Goal: Information Seeking & Learning: Learn about a topic

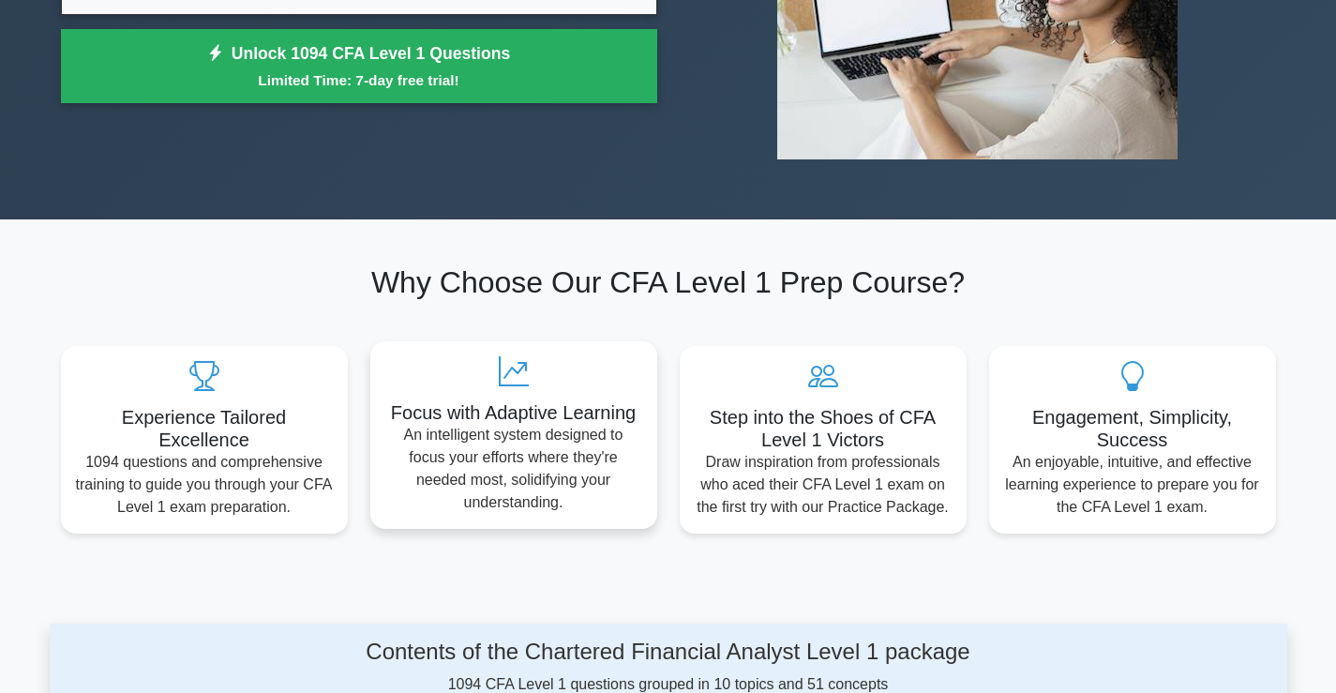
scroll to position [187, 0]
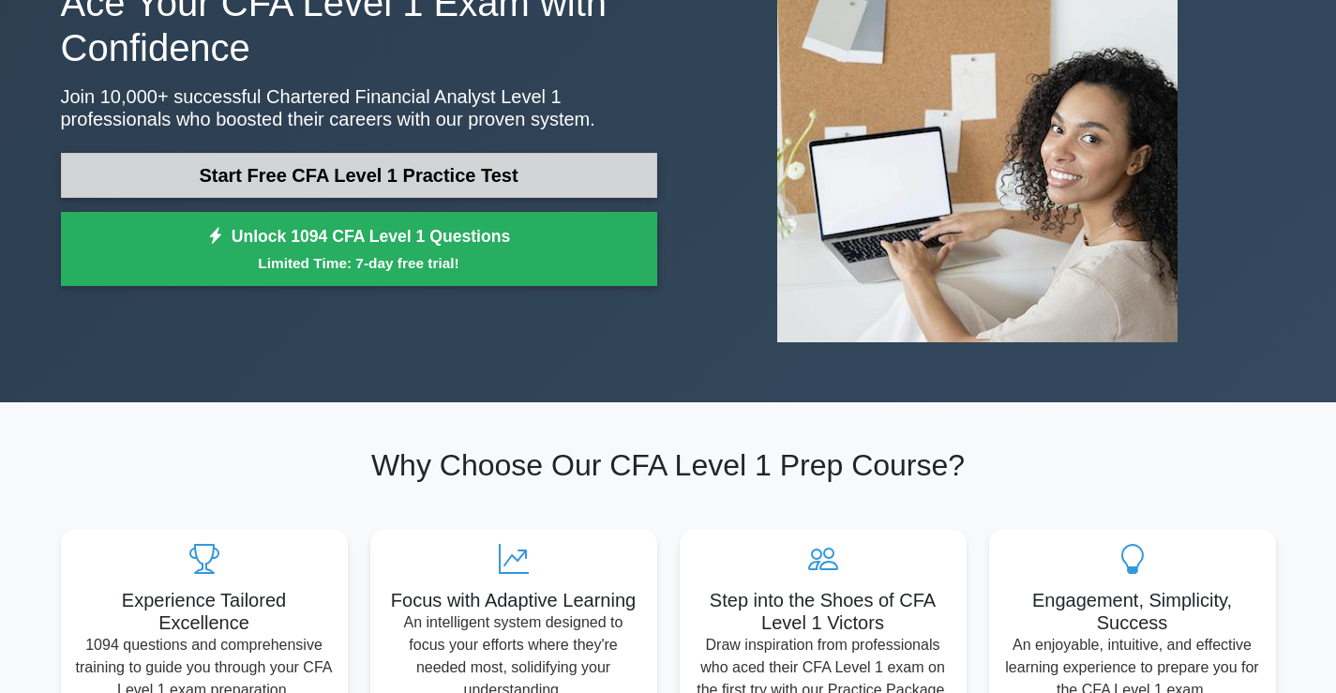
click at [556, 186] on link "Start Free CFA Level 1 Practice Test" at bounding box center [359, 175] width 596 height 45
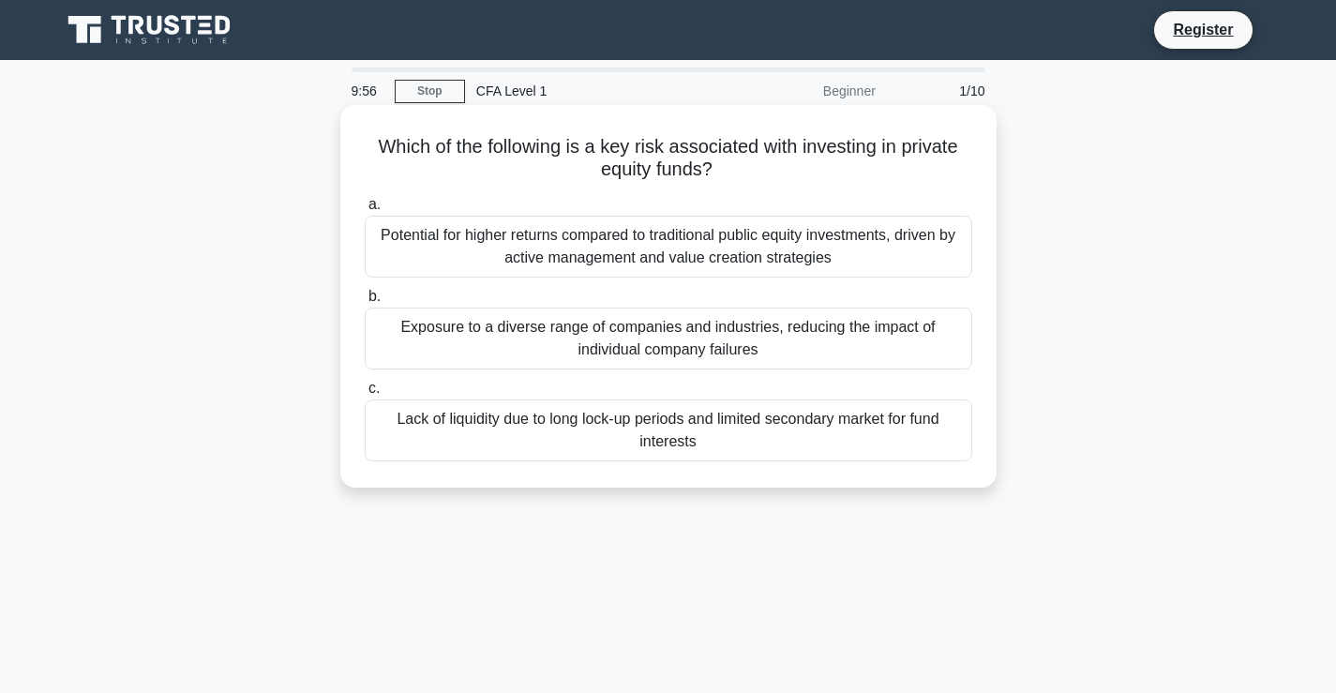
click at [662, 246] on div "Potential for higher returns compared to traditional public equity investments,…" at bounding box center [668, 247] width 607 height 62
click at [365, 211] on input "a. Potential for higher returns compared to traditional public equity investmen…" at bounding box center [365, 205] width 0 height 12
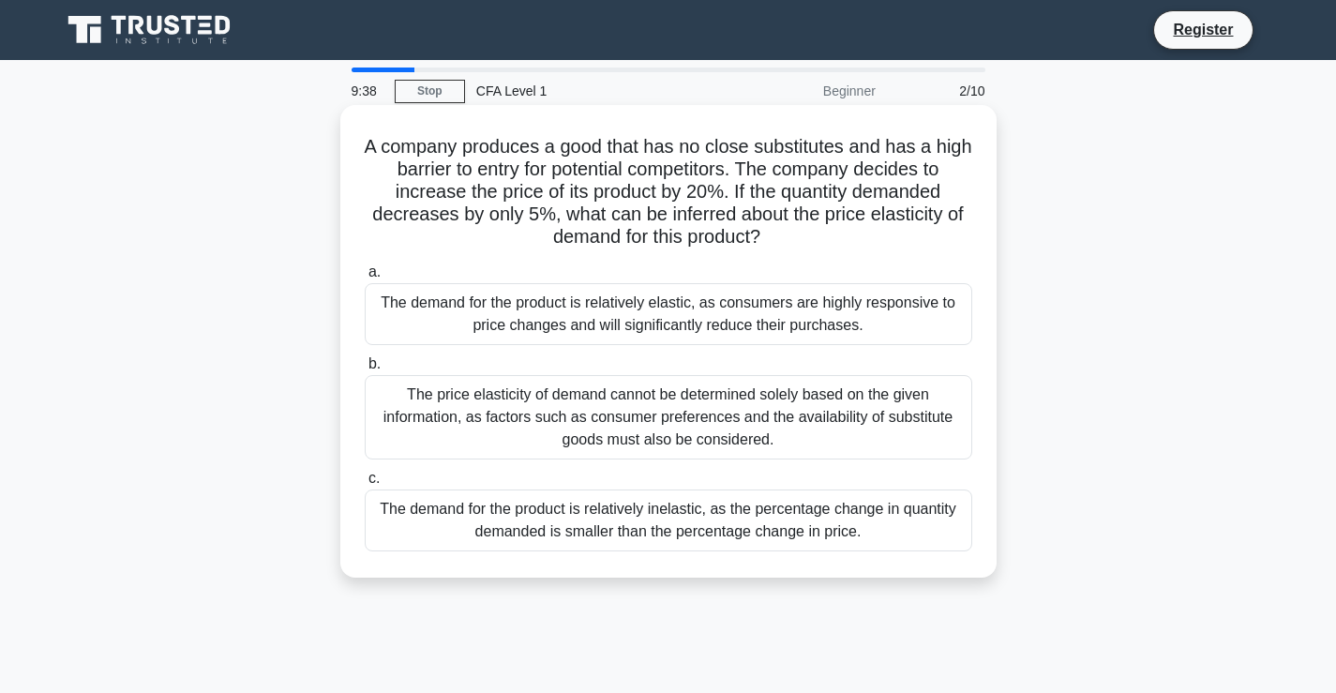
click at [669, 412] on div "The price elasticity of demand cannot be determined solely based on the given i…" at bounding box center [668, 417] width 607 height 84
click at [365, 370] on input "b. The price elasticity of demand cannot be determined solely based on the give…" at bounding box center [365, 364] width 0 height 12
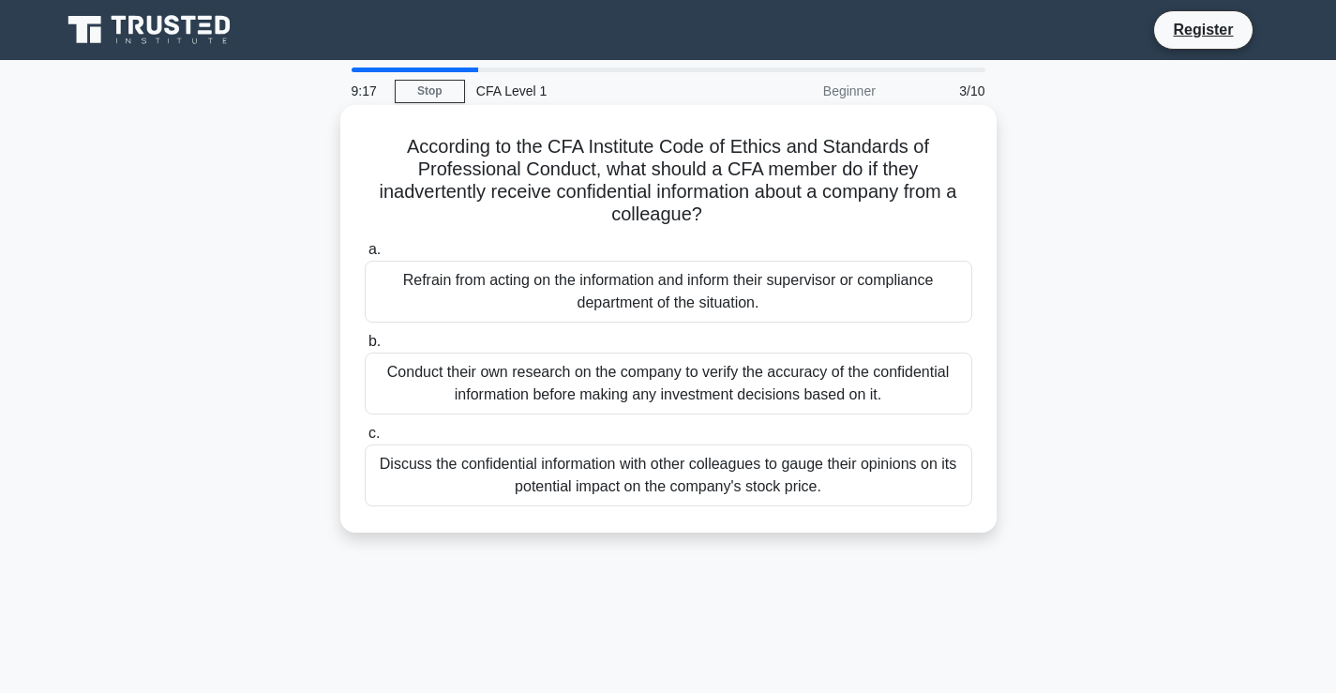
click at [679, 280] on div "Refrain from acting on the information and inform their supervisor or complianc…" at bounding box center [668, 292] width 607 height 62
click at [365, 256] on input "a. Refrain from acting on the information and inform their supervisor or compli…" at bounding box center [365, 250] width 0 height 12
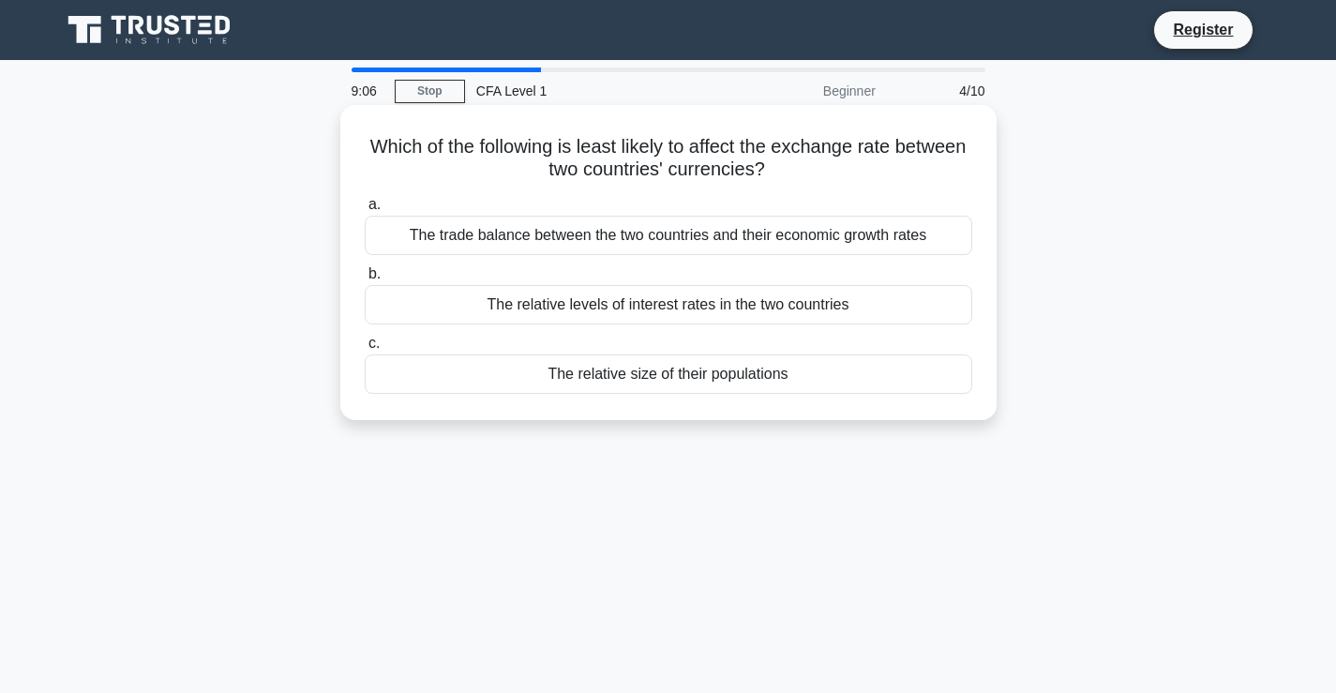
click at [695, 226] on div "The trade balance between the two countries and their economic growth rates" at bounding box center [668, 235] width 607 height 39
click at [365, 211] on input "a. The trade balance between the two countries and their economic growth rates" at bounding box center [365, 205] width 0 height 12
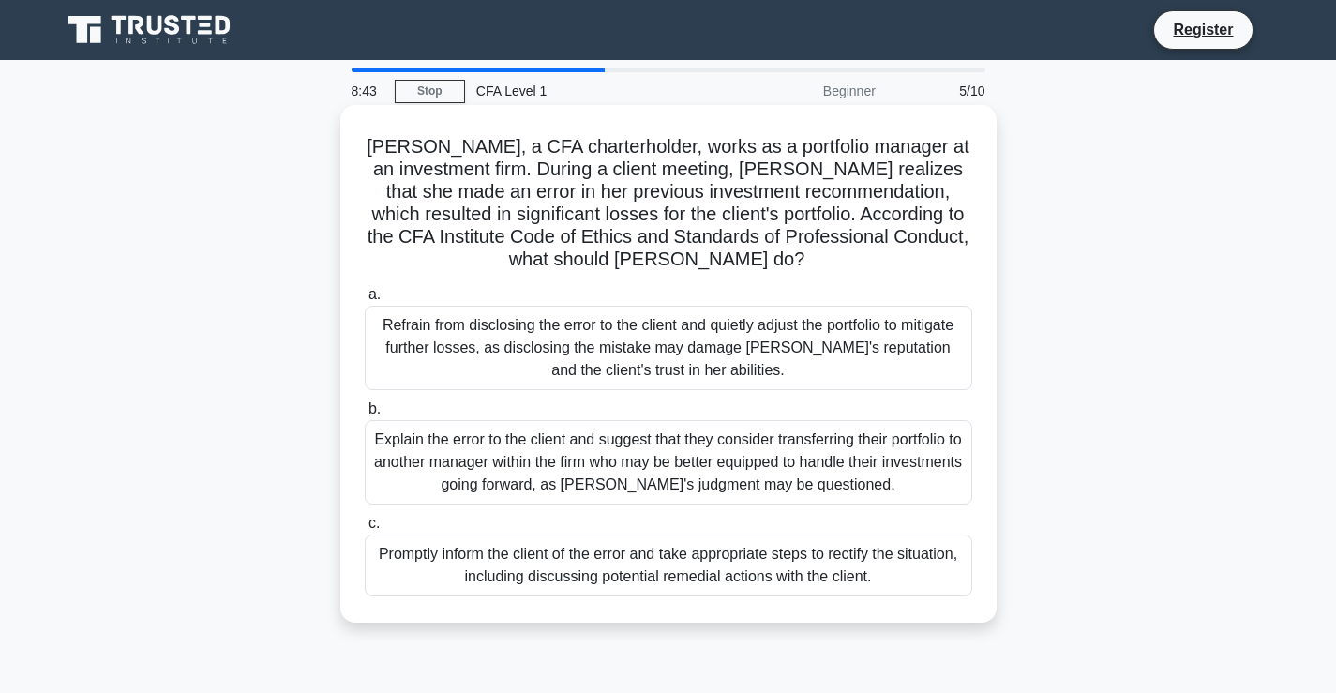
click at [512, 468] on div "Explain the error to the client and suggest that they consider transferring the…" at bounding box center [668, 462] width 607 height 84
click at [365, 415] on input "b. Explain the error to the client and suggest that they consider transferring …" at bounding box center [365, 409] width 0 height 12
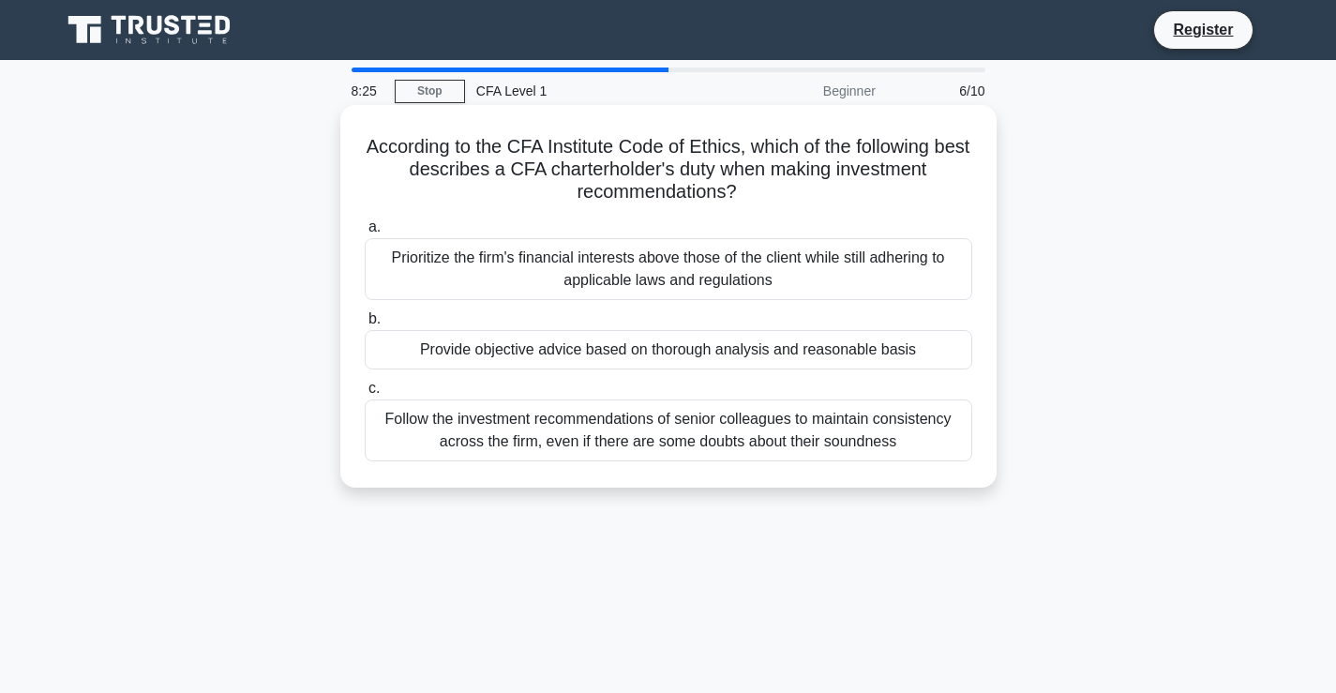
click at [709, 441] on div "Follow the investment recommendations of senior colleagues to maintain consiste…" at bounding box center [668, 430] width 607 height 62
click at [365, 395] on input "c. Follow the investment recommendations of senior colleagues to maintain consi…" at bounding box center [365, 388] width 0 height 12
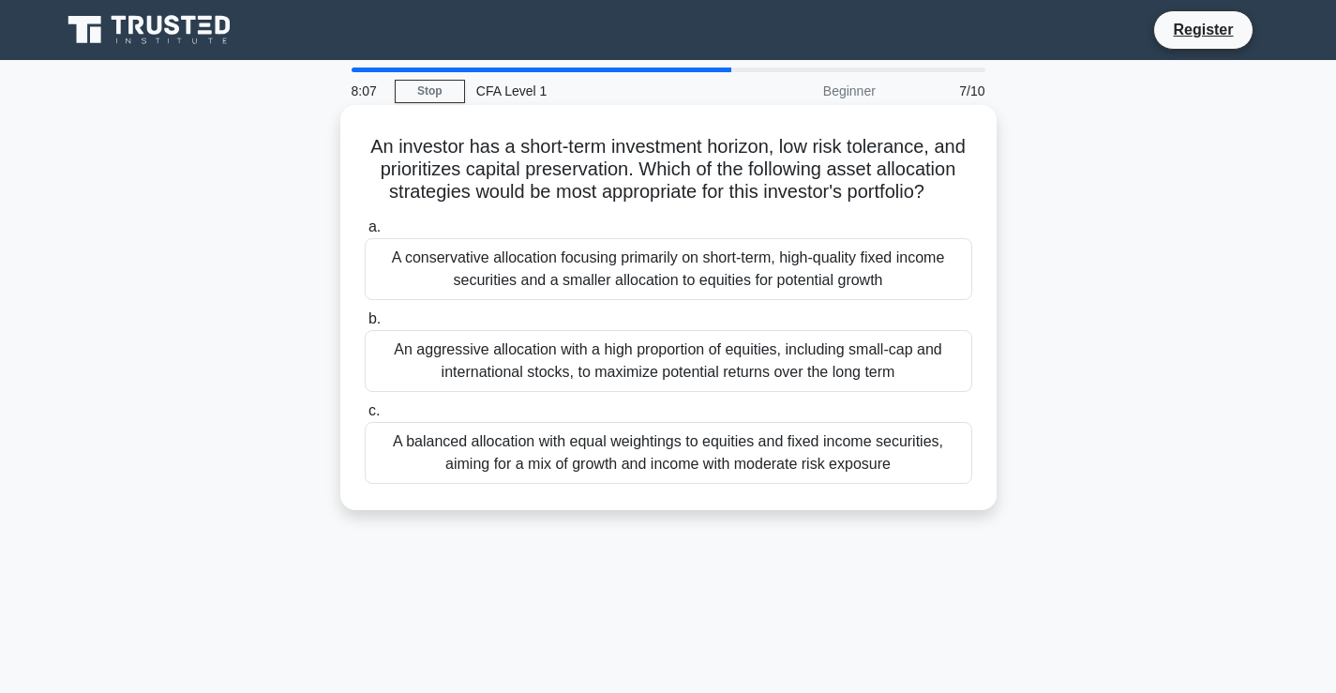
click at [605, 463] on div "A balanced allocation with equal weightings to equities and fixed income securi…" at bounding box center [668, 453] width 607 height 62
click at [365, 417] on input "c. A balanced allocation with equal weightings to equities and fixed income sec…" at bounding box center [365, 411] width 0 height 12
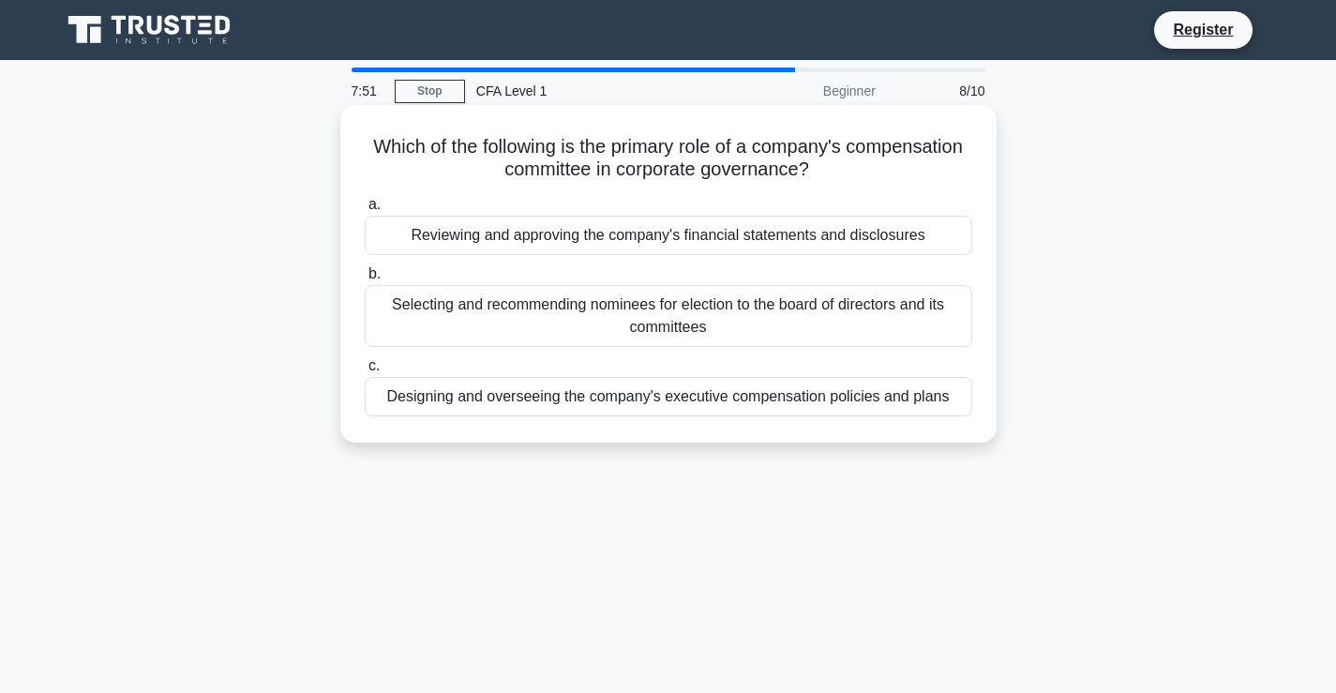
click at [685, 233] on div "Reviewing and approving the company's financial statements and disclosures" at bounding box center [668, 235] width 607 height 39
click at [365, 211] on input "a. Reviewing and approving the company's financial statements and disclosures" at bounding box center [365, 205] width 0 height 12
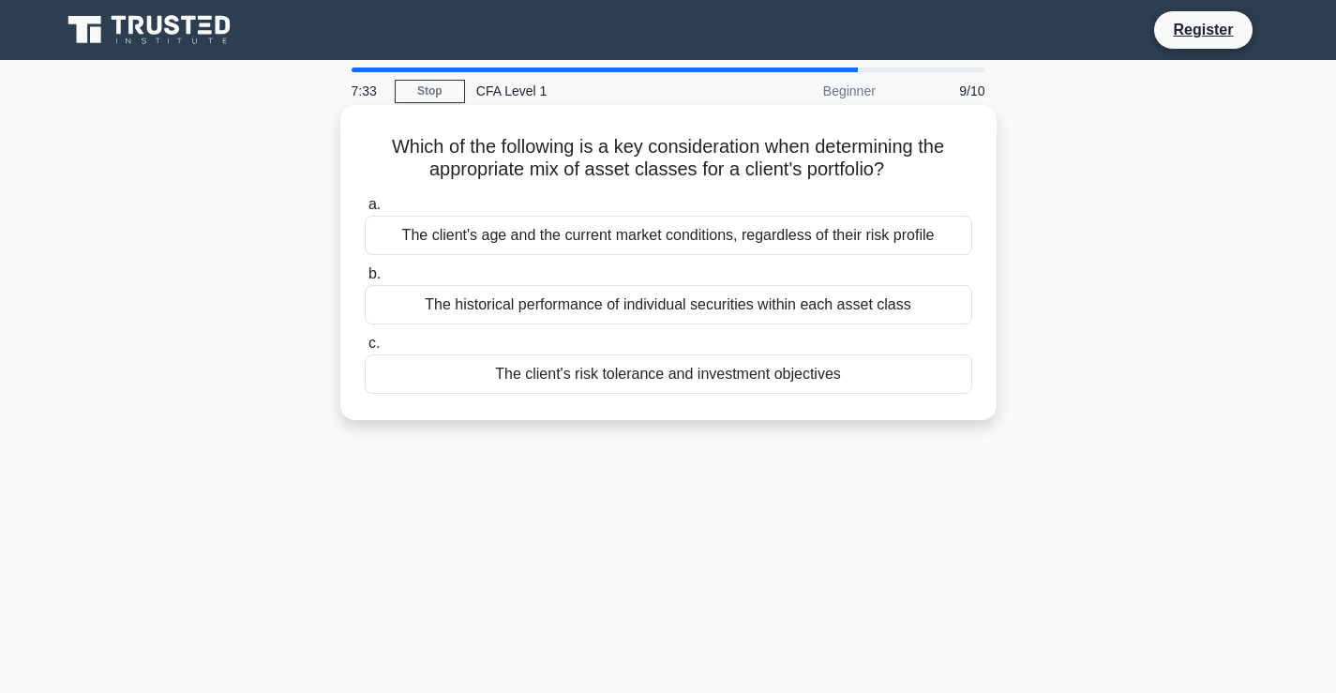
click at [656, 313] on div "The historical performance of individual securities within each asset class" at bounding box center [668, 304] width 607 height 39
click at [365, 280] on input "b. The historical performance of individual securities within each asset class" at bounding box center [365, 274] width 0 height 12
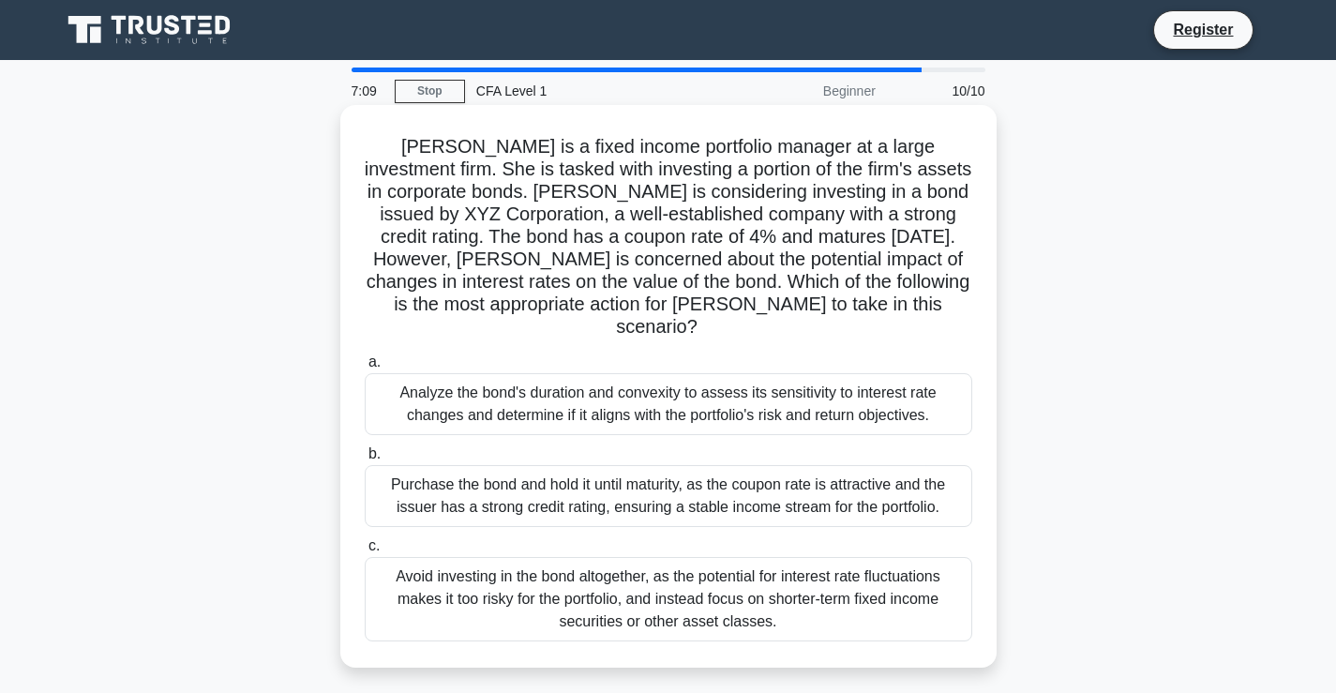
click at [610, 470] on div "Purchase the bond and hold it until maturity, as the coupon rate is attractive …" at bounding box center [668, 496] width 607 height 62
click at [365, 460] on input "b. Purchase the bond and hold it until maturity, as the coupon rate is attracti…" at bounding box center [365, 454] width 0 height 12
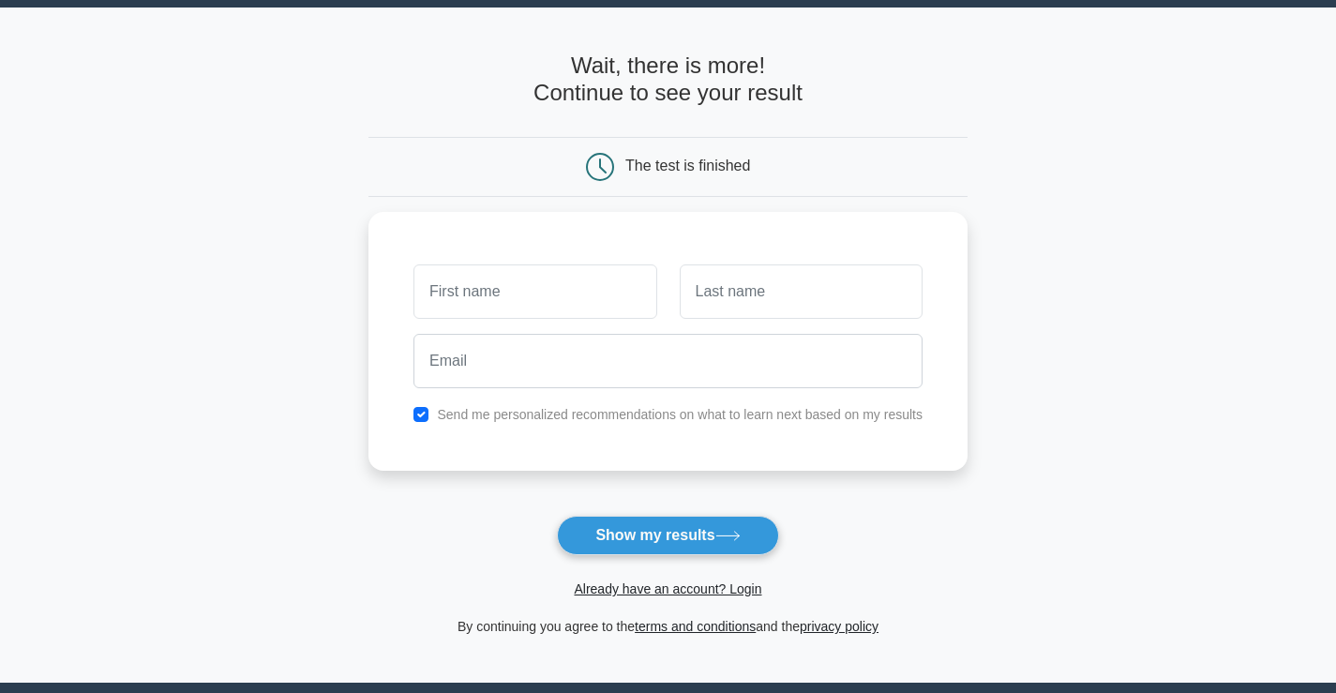
scroll to position [94, 0]
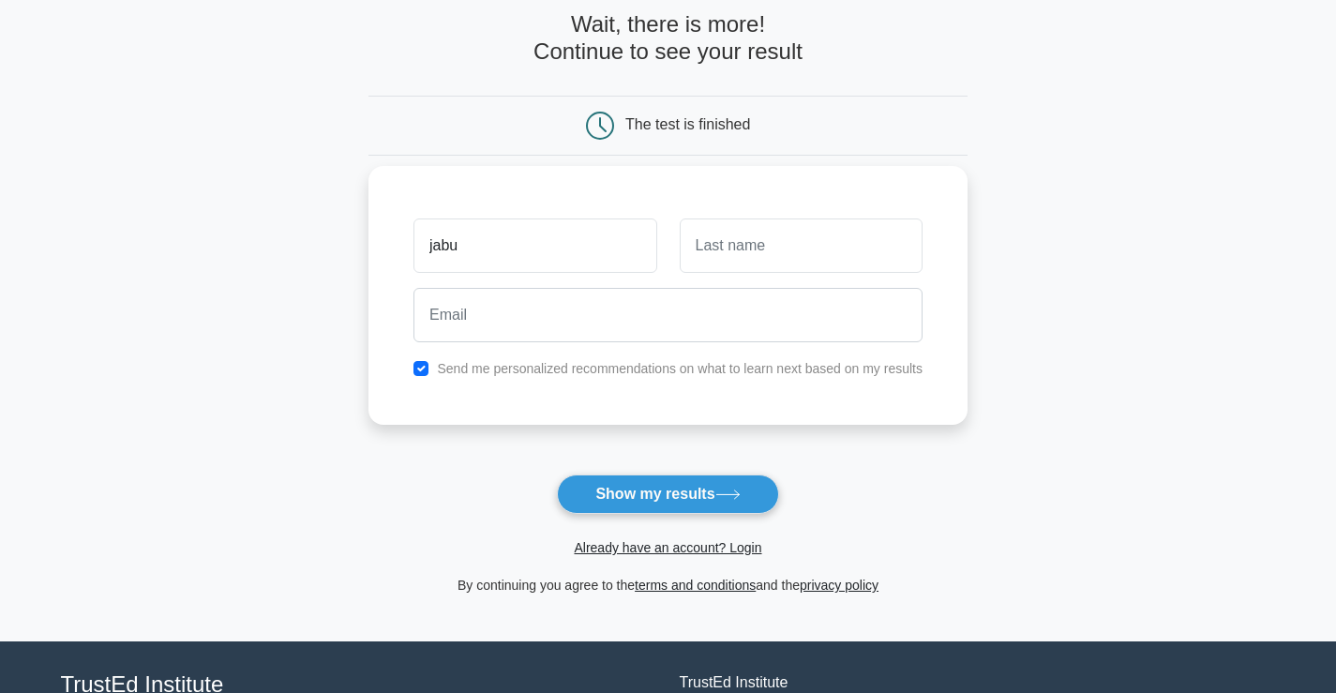
type input "jabu"
click at [857, 230] on input "text" at bounding box center [800, 245] width 243 height 54
type input "mima"
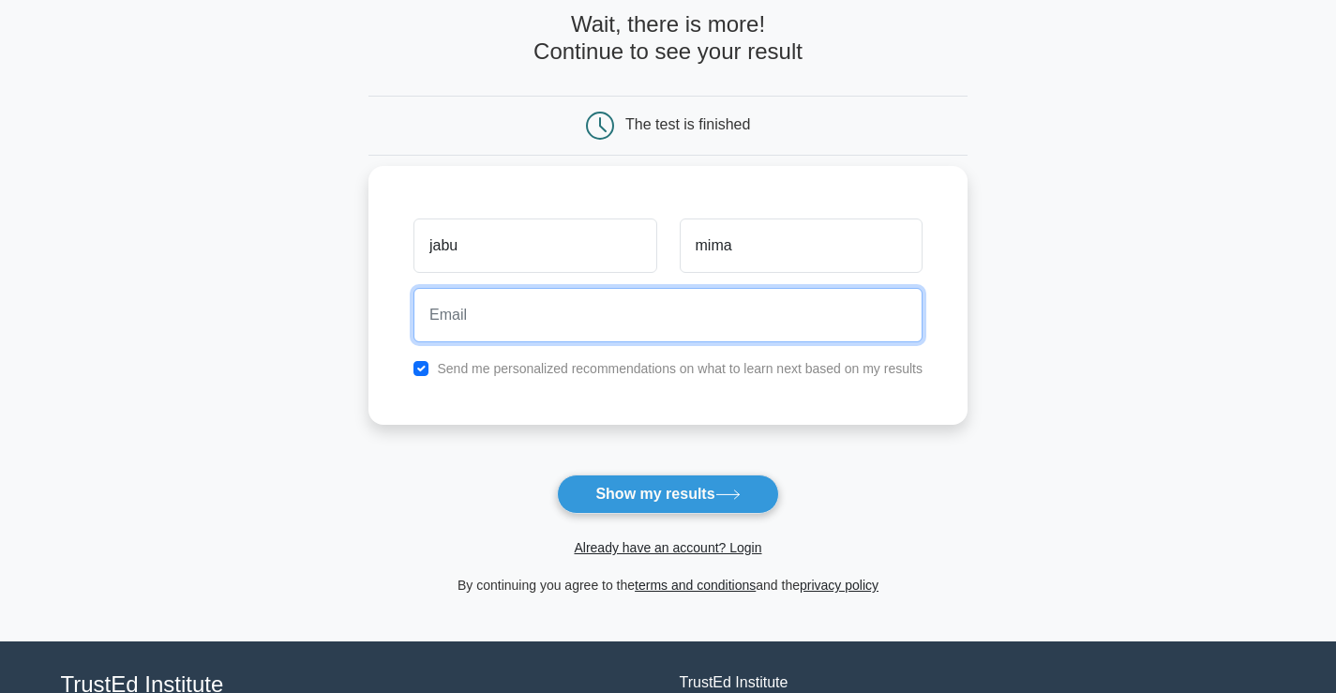
click at [814, 321] on input "email" at bounding box center [667, 315] width 509 height 54
type input "hamza.khan067909@gmail.com"
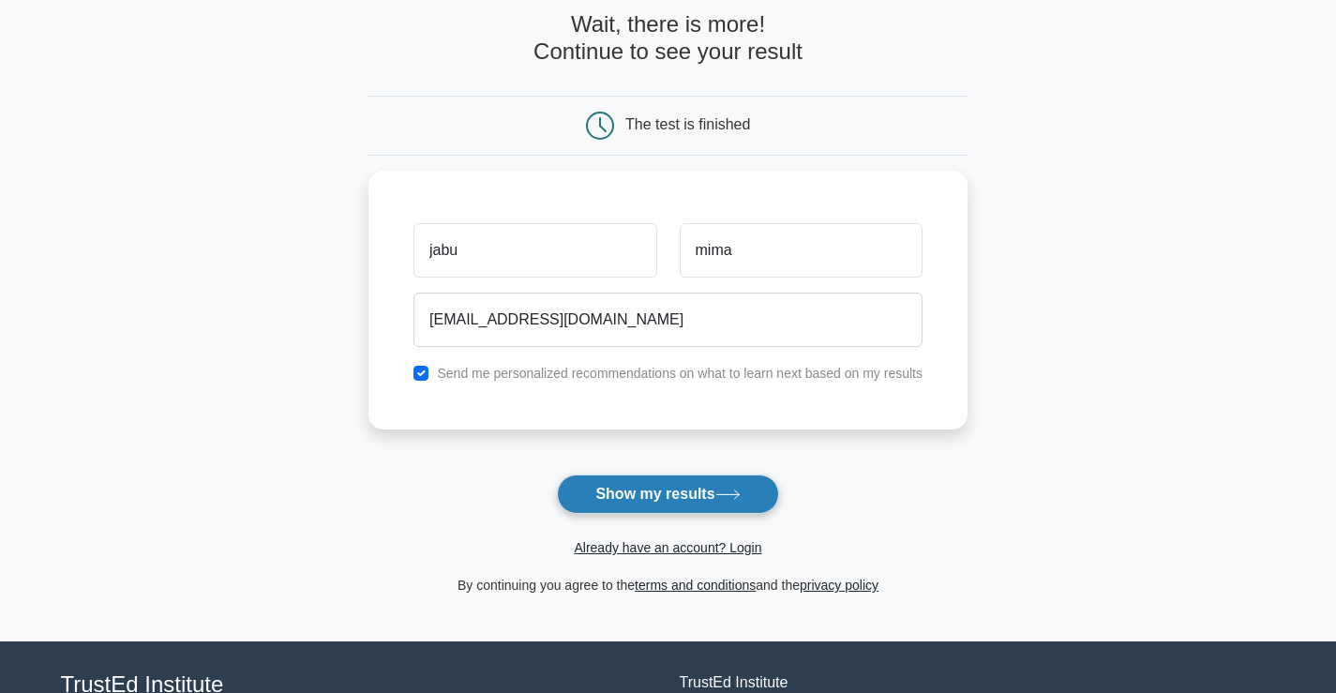
click at [690, 494] on button "Show my results" at bounding box center [667, 493] width 221 height 39
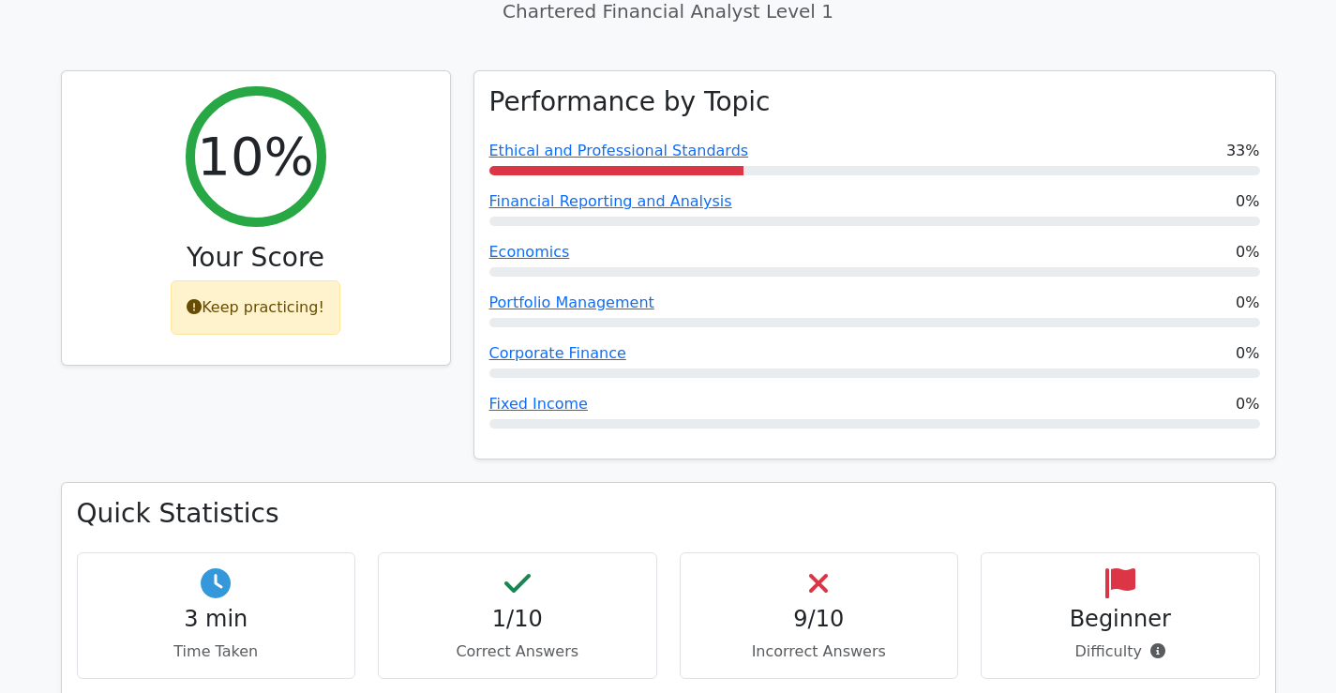
scroll to position [281, 0]
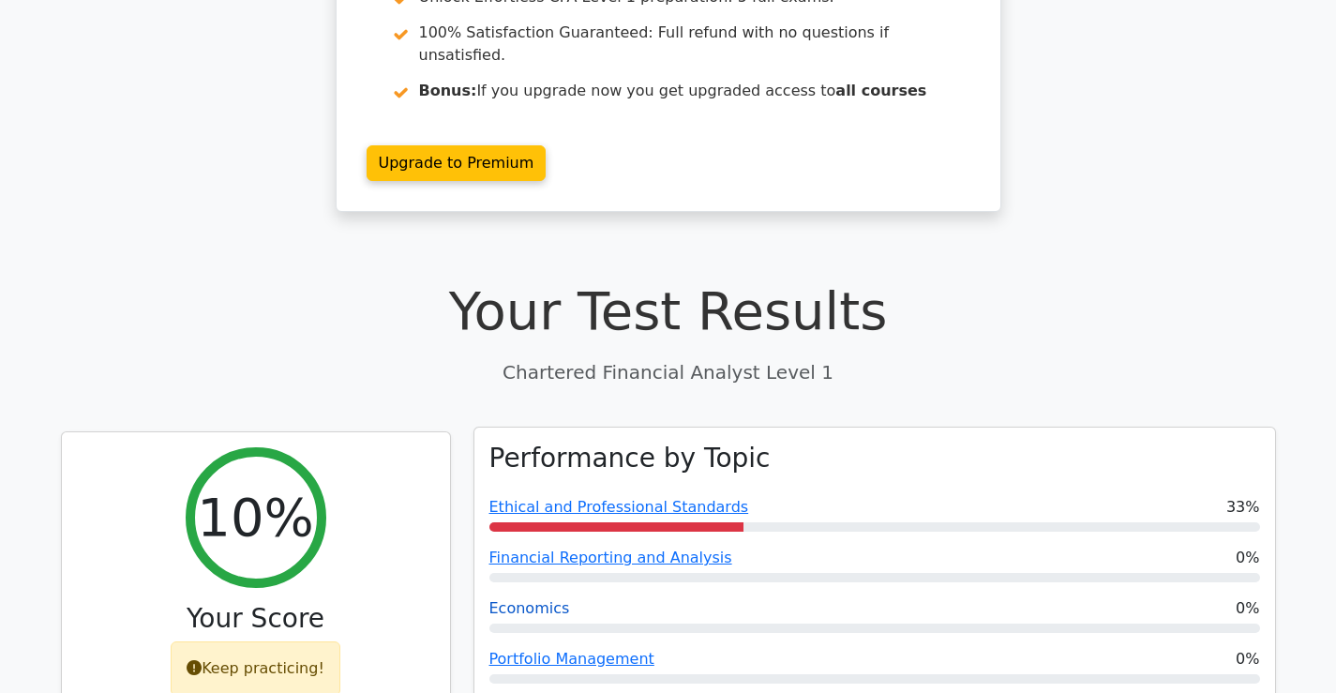
click at [526, 599] on link "Economics" at bounding box center [529, 608] width 81 height 18
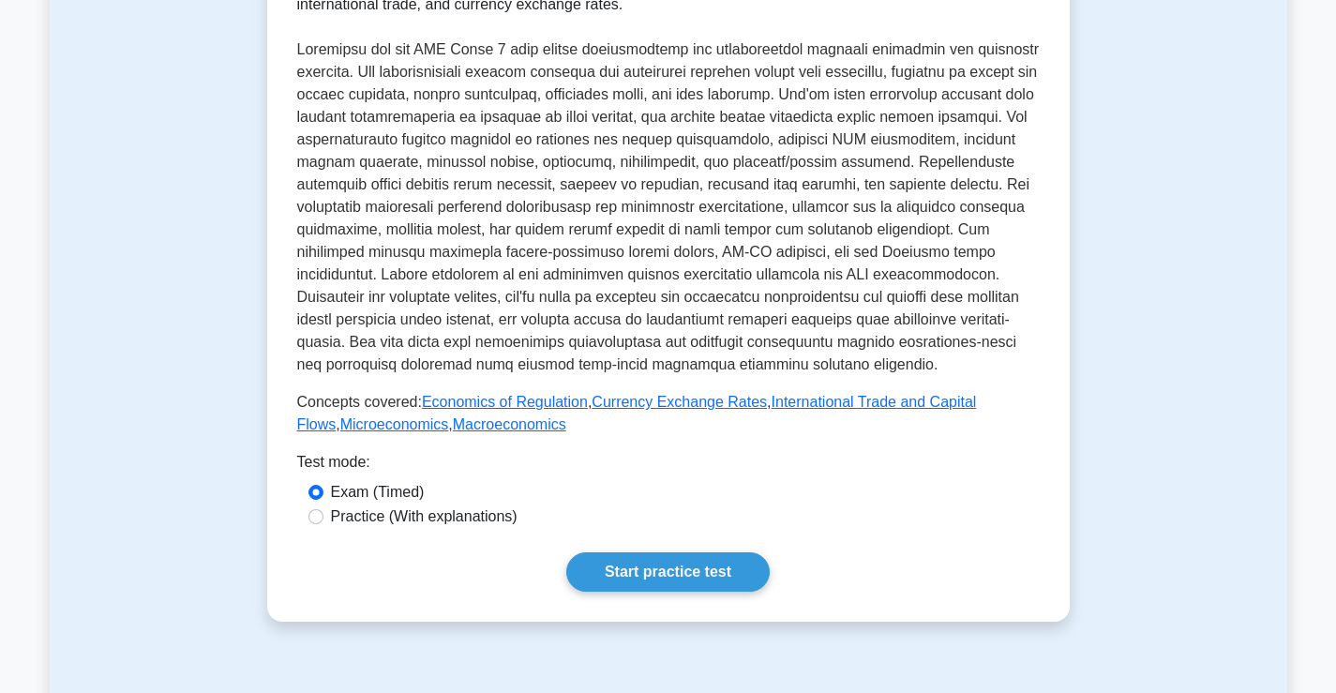
scroll to position [469, 0]
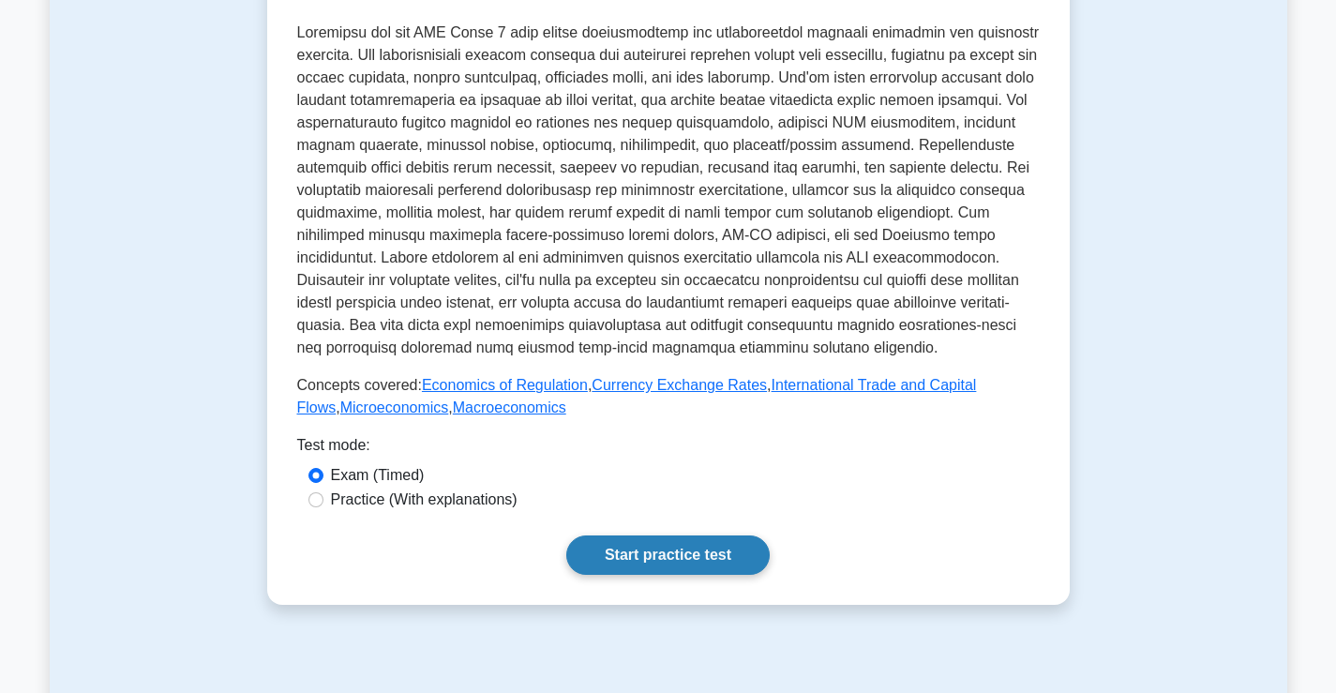
click at [581, 539] on link "Start practice test" at bounding box center [667, 554] width 203 height 39
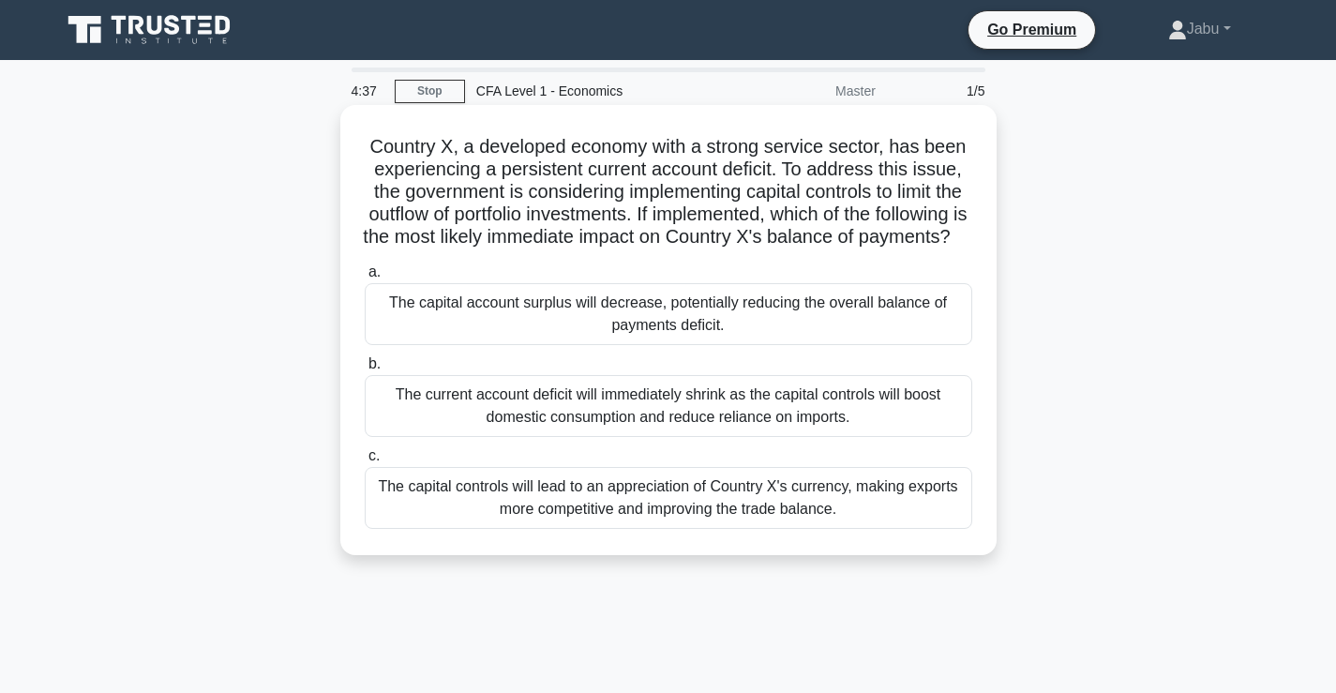
click at [683, 522] on div "The capital controls will lead to an appreciation of Country X's currency, maki…" at bounding box center [668, 498] width 607 height 62
click at [365, 462] on input "c. The capital controls will lead to an appreciation of Country X's currency, m…" at bounding box center [365, 456] width 0 height 12
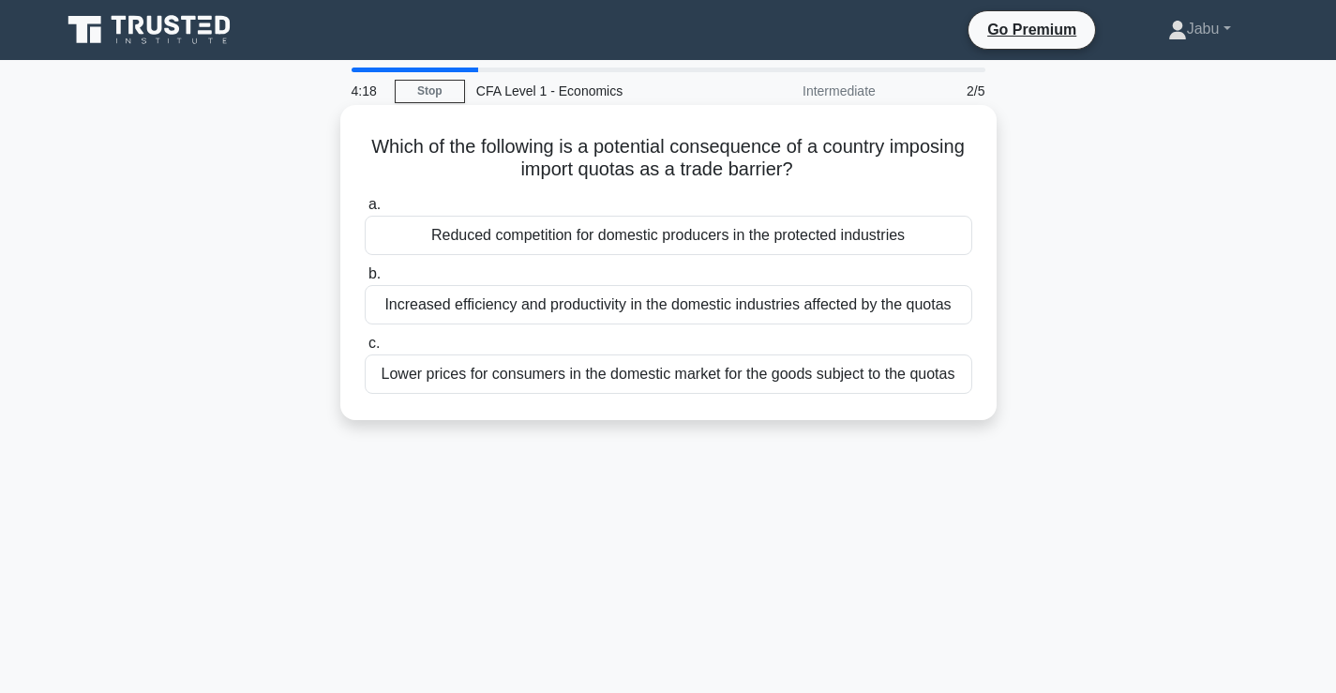
click at [762, 381] on div "Lower prices for consumers in the domestic market for the goods subject to the …" at bounding box center [668, 373] width 607 height 39
click at [365, 350] on input "c. Lower prices for consumers in the domestic market for the goods subject to t…" at bounding box center [365, 343] width 0 height 12
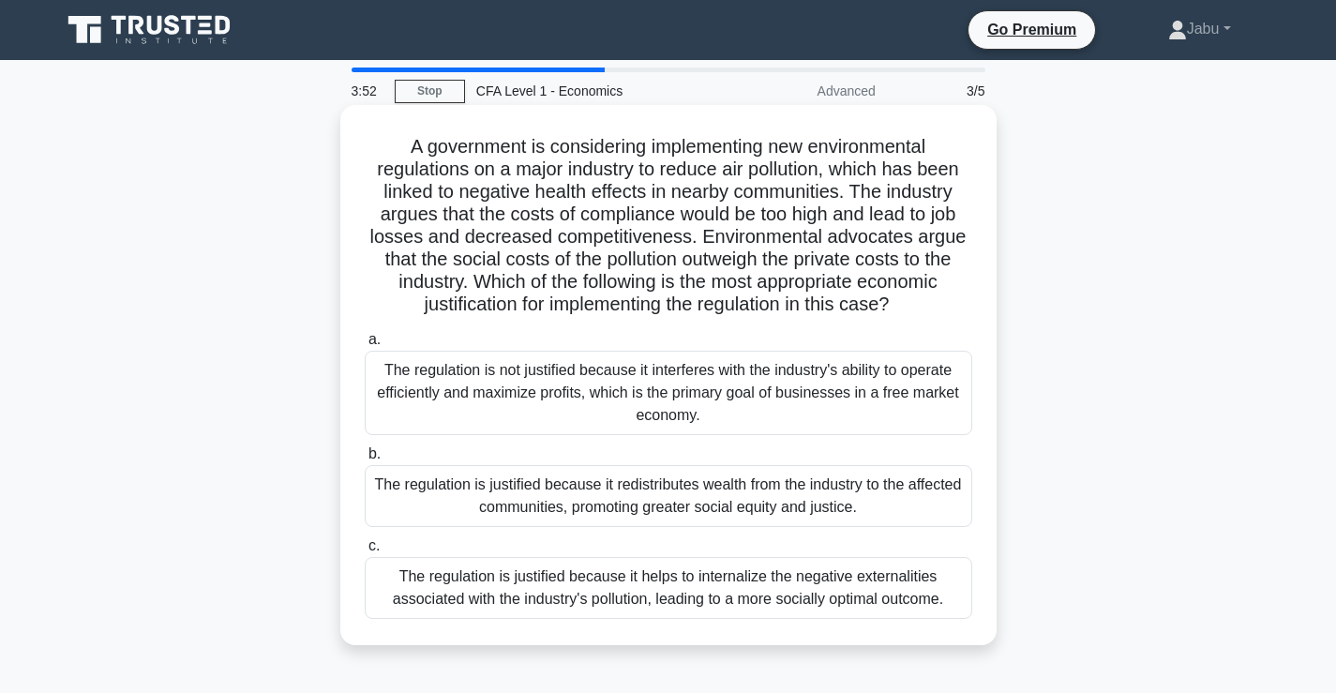
click at [743, 421] on div "The regulation is not justified because it interferes with the industry's abili…" at bounding box center [668, 393] width 607 height 84
click at [365, 346] on input "a. The regulation is not justified because it interferes with the industry's ab…" at bounding box center [365, 340] width 0 height 12
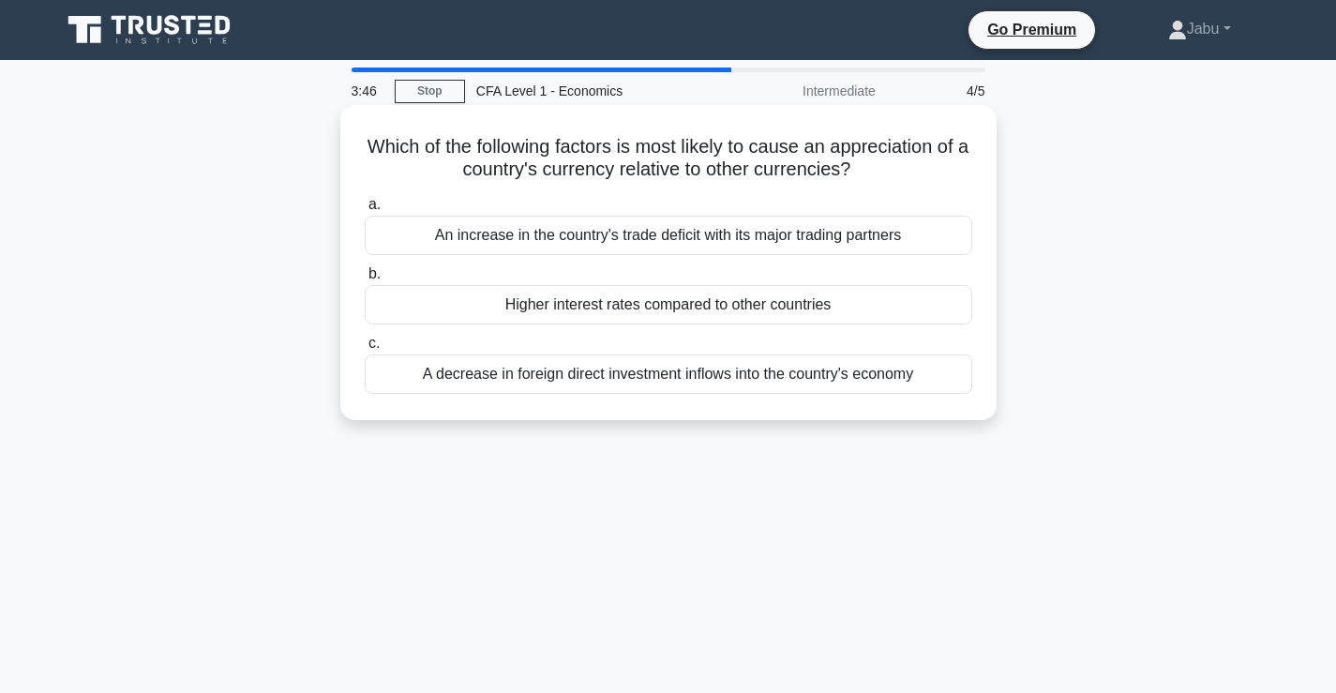
click at [754, 329] on div "a. An increase in the country's trade deficit with its major trading partners b…" at bounding box center [668, 293] width 630 height 208
click at [764, 309] on div "Higher interest rates compared to other countries" at bounding box center [668, 304] width 607 height 39
click at [365, 280] on input "b. Higher interest rates compared to other countries" at bounding box center [365, 274] width 0 height 12
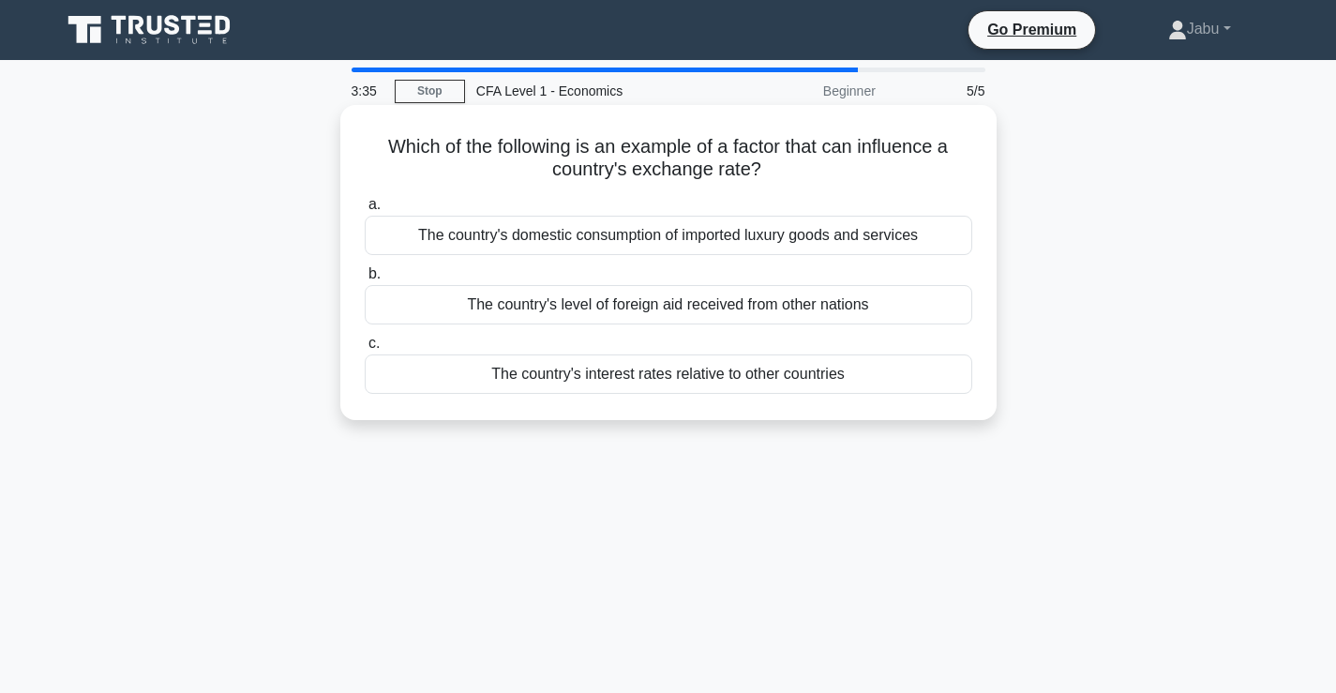
click at [814, 381] on div "The country's interest rates relative to other countries" at bounding box center [668, 373] width 607 height 39
click at [365, 350] on input "c. The country's interest rates relative to other countries" at bounding box center [365, 343] width 0 height 12
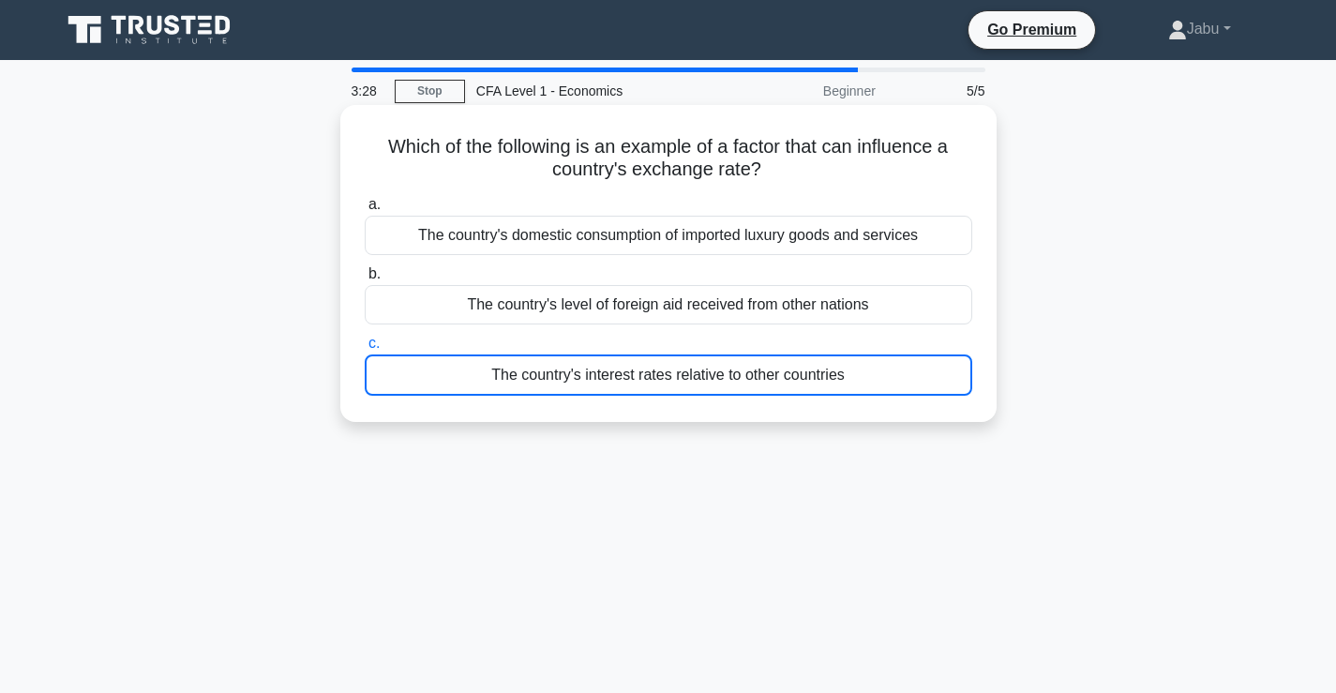
click at [735, 373] on div "The country's interest rates relative to other countries" at bounding box center [668, 374] width 607 height 41
click at [365, 350] on input "c. The country's interest rates relative to other countries" at bounding box center [365, 343] width 0 height 12
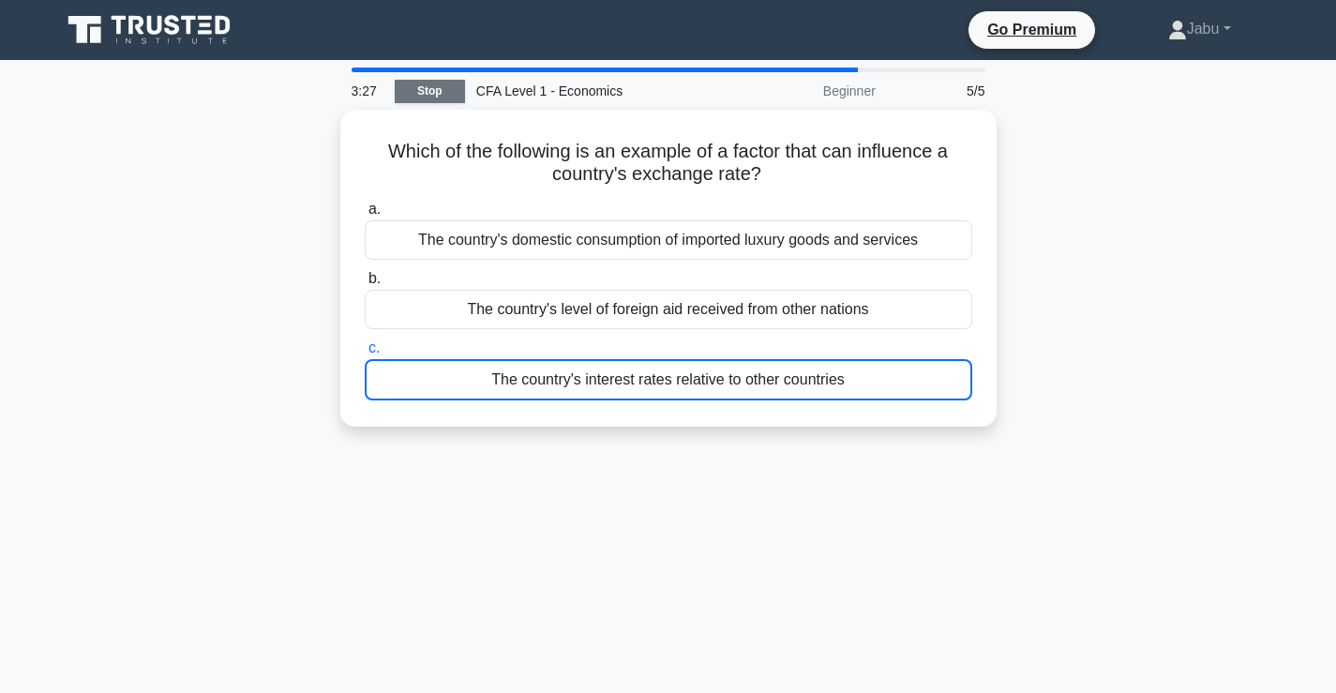
click at [413, 96] on link "Stop" at bounding box center [430, 91] width 70 height 23
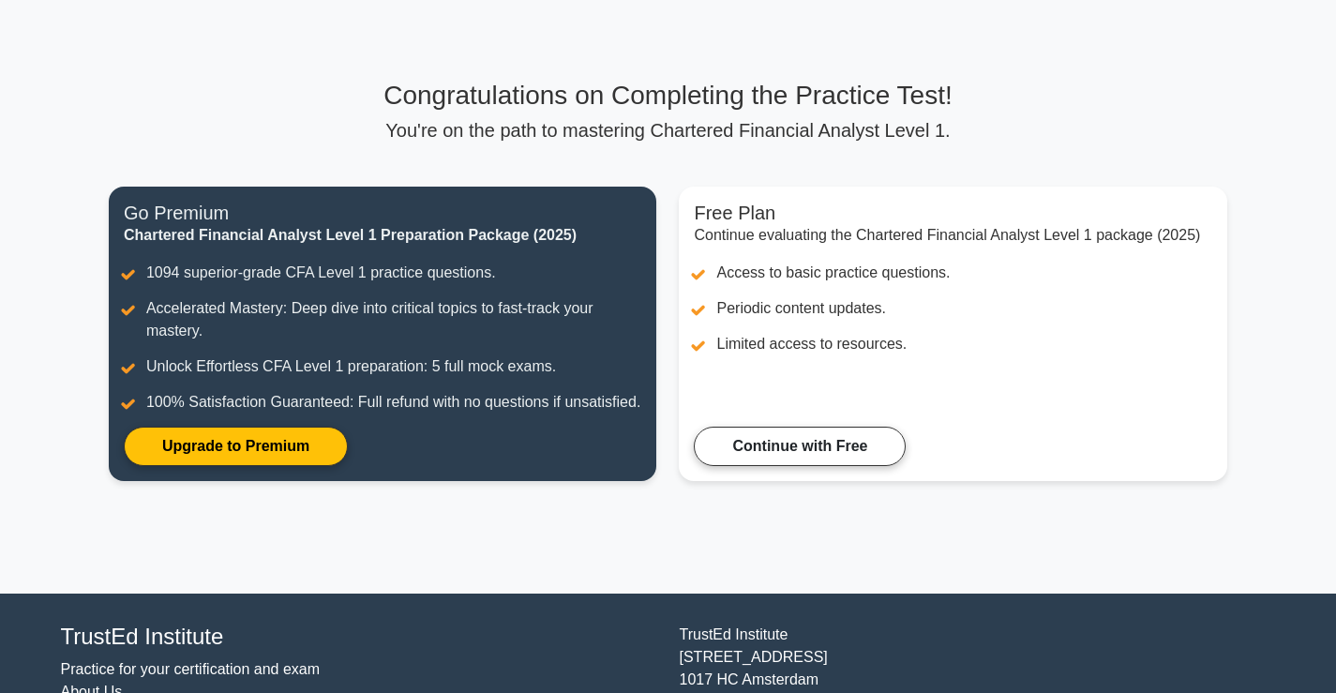
scroll to position [178, 0]
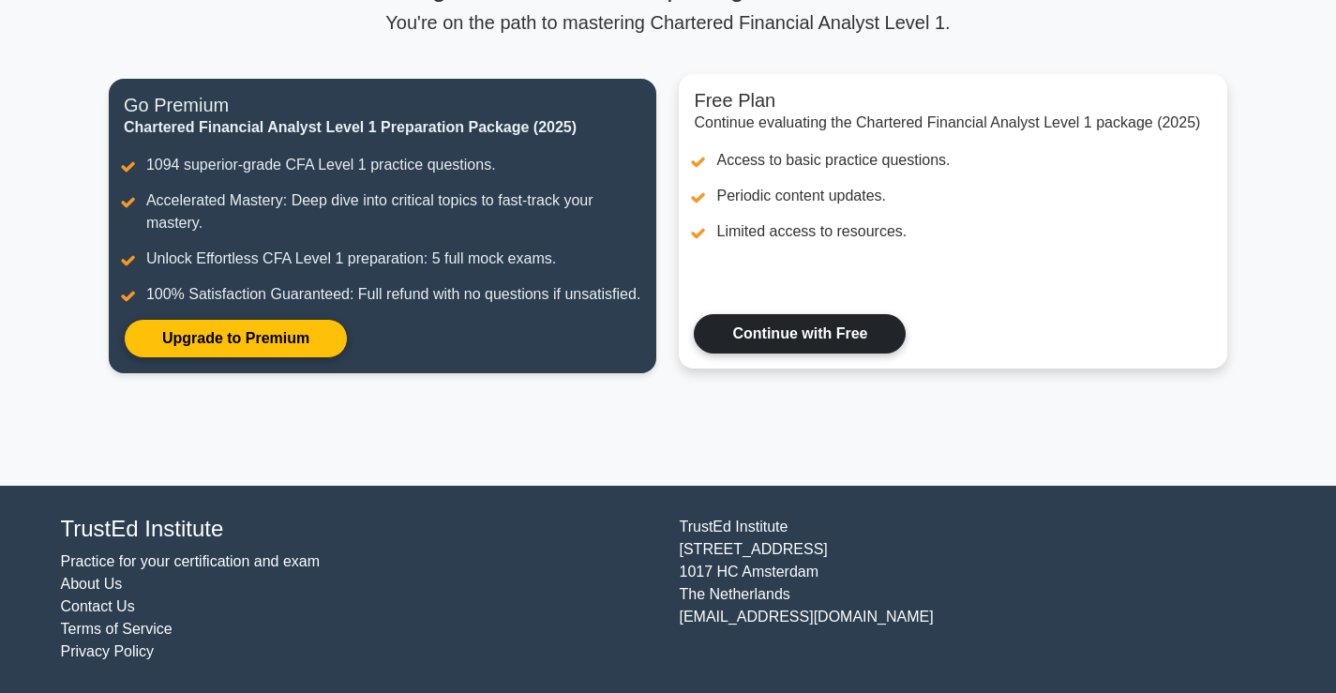
click at [776, 350] on link "Continue with Free" at bounding box center [800, 333] width 212 height 39
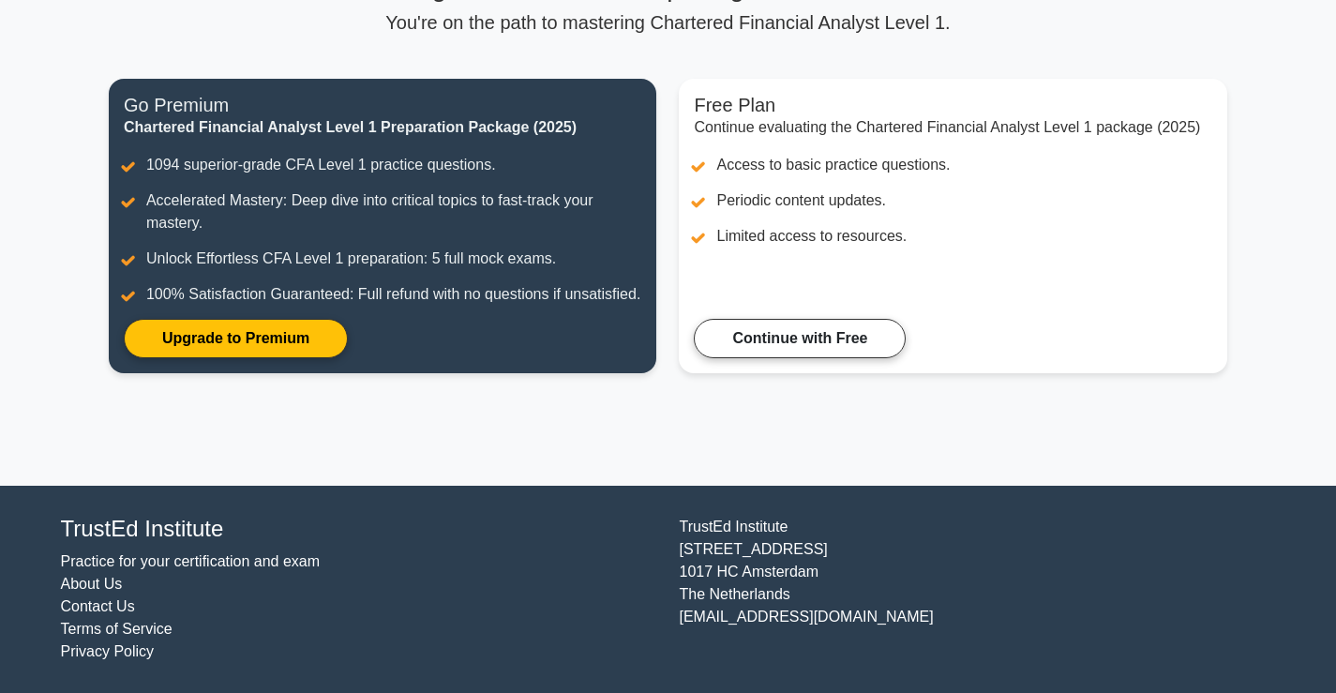
click at [19, 22] on main "Congratulations on Completing the Practice Test! You're on the path to masterin…" at bounding box center [668, 184] width 1336 height 604
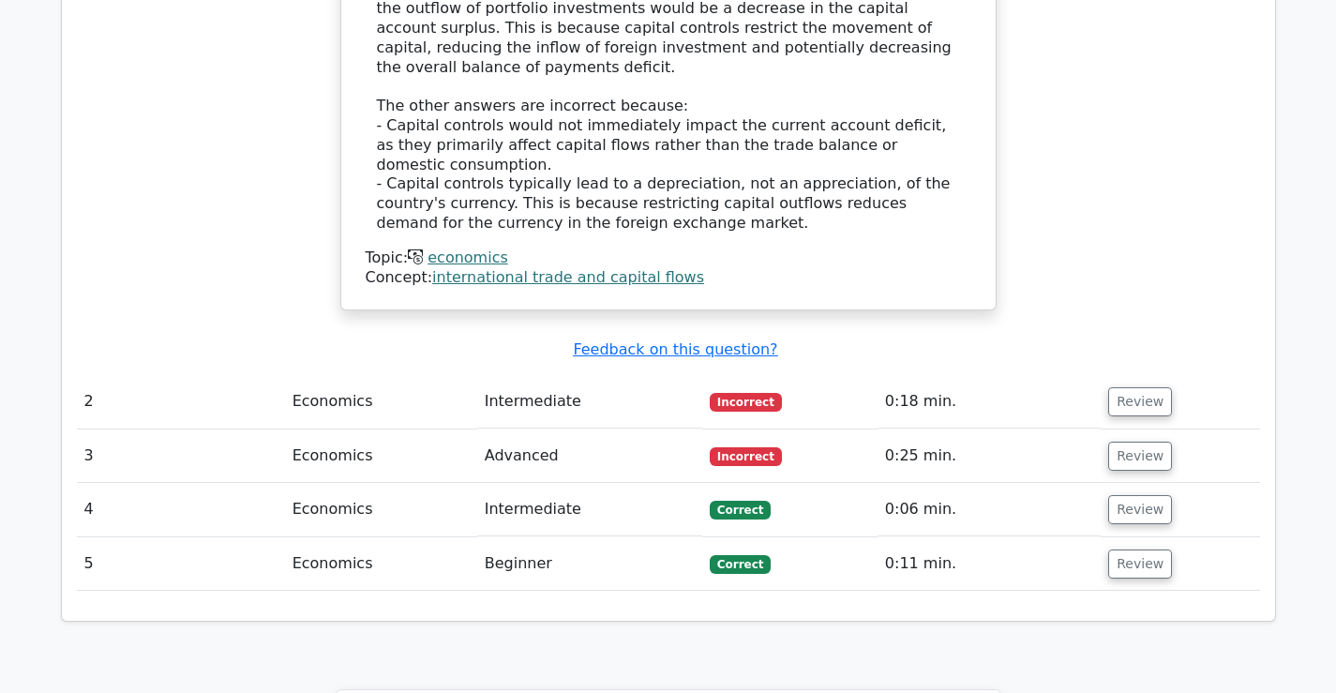
scroll to position [1874, 0]
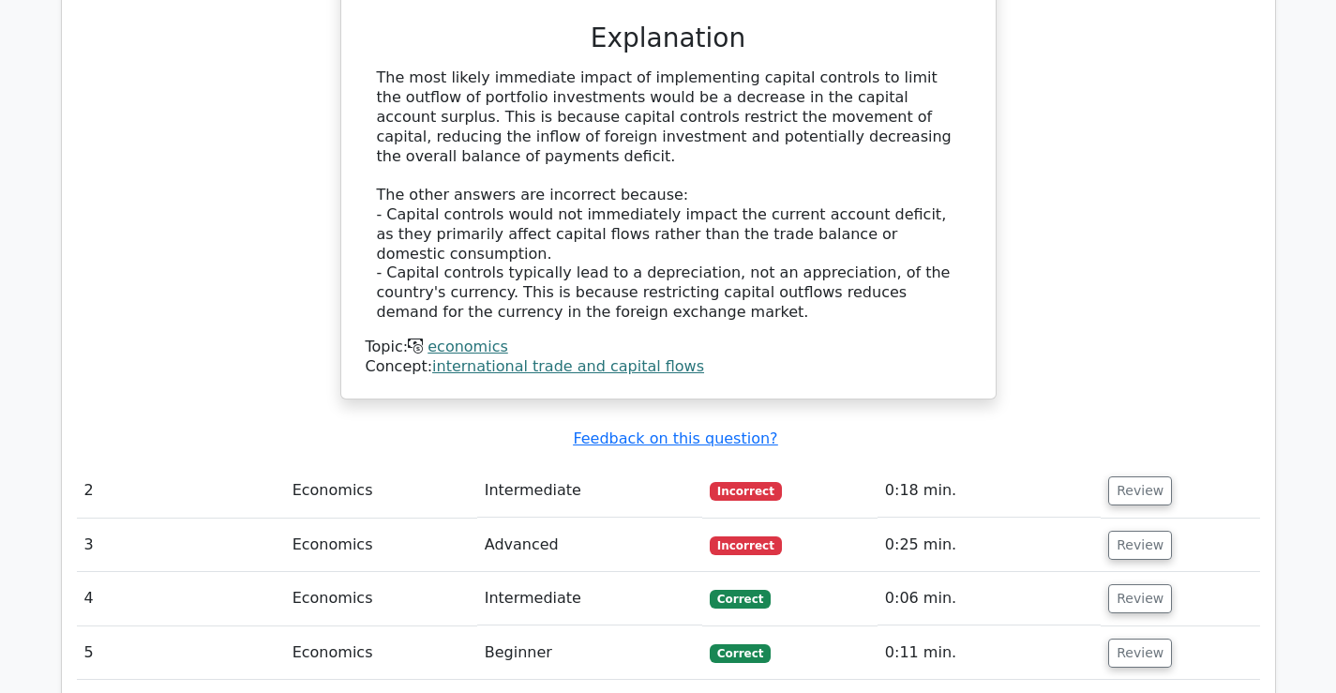
click at [725, 482] on span "Incorrect" at bounding box center [745, 491] width 72 height 19
drag, startPoint x: 1119, startPoint y: 381, endPoint x: 1104, endPoint y: 381, distance: 15.0
click at [1118, 476] on button "Review" at bounding box center [1140, 490] width 64 height 29
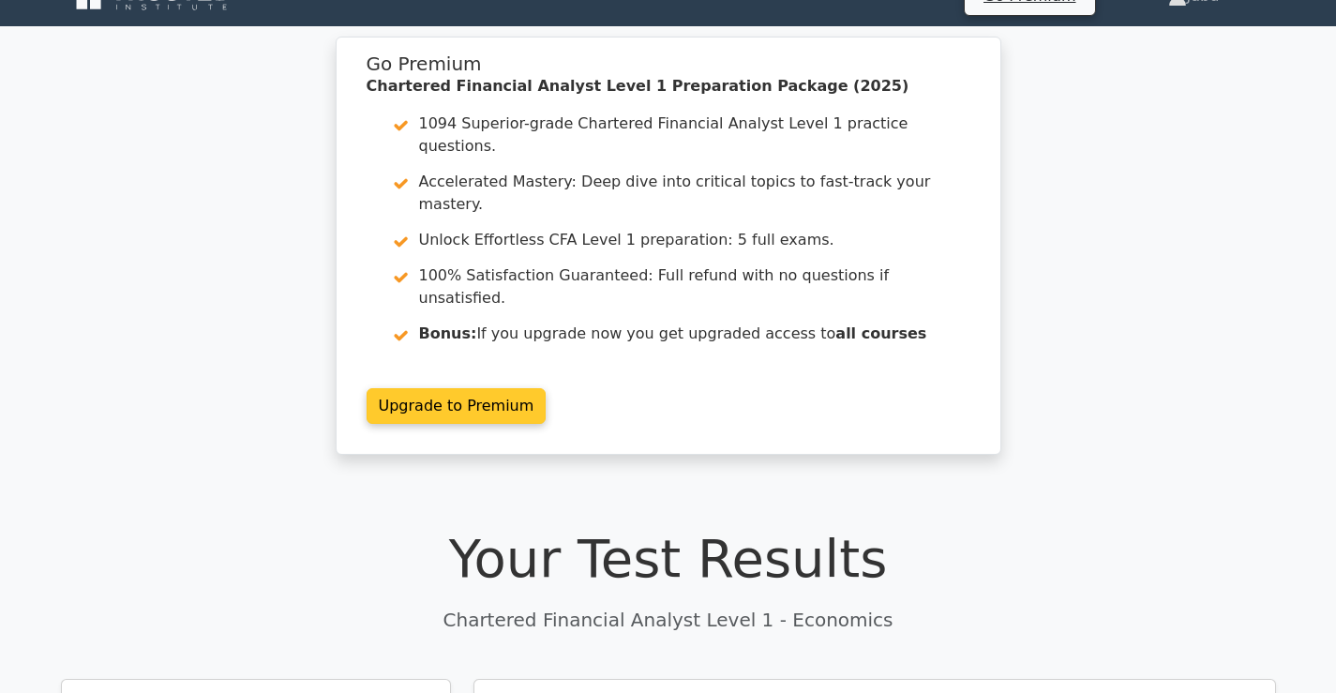
scroll to position [0, 0]
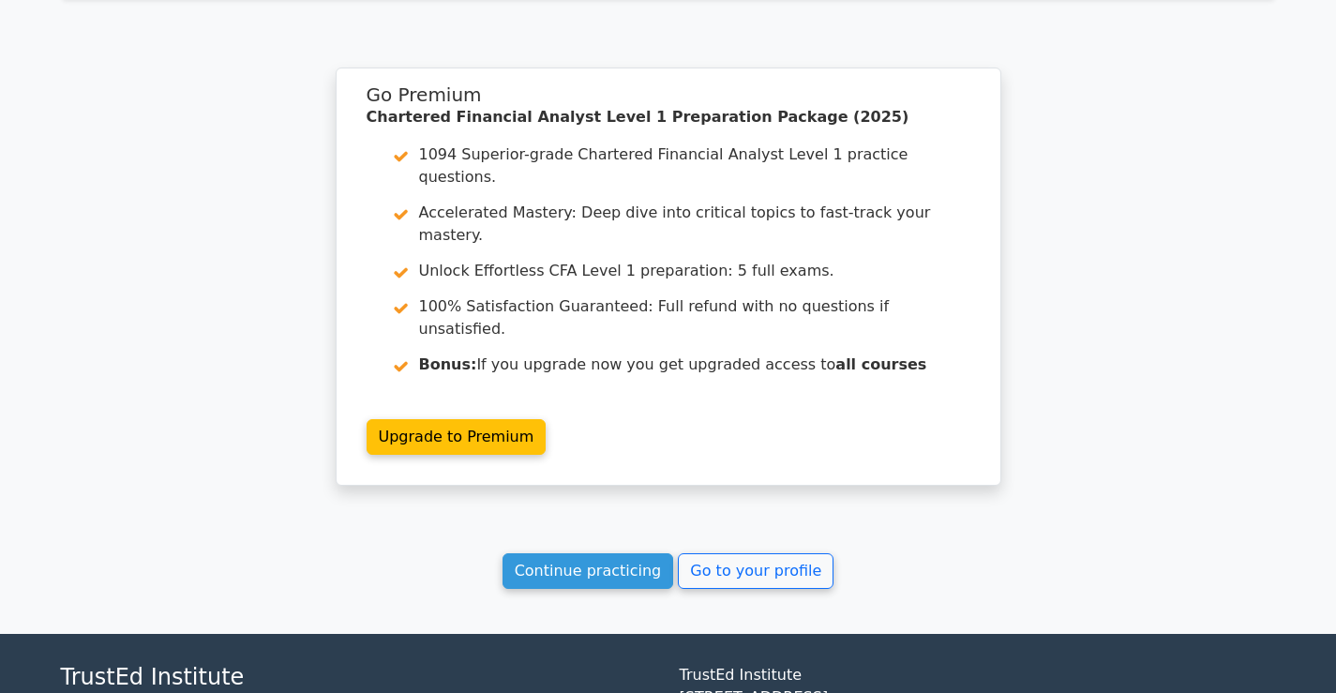
scroll to position [2592, 0]
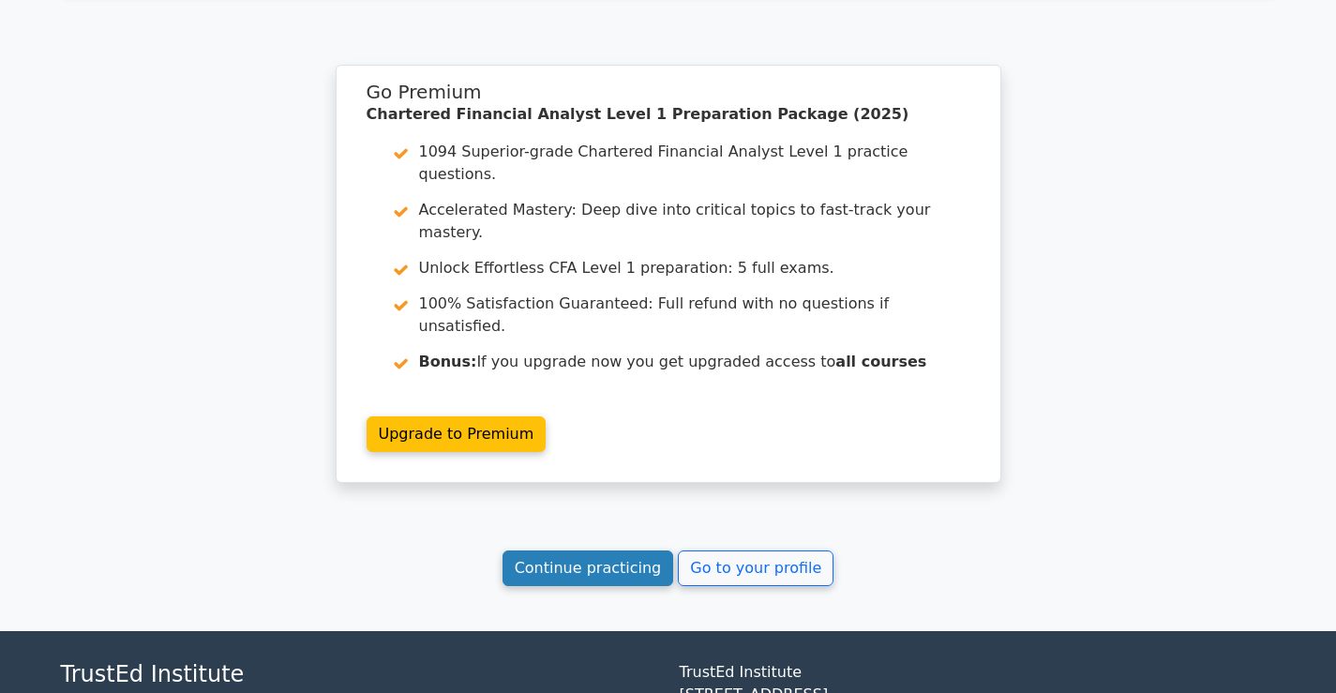
click at [635, 550] on link "Continue practicing" at bounding box center [588, 568] width 172 height 36
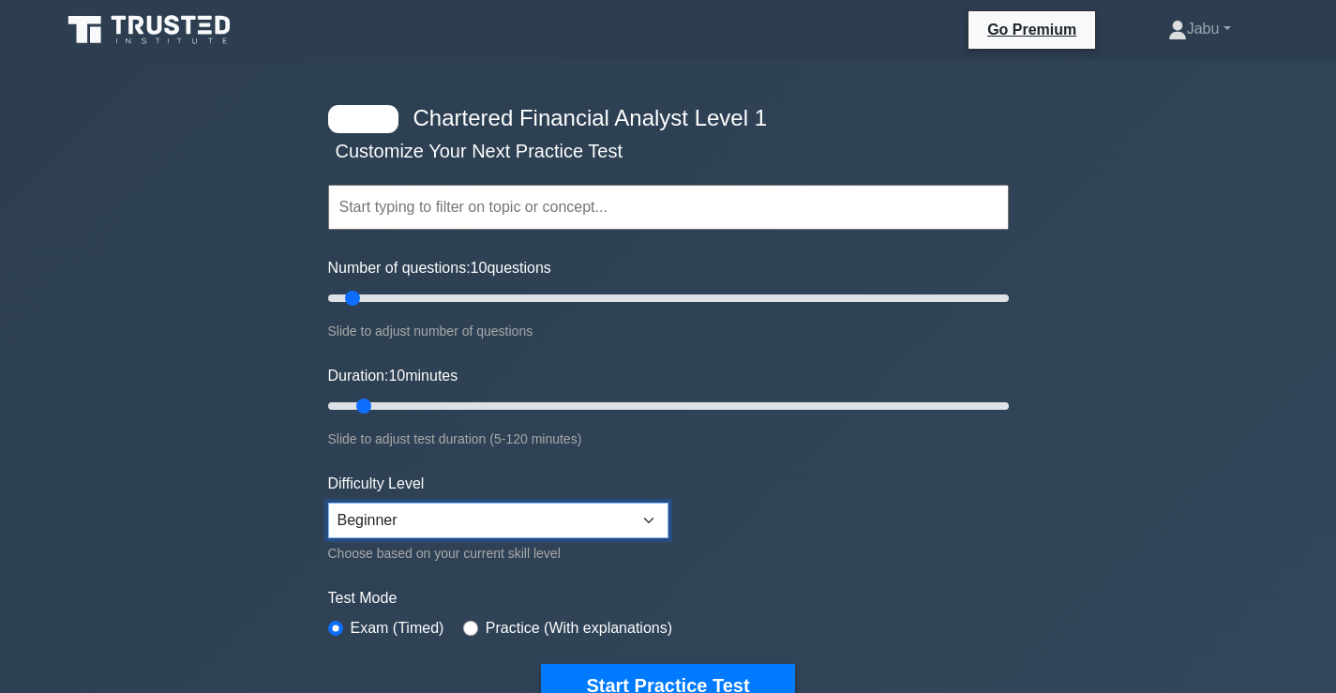
click at [398, 507] on select "Beginner Intermediate Expert" at bounding box center [498, 520] width 340 height 36
click at [328, 502] on select "Beginner Intermediate Expert" at bounding box center [498, 520] width 340 height 36
click at [398, 525] on select "Beginner Intermediate Expert" at bounding box center [498, 520] width 340 height 36
select select "beginner"
click at [328, 502] on select "Beginner Intermediate Expert" at bounding box center [498, 520] width 340 height 36
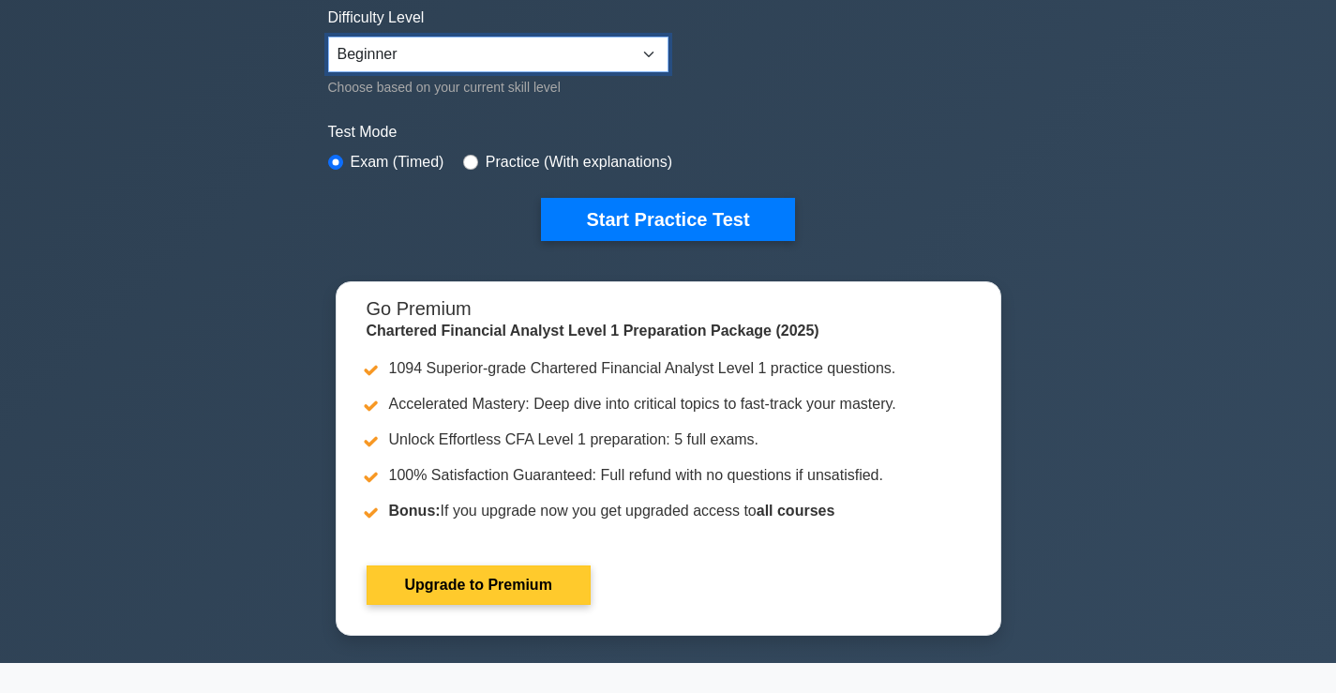
scroll to position [469, 0]
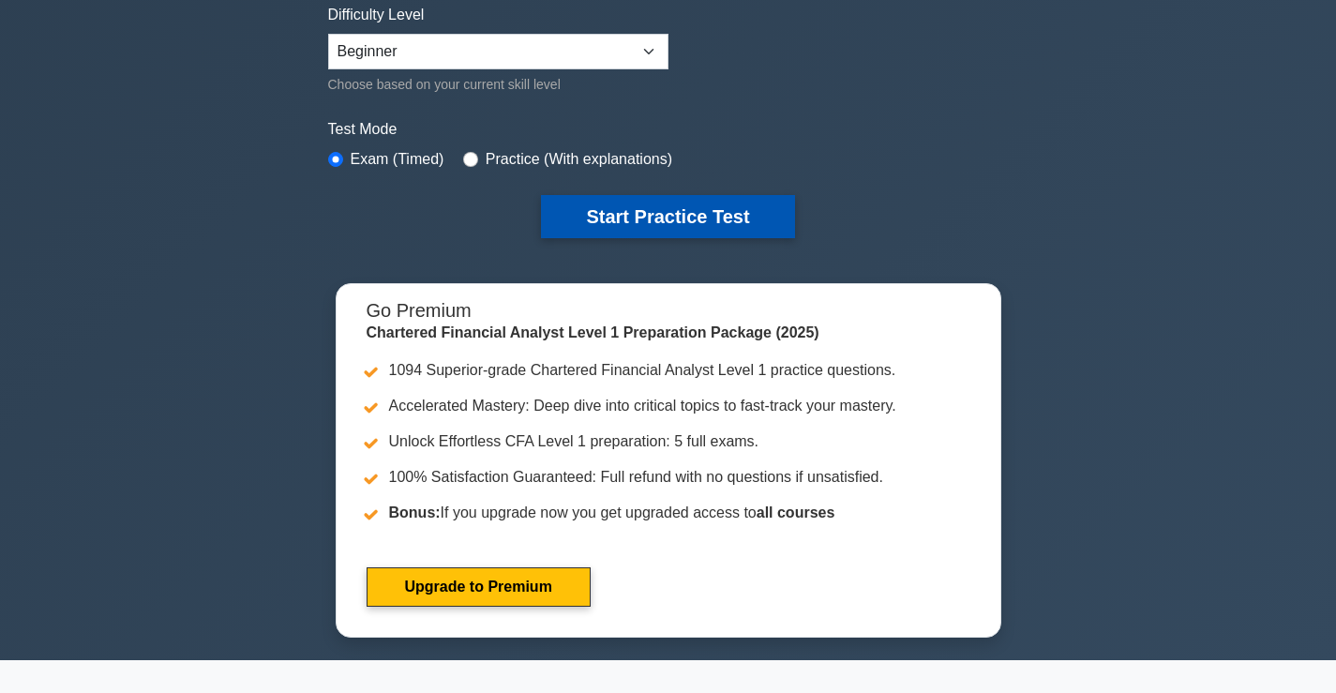
click at [620, 204] on button "Start Practice Test" at bounding box center [667, 216] width 253 height 43
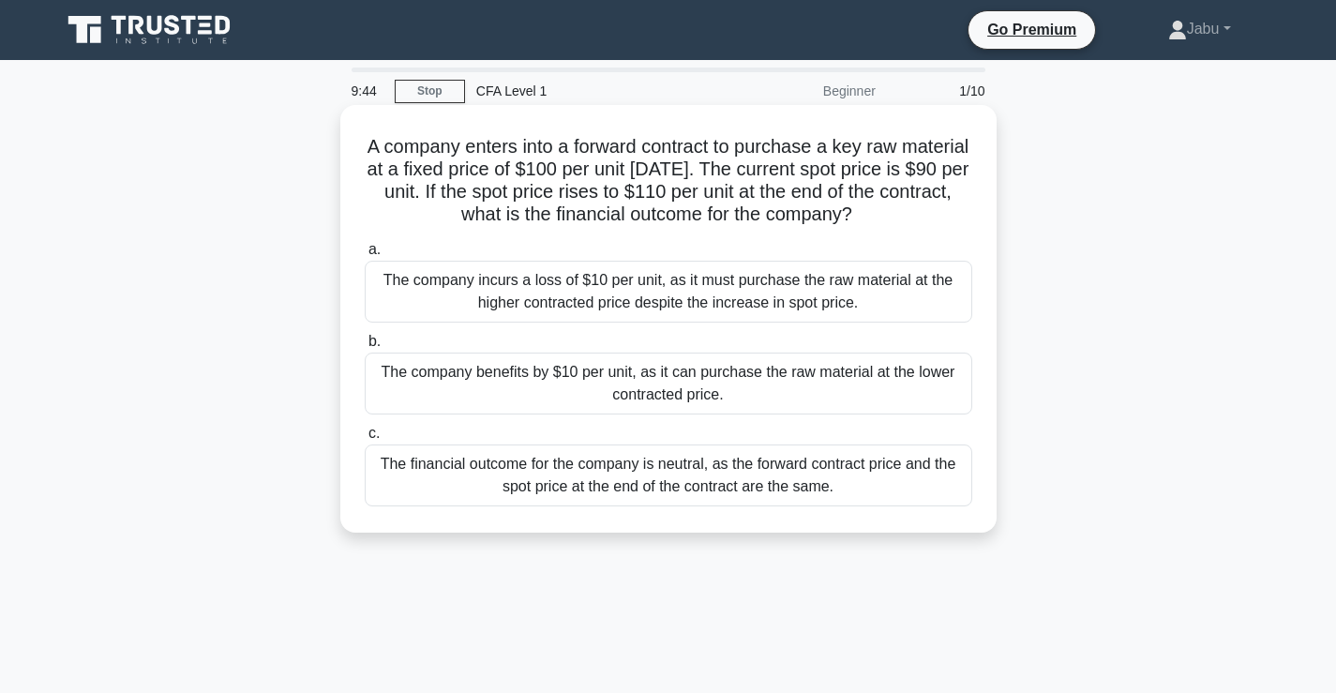
click at [765, 387] on div "The company benefits by $10 per unit, as it can purchase the raw material at th…" at bounding box center [668, 383] width 607 height 62
click at [365, 348] on input "b. The company benefits by $10 per unit, as it can purchase the raw material at…" at bounding box center [365, 342] width 0 height 12
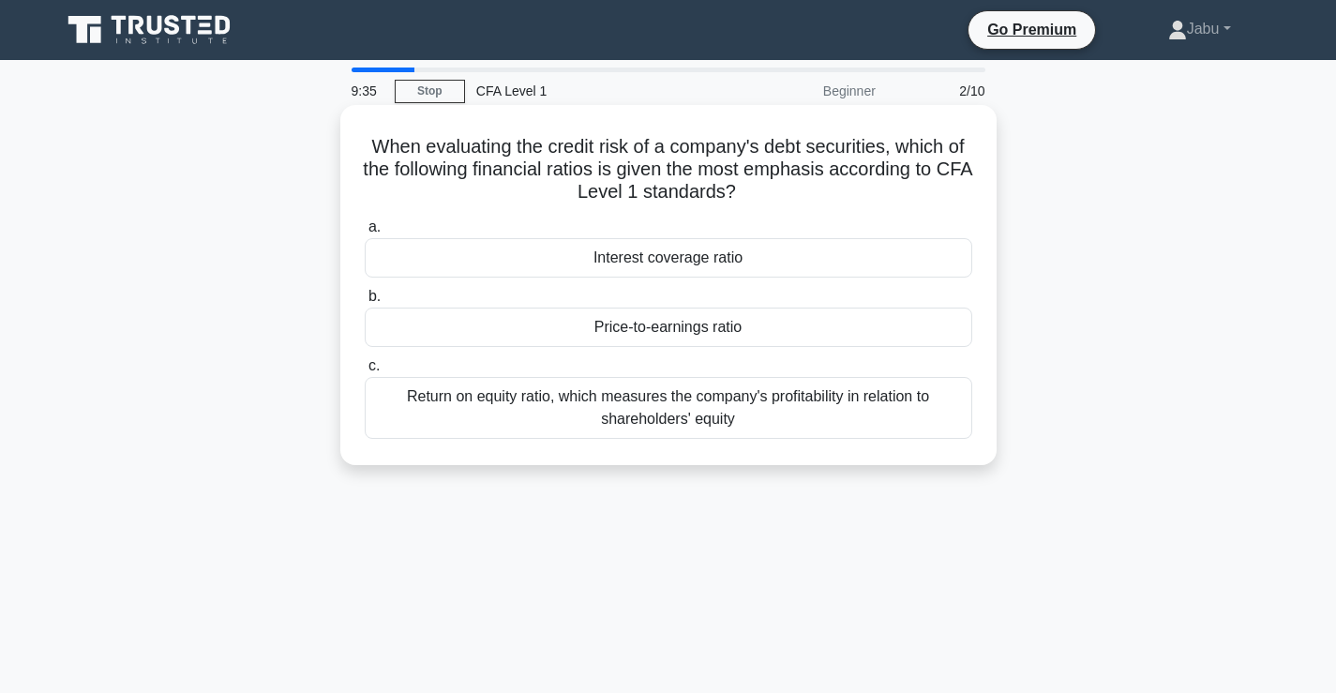
click at [673, 260] on div "Interest coverage ratio" at bounding box center [668, 257] width 607 height 39
click at [365, 233] on input "a. Interest coverage ratio" at bounding box center [365, 227] width 0 height 12
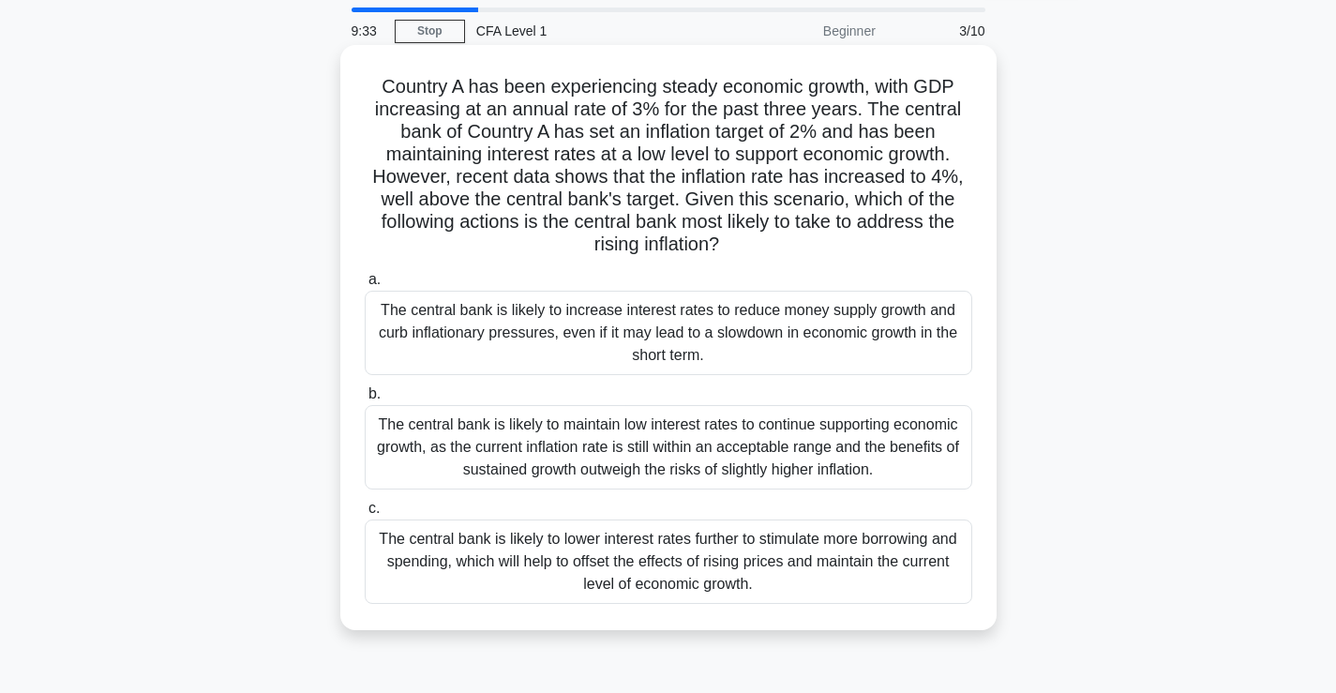
scroll to position [94, 0]
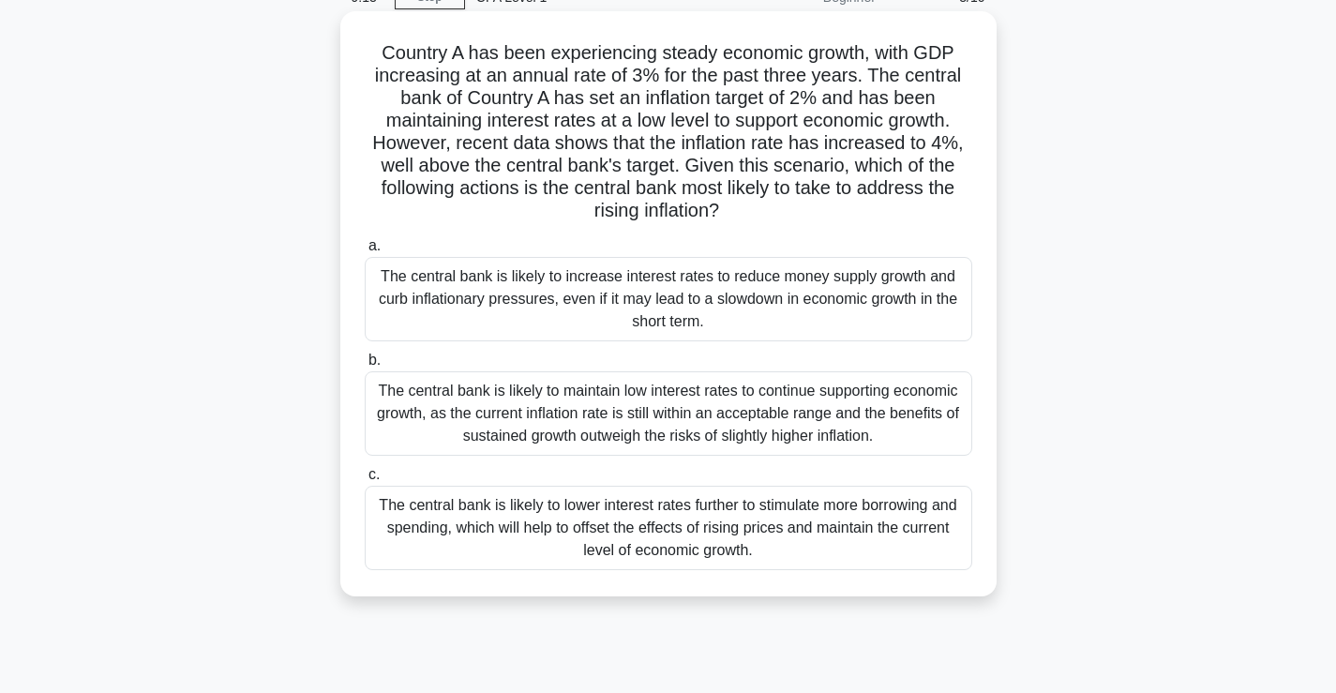
click at [697, 314] on div "The central bank is likely to increase interest rates to reduce money supply gr…" at bounding box center [668, 299] width 607 height 84
click at [365, 252] on input "a. The central bank is likely to increase interest rates to reduce money supply…" at bounding box center [365, 246] width 0 height 12
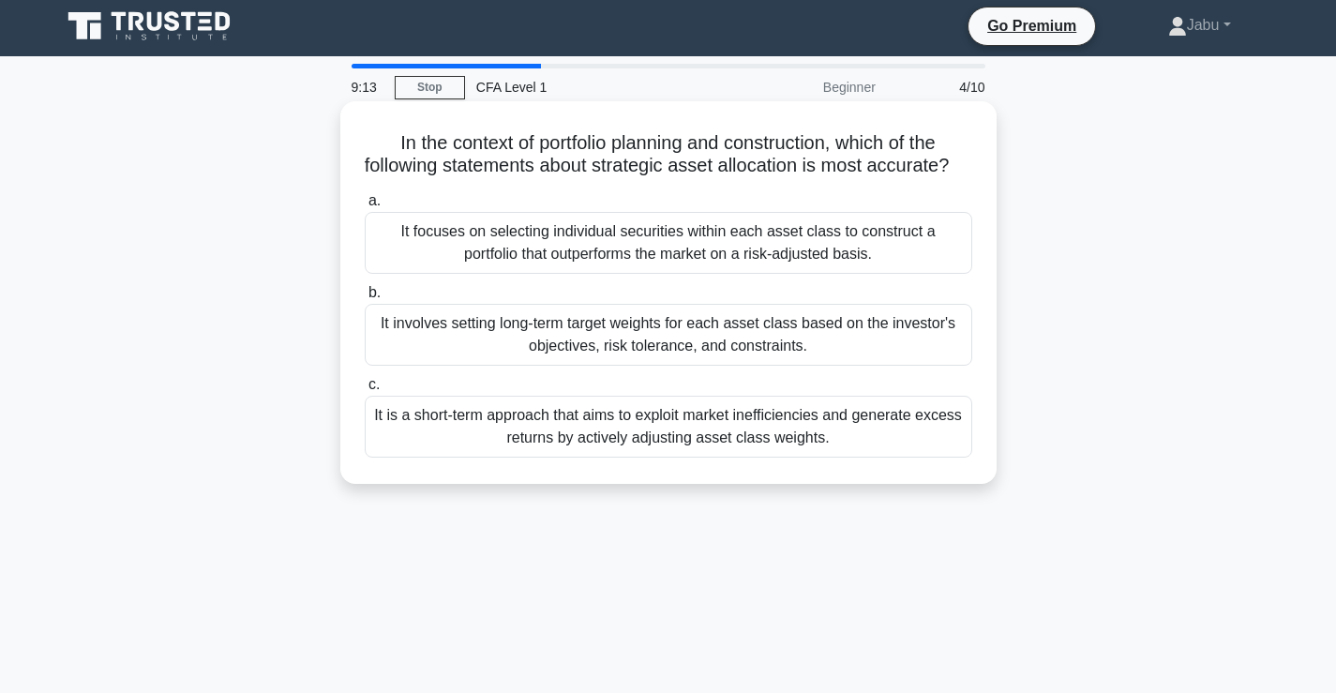
scroll to position [0, 0]
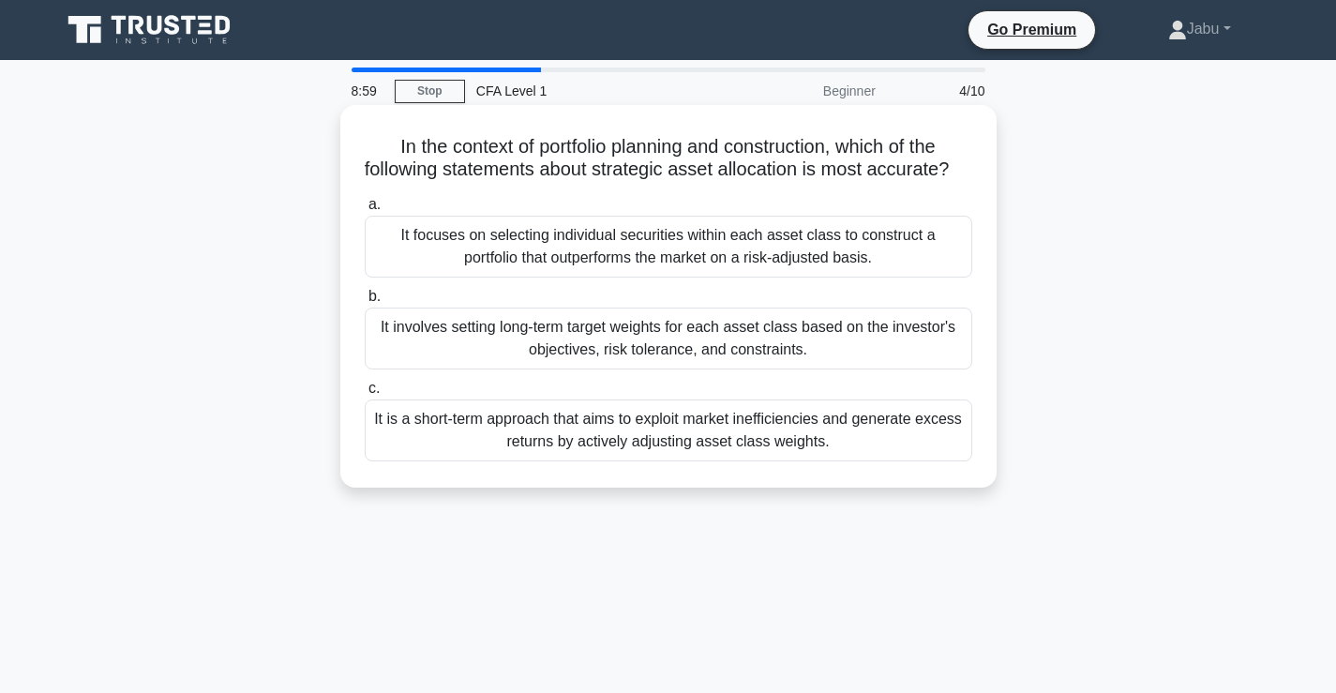
click at [735, 369] on div "It involves setting long-term target weights for each asset class based on the …" at bounding box center [668, 338] width 607 height 62
click at [365, 303] on input "b. It involves setting long-term target weights for each asset class based on t…" at bounding box center [365, 297] width 0 height 12
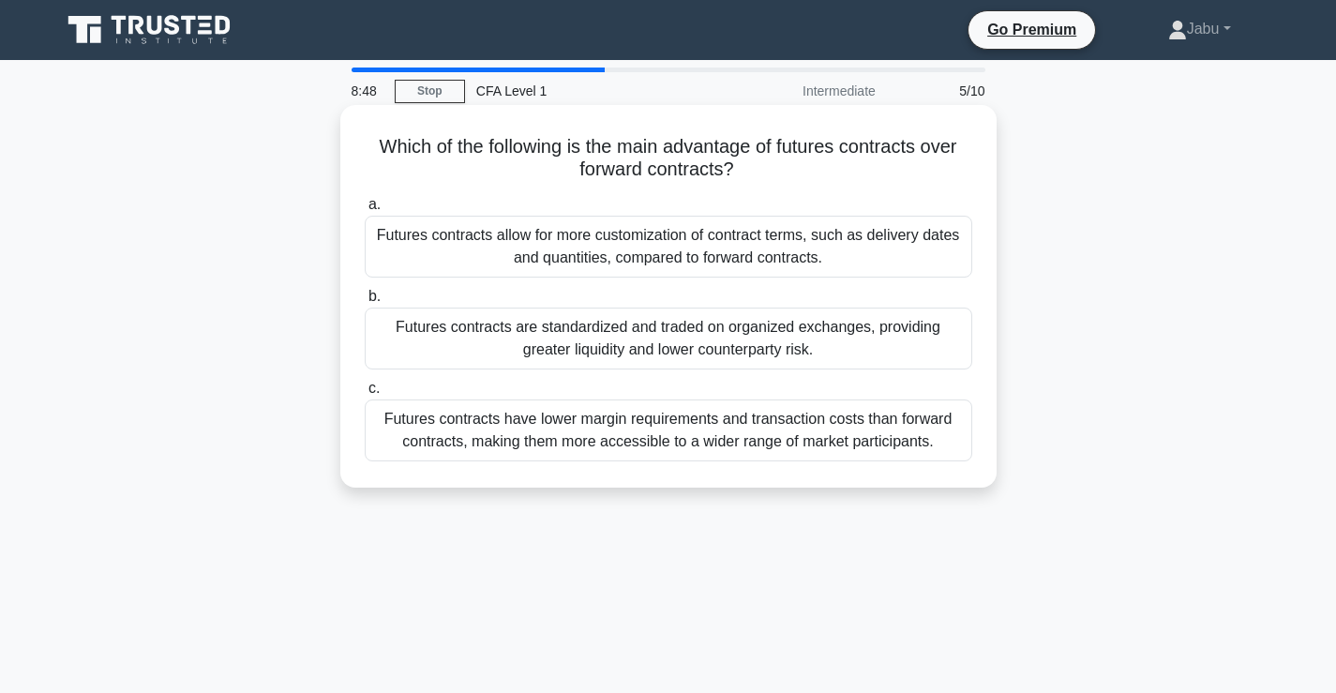
click at [667, 258] on div "Futures contracts allow for more customization of contract terms, such as deliv…" at bounding box center [668, 247] width 607 height 62
click at [365, 211] on input "a. Futures contracts allow for more customization of contract terms, such as de…" at bounding box center [365, 205] width 0 height 12
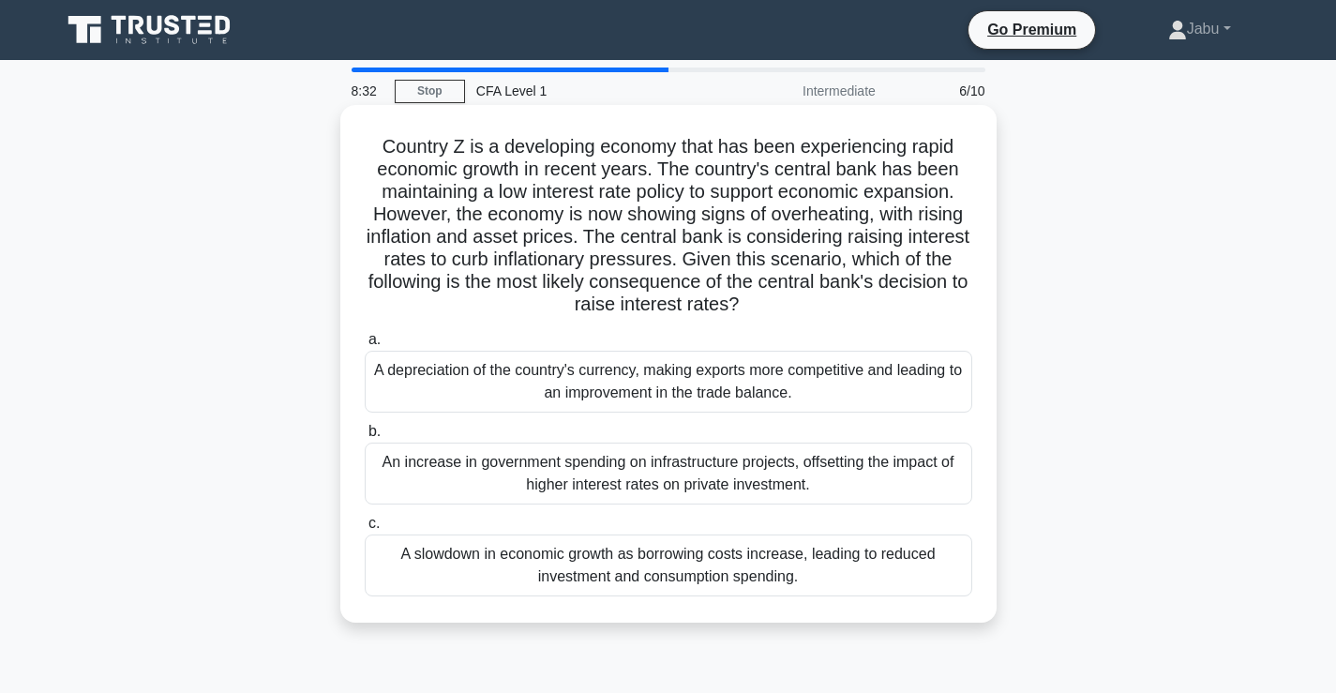
click at [700, 562] on div "A slowdown in economic growth as borrowing costs increase, leading to reduced i…" at bounding box center [668, 565] width 607 height 62
click at [365, 530] on input "c. A slowdown in economic growth as borrowing costs increase, leading to reduce…" at bounding box center [365, 523] width 0 height 12
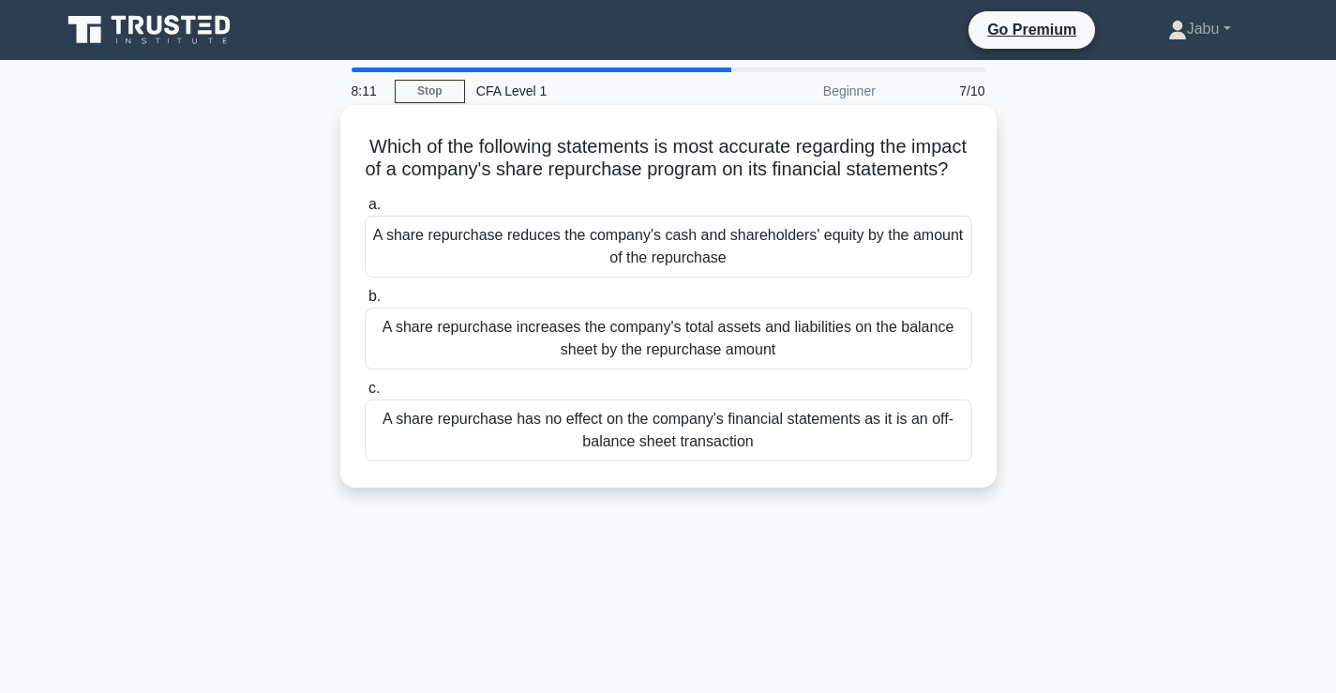
click at [722, 480] on div "Which of the following statements is most accurate regarding the impact of a co…" at bounding box center [668, 295] width 641 height 367
click at [720, 460] on div "A share repurchase has no effect on the company's financial statements as it is…" at bounding box center [668, 430] width 607 height 62
click at [365, 395] on input "c. A share repurchase has no effect on the company's financial statements as it…" at bounding box center [365, 388] width 0 height 12
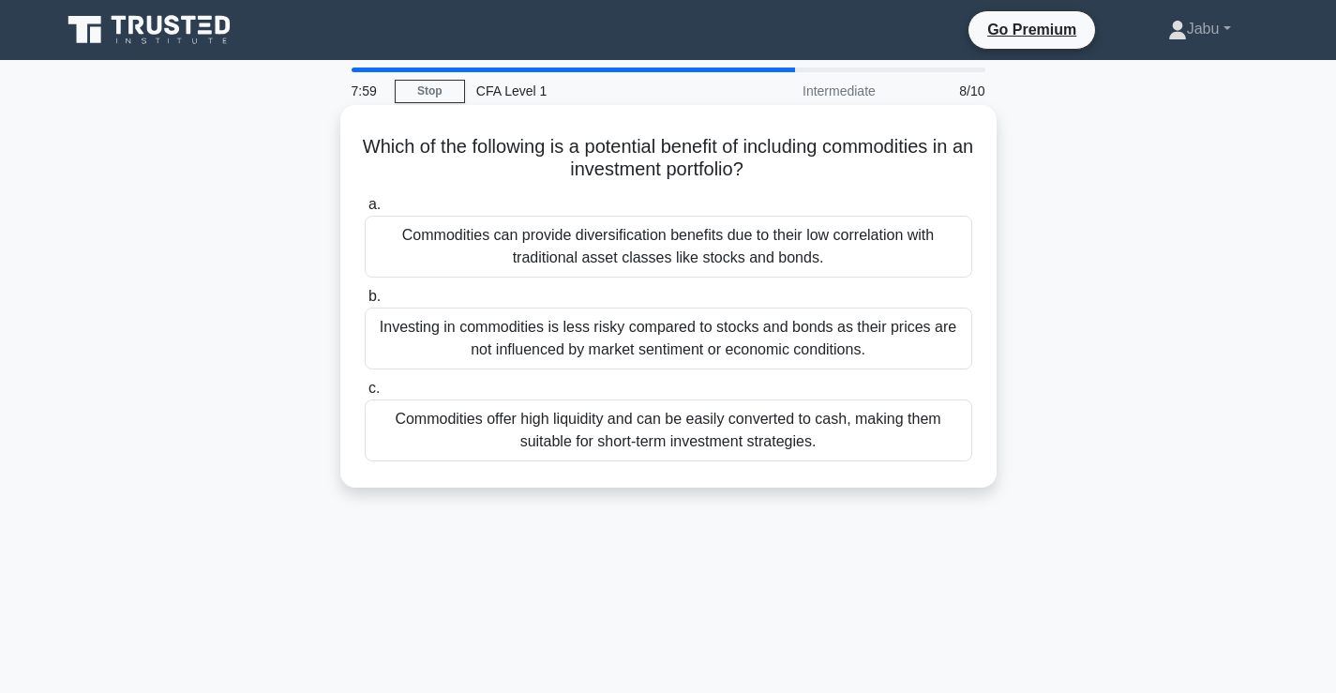
click at [677, 244] on div "Commodities can provide diversification benefits due to their low correlation w…" at bounding box center [668, 247] width 607 height 62
click at [365, 211] on input "a. Commodities can provide diversification benefits due to their low correlatio…" at bounding box center [365, 205] width 0 height 12
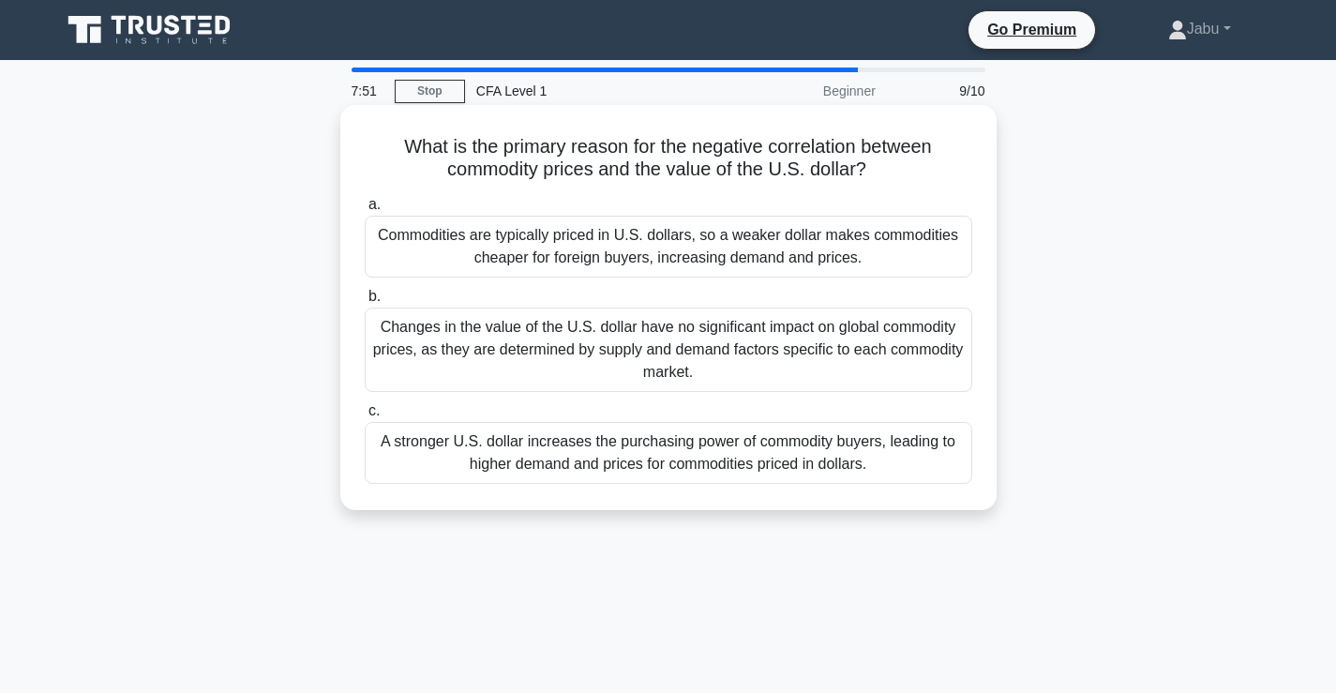
click at [800, 220] on div "Commodities are typically priced in U.S. dollars, so a weaker dollar makes comm…" at bounding box center [668, 247] width 607 height 62
click at [365, 211] on input "a. Commodities are typically priced in U.S. dollars, so a weaker dollar makes c…" at bounding box center [365, 205] width 0 height 12
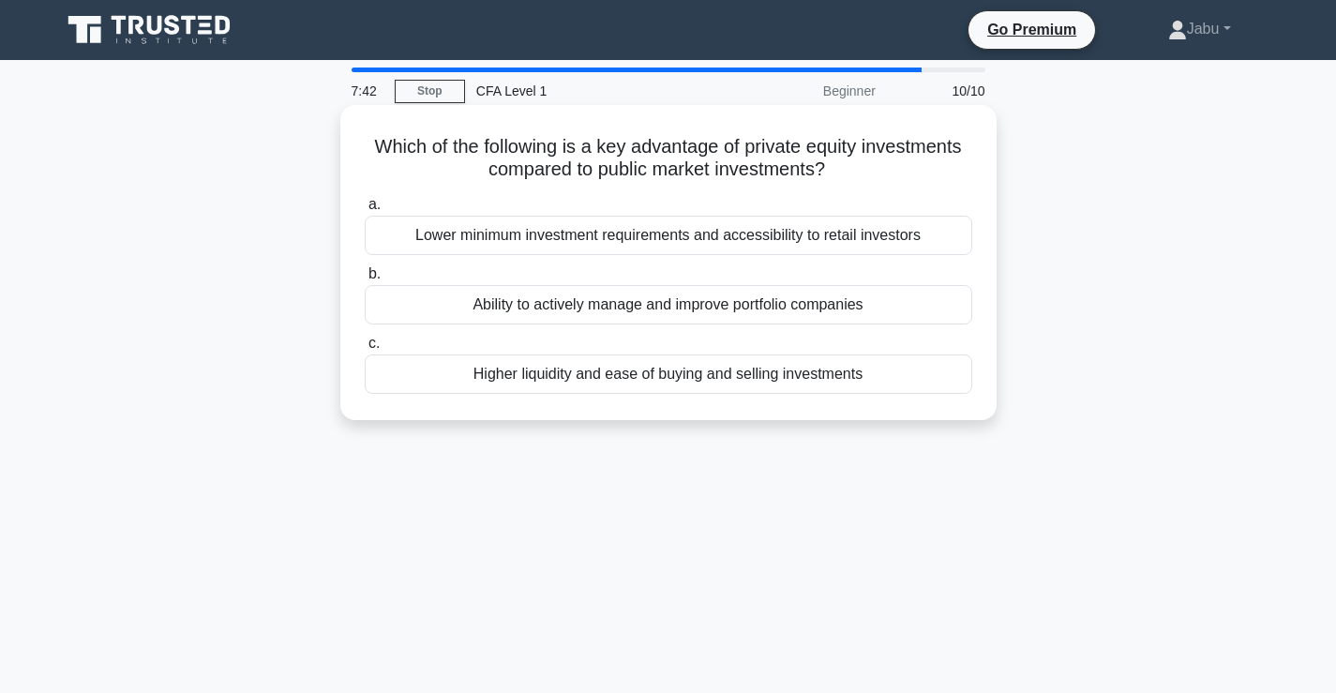
click at [746, 367] on div "Higher liquidity and ease of buying and selling investments" at bounding box center [668, 373] width 607 height 39
click at [365, 350] on input "c. Higher liquidity and ease of buying and selling investments" at bounding box center [365, 343] width 0 height 12
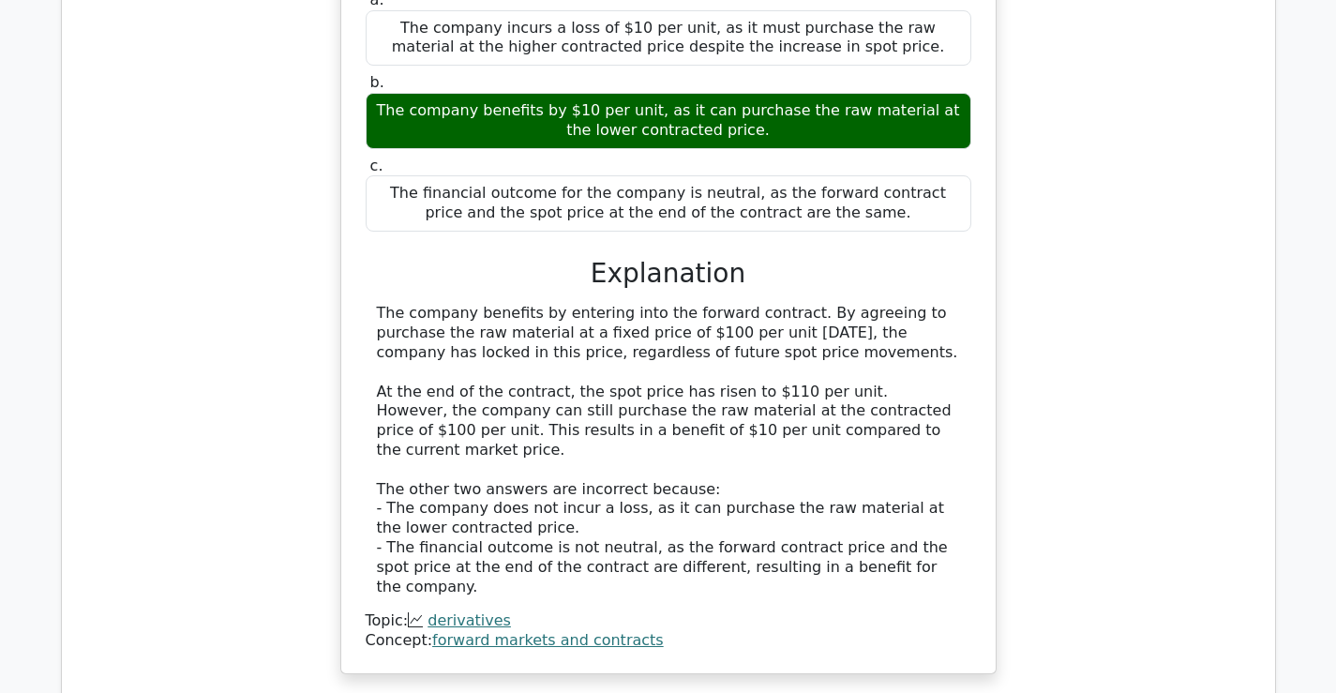
scroll to position [2062, 0]
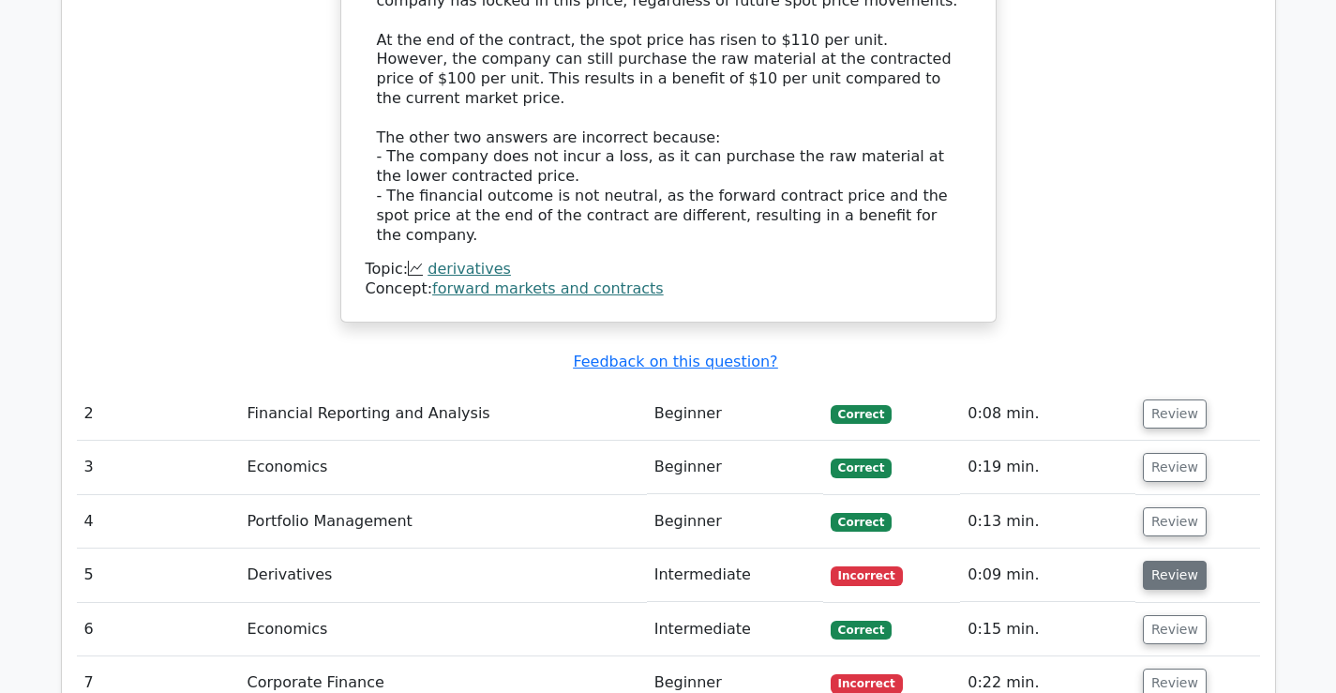
click at [1173, 560] on button "Review" at bounding box center [1174, 574] width 64 height 29
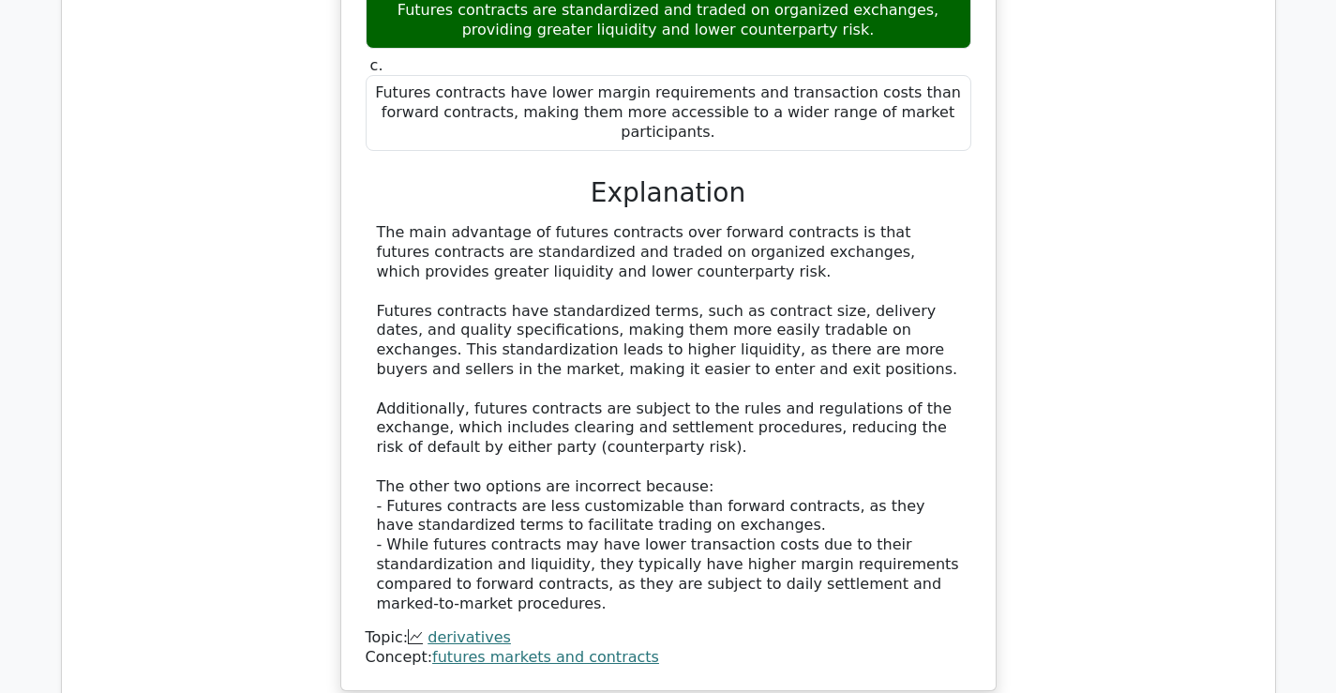
scroll to position [3187, 0]
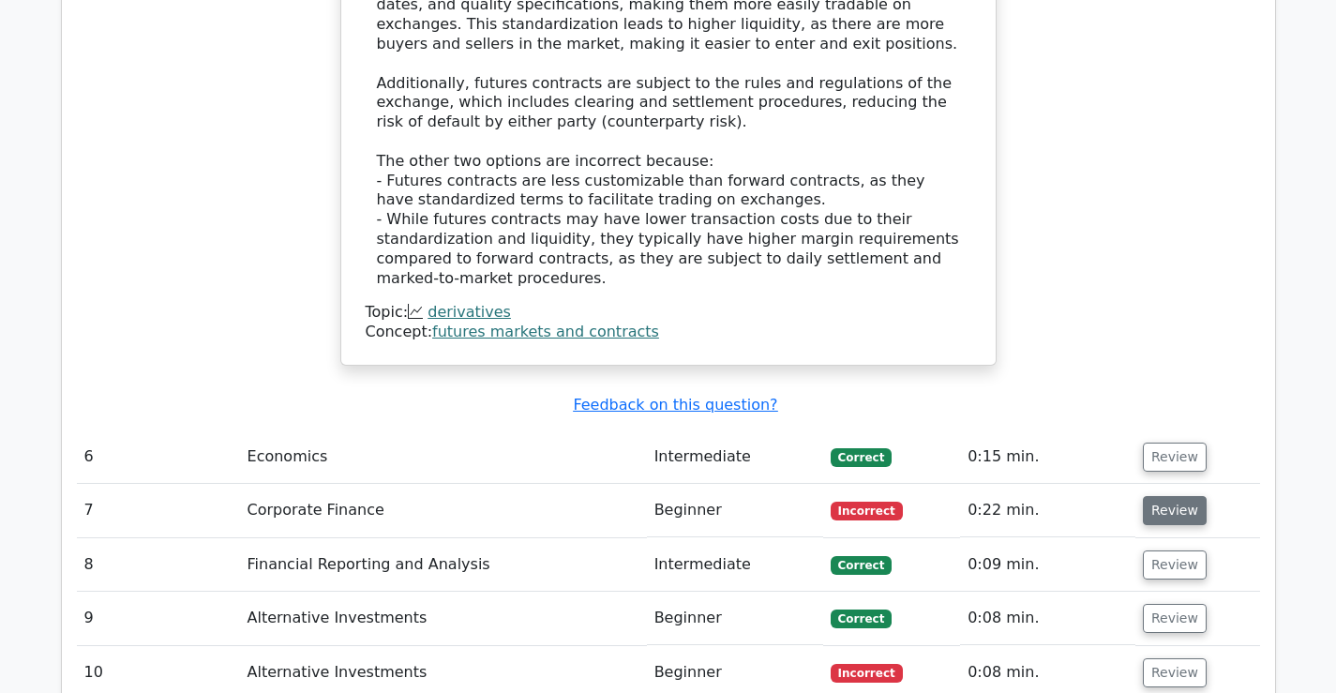
click at [1171, 496] on button "Review" at bounding box center [1174, 510] width 64 height 29
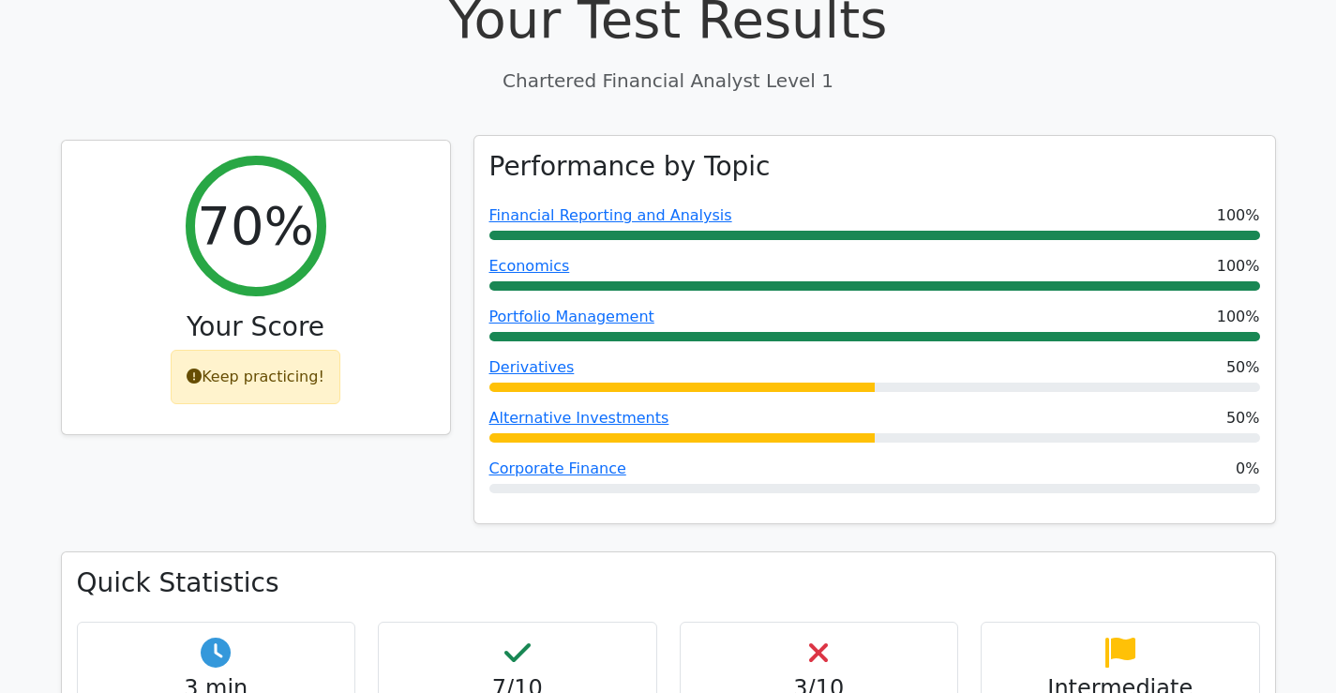
scroll to position [844, 0]
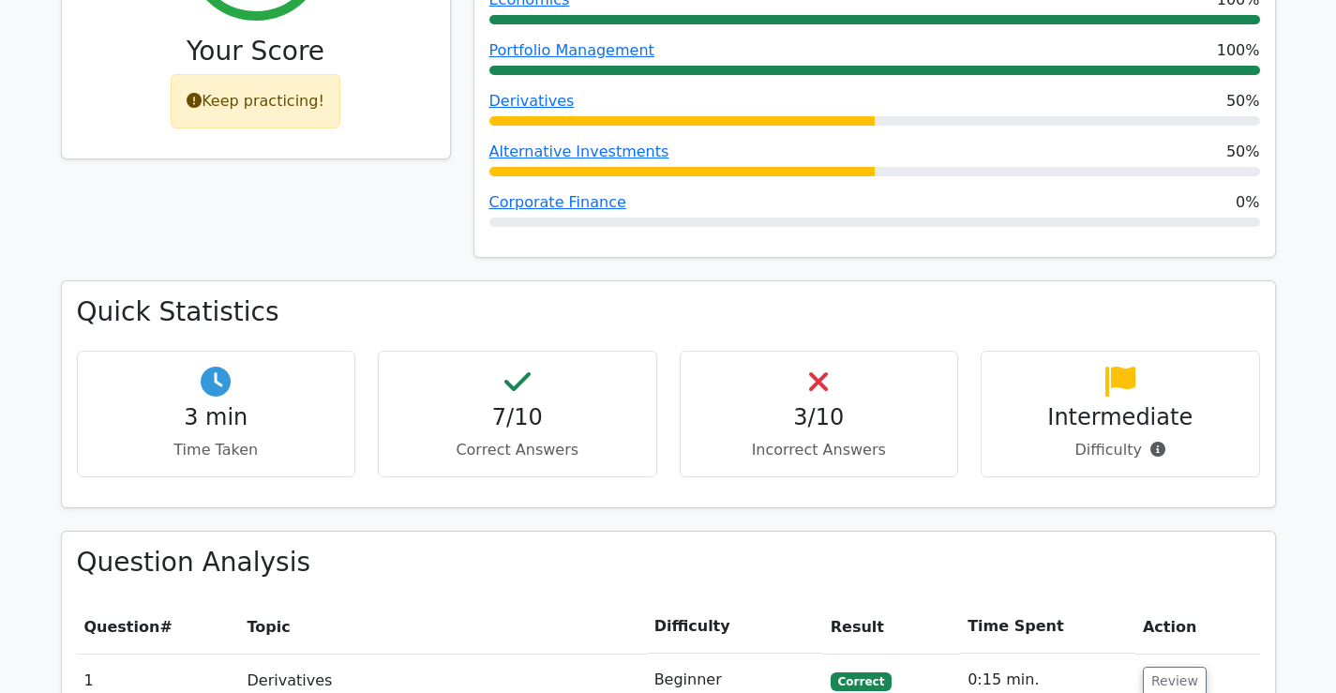
click at [297, 74] on div "Keep practicing!" at bounding box center [256, 101] width 170 height 54
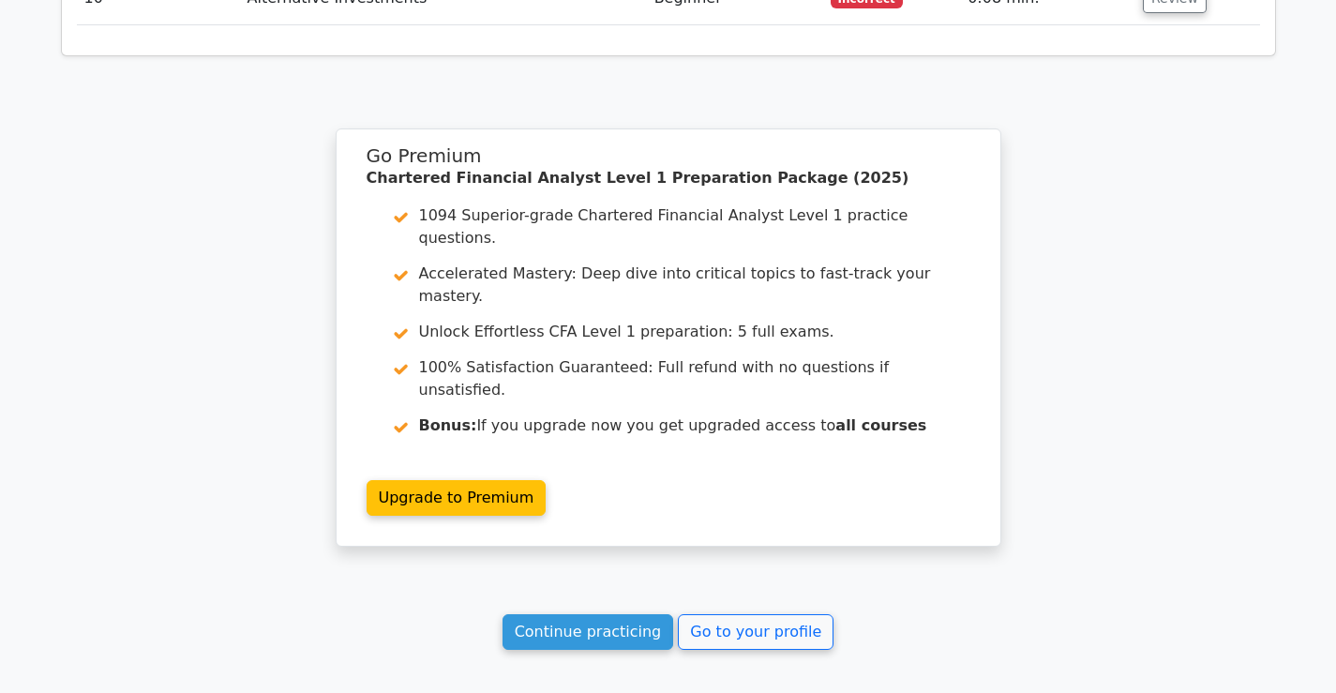
scroll to position [4643, 0]
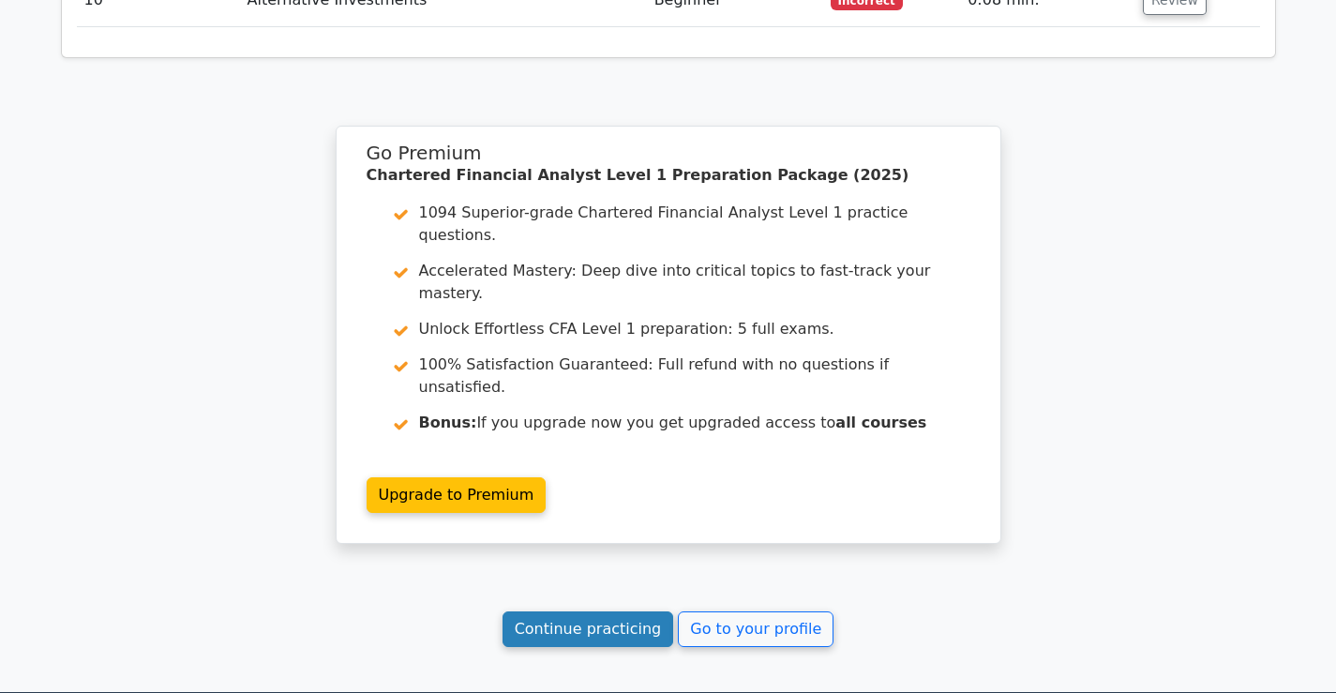
click at [635, 611] on link "Continue practicing" at bounding box center [588, 629] width 172 height 36
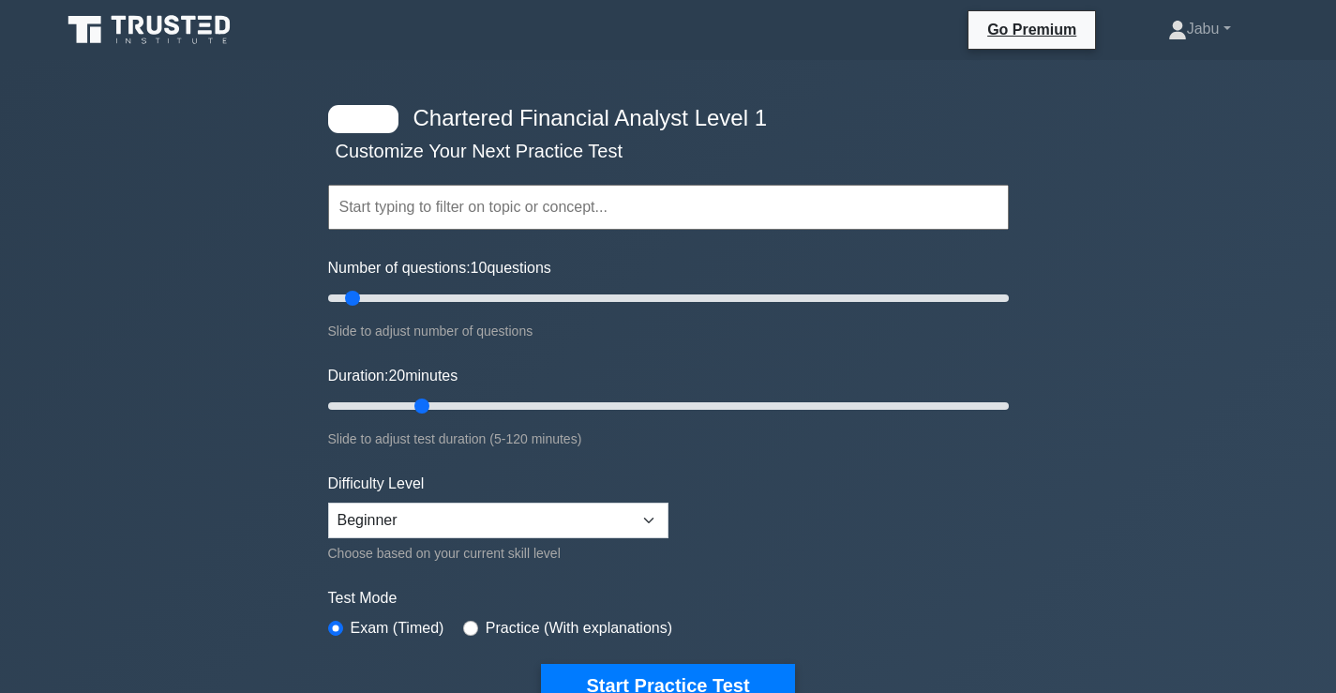
type input "20"
click at [415, 411] on input "Duration: 20 minutes" at bounding box center [668, 406] width 680 height 22
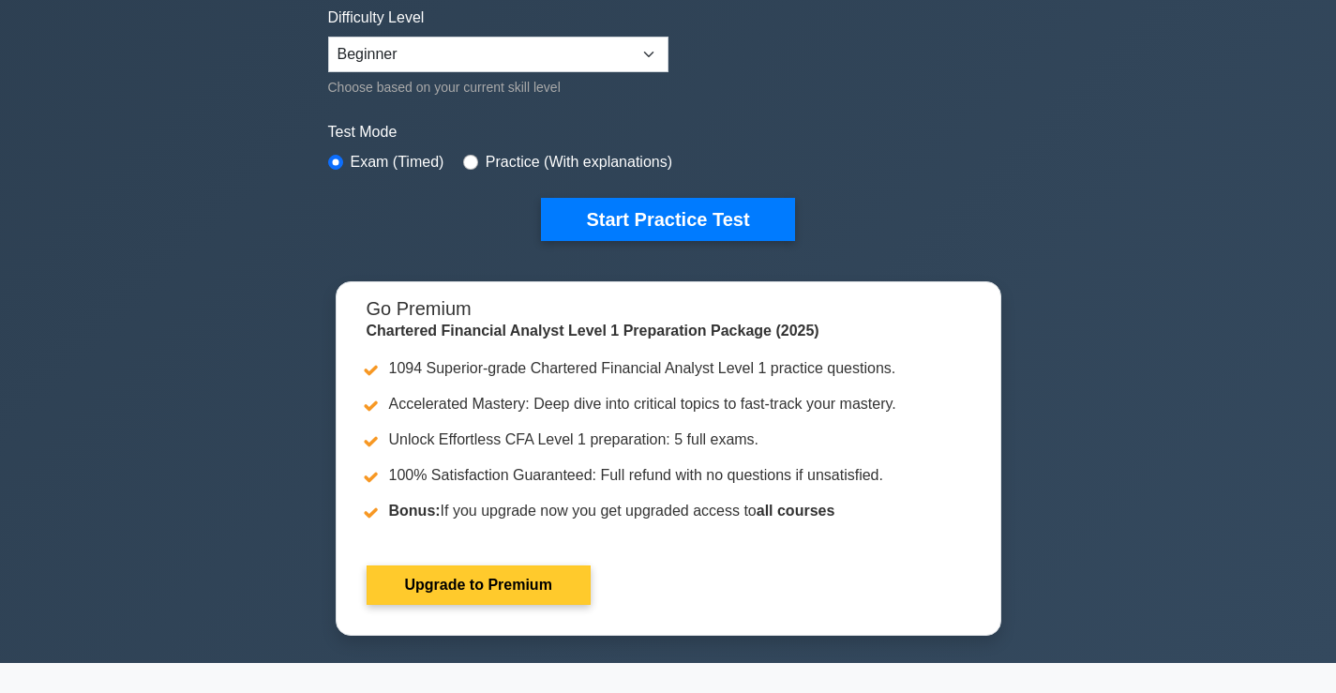
scroll to position [469, 0]
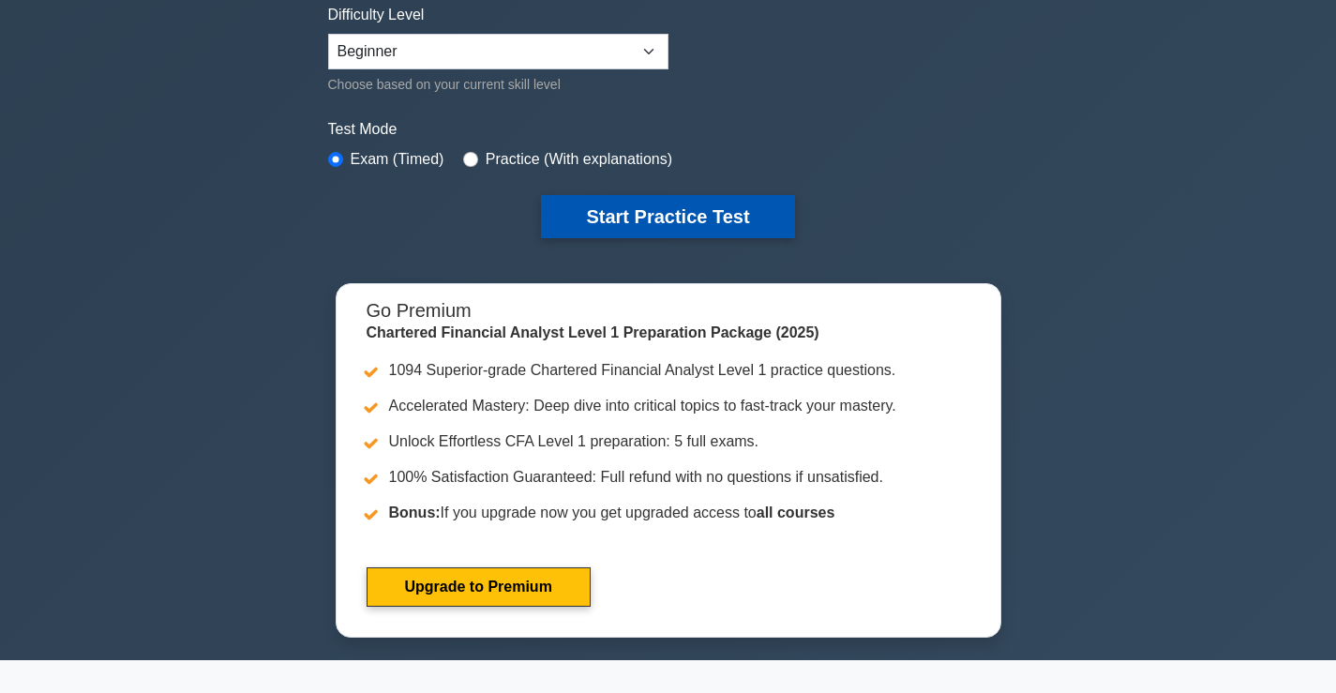
click at [650, 219] on button "Start Practice Test" at bounding box center [667, 216] width 253 height 43
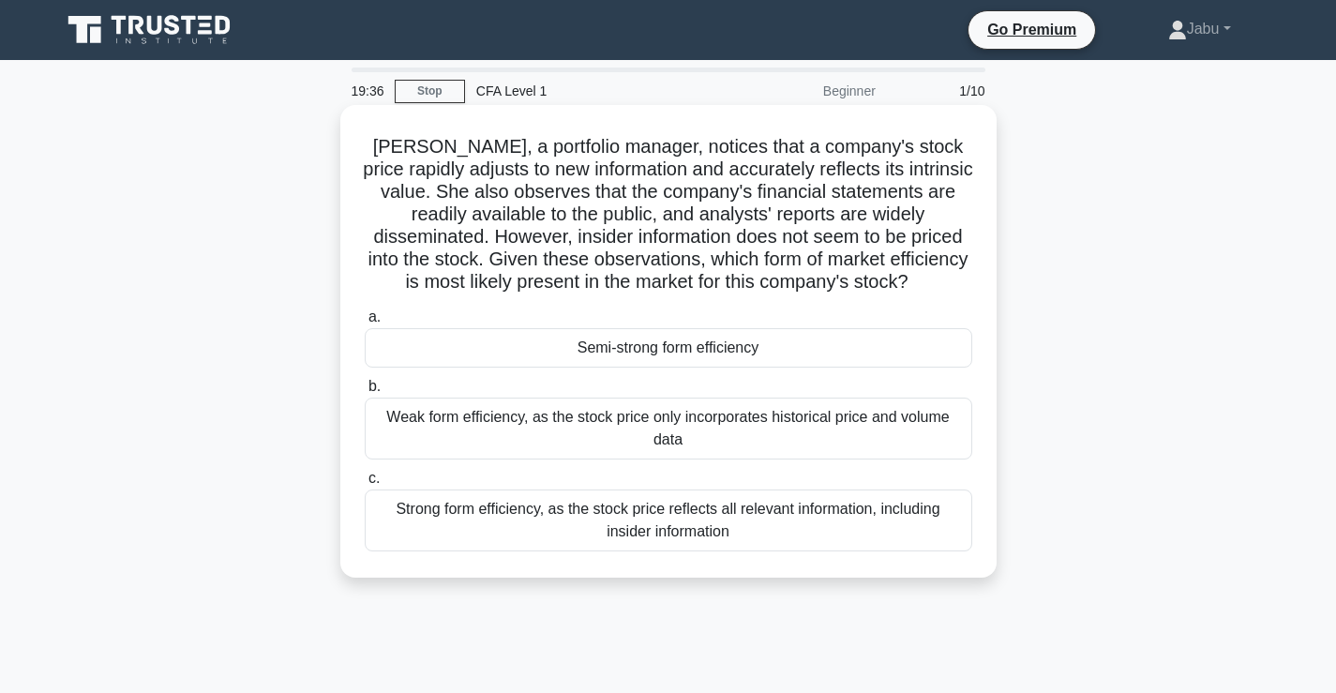
click at [725, 530] on div "Strong form efficiency, as the stock price reflects all relevant information, i…" at bounding box center [668, 520] width 607 height 62
click at [365, 485] on input "c. Strong form efficiency, as the stock price reflects all relevant information…" at bounding box center [365, 478] width 0 height 12
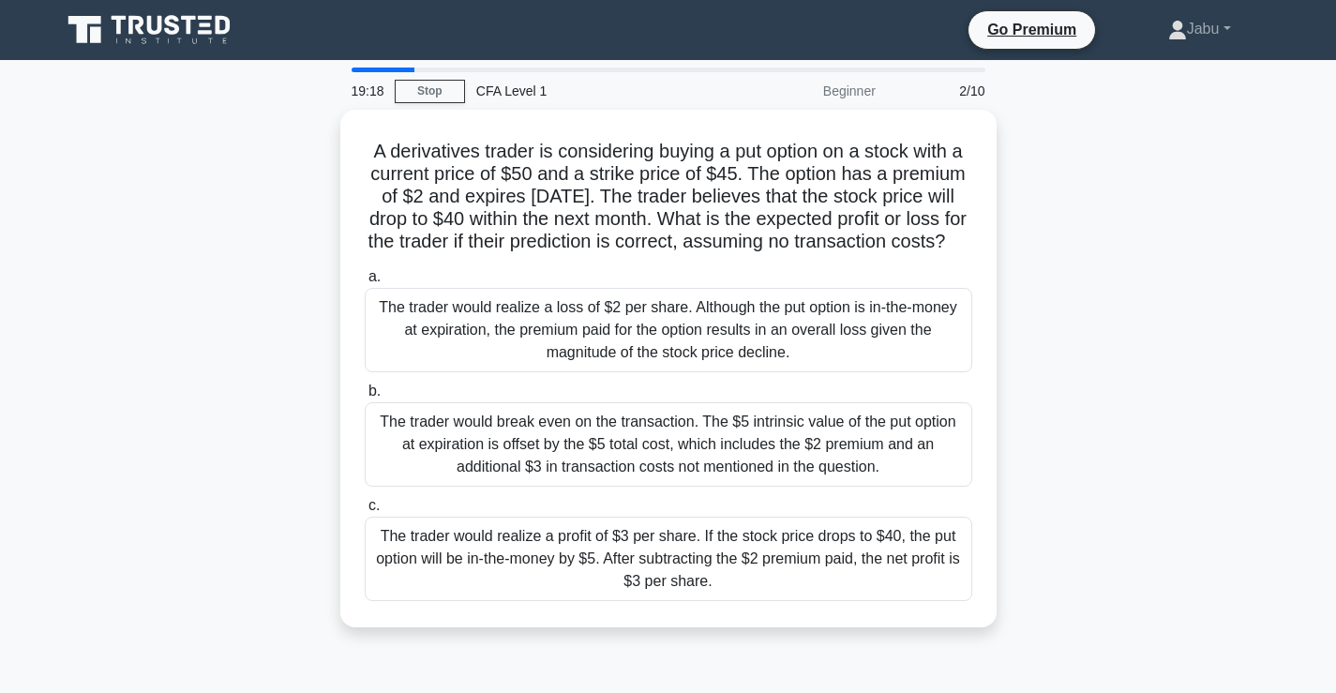
click at [674, 570] on div "The trader would realize a profit of $3 per share. If the stock price drops to …" at bounding box center [668, 558] width 607 height 84
click at [365, 512] on input "c. The trader would realize a profit of $3 per share. If the stock price drops …" at bounding box center [365, 506] width 0 height 12
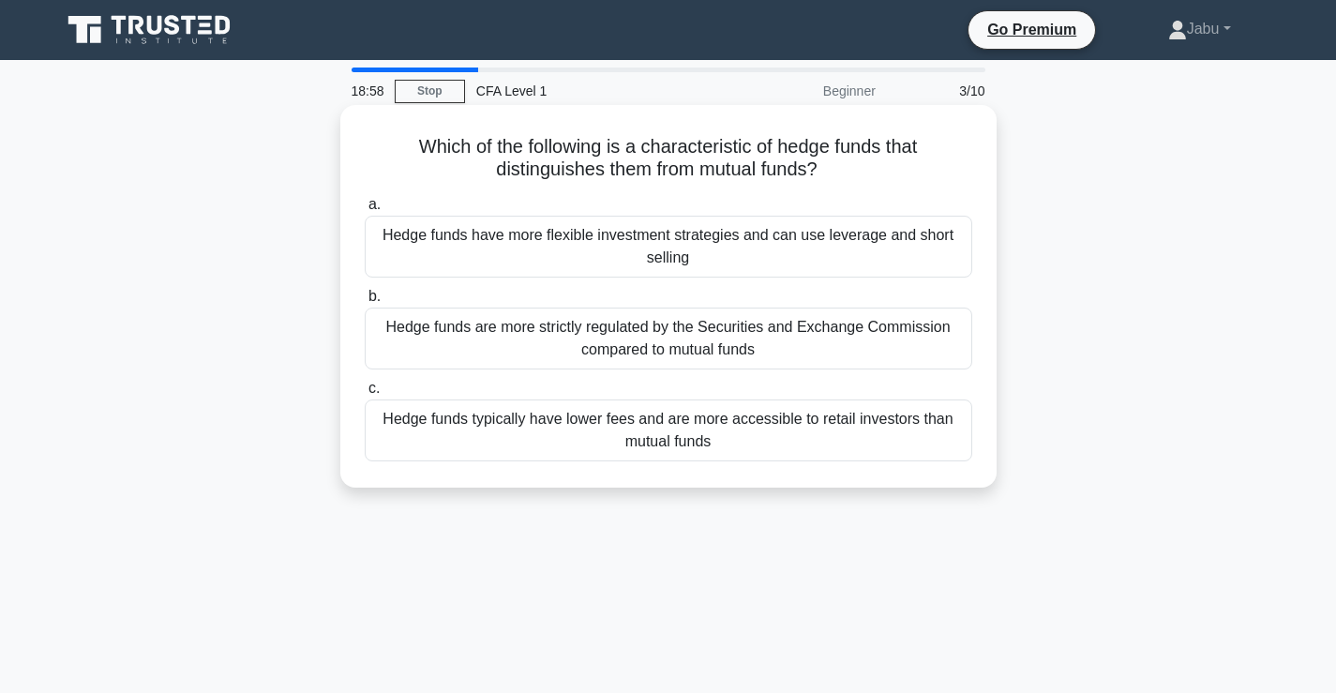
click at [660, 349] on div "Hedge funds are more strictly regulated by the Securities and Exchange Commissi…" at bounding box center [668, 338] width 607 height 62
click at [365, 303] on input "b. Hedge funds are more strictly regulated by the Securities and Exchange Commi…" at bounding box center [365, 297] width 0 height 12
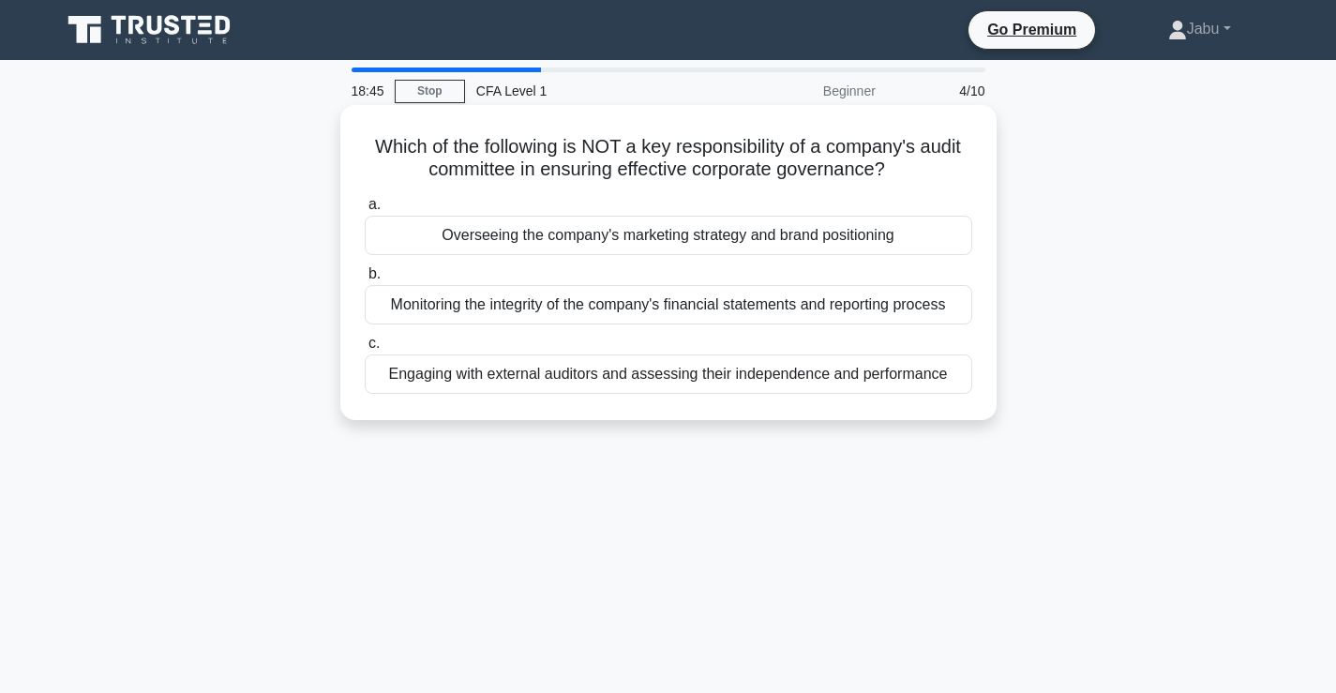
click at [794, 228] on div "Overseeing the company's marketing strategy and brand positioning" at bounding box center [668, 235] width 607 height 39
click at [365, 211] on input "a. Overseeing the company's marketing strategy and brand positioning" at bounding box center [365, 205] width 0 height 12
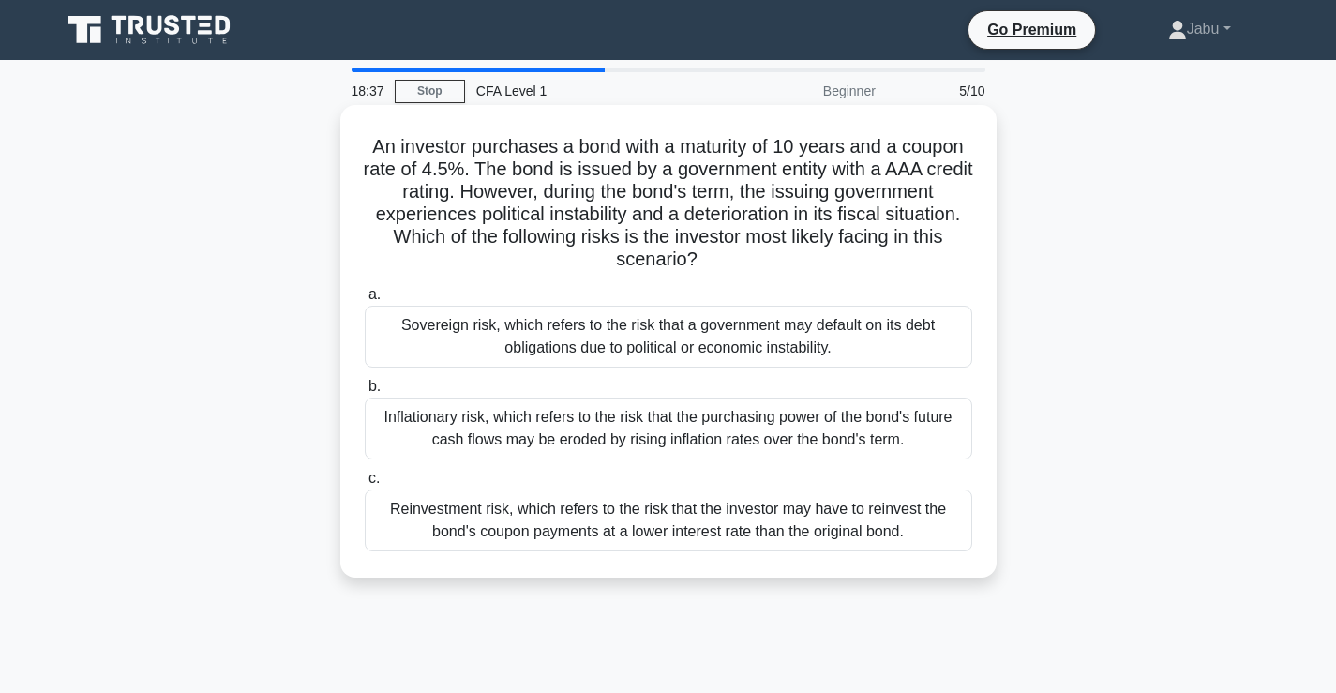
click at [724, 502] on div "Reinvestment risk, which refers to the risk that the investor may have to reinv…" at bounding box center [668, 520] width 607 height 62
click at [365, 485] on input "c. Reinvestment risk, which refers to the risk that the investor may have to re…" at bounding box center [365, 478] width 0 height 12
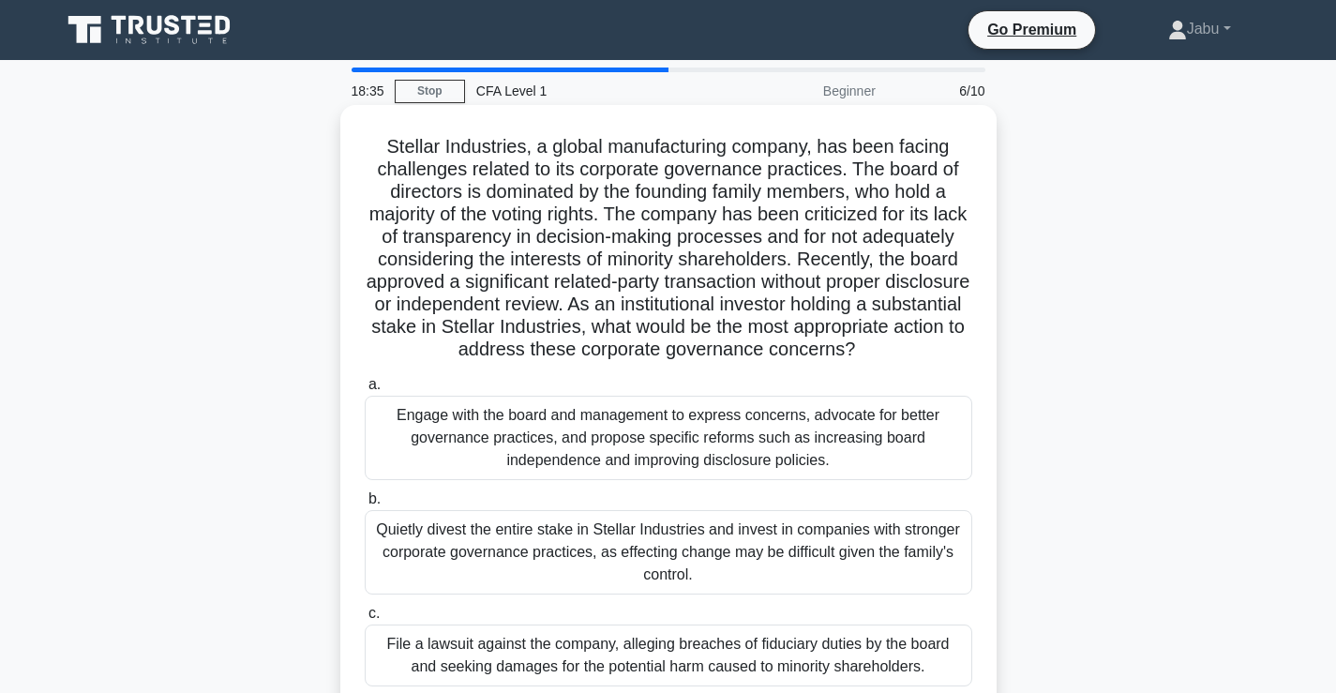
scroll to position [94, 0]
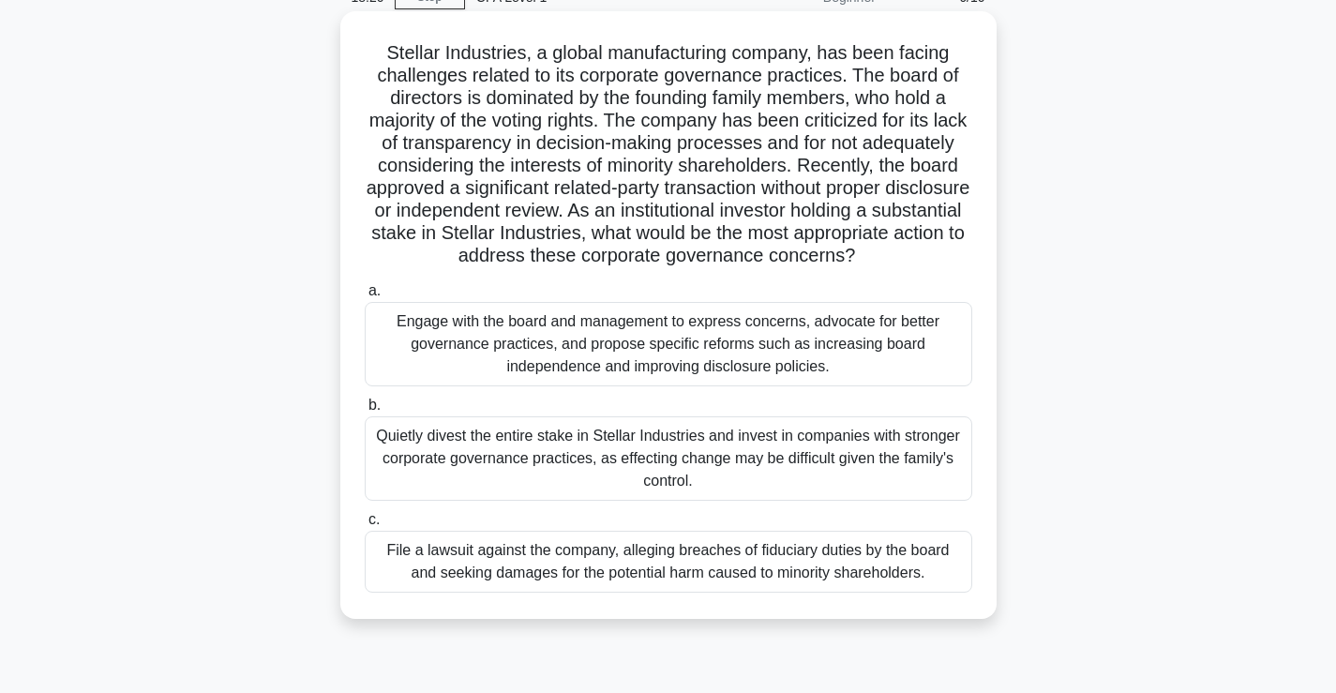
click at [559, 362] on div "Engage with the board and management to express concerns, advocate for better g…" at bounding box center [668, 344] width 607 height 84
click at [365, 297] on input "a. Engage with the board and management to express concerns, advocate for bette…" at bounding box center [365, 291] width 0 height 12
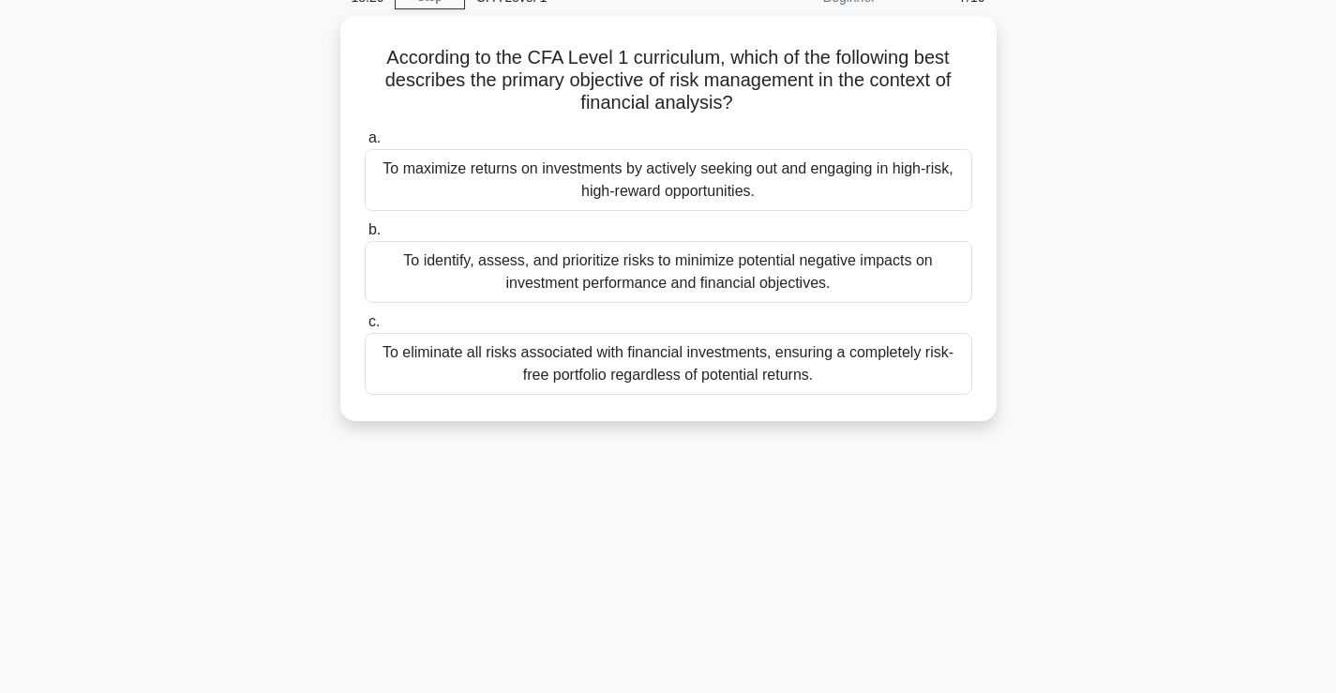
scroll to position [0, 0]
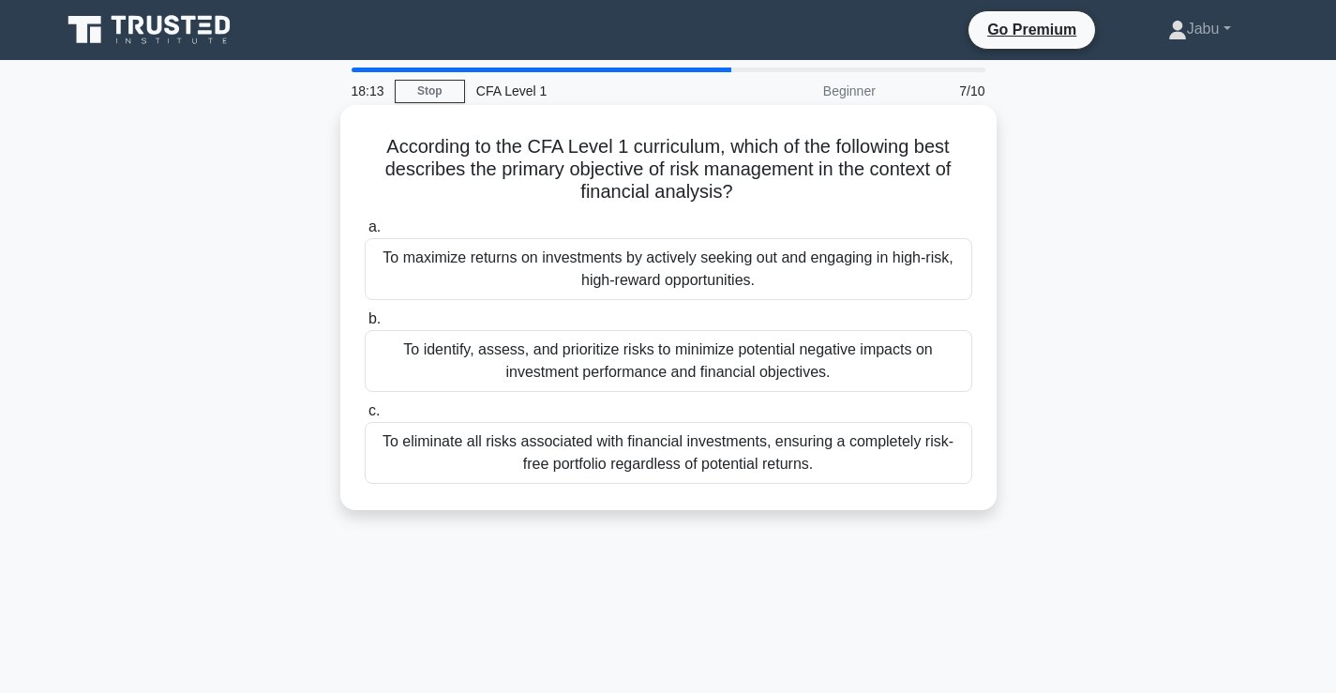
click at [795, 286] on div "To maximize returns on investments by actively seeking out and engaging in high…" at bounding box center [668, 269] width 607 height 62
click at [365, 233] on input "a. To maximize returns on investments by actively seeking out and engaging in h…" at bounding box center [365, 227] width 0 height 12
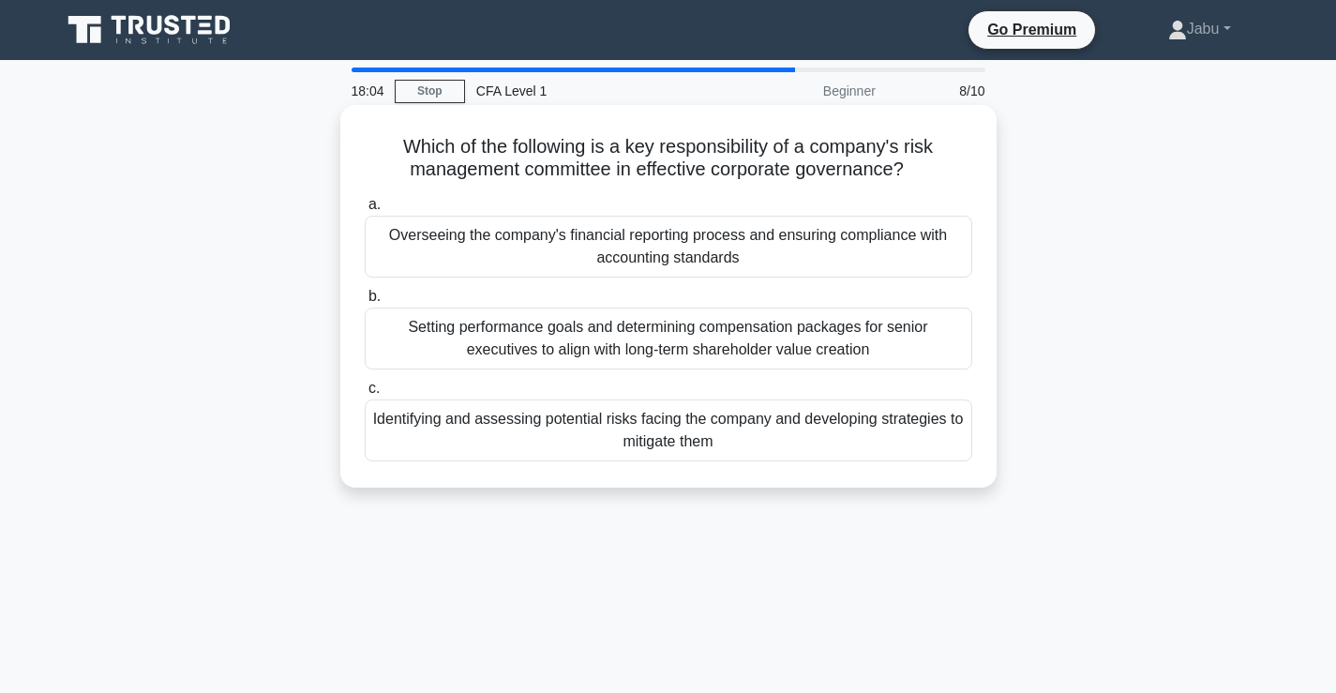
click at [605, 344] on div "Setting performance goals and determining compensation packages for senior exec…" at bounding box center [668, 338] width 607 height 62
click at [365, 303] on input "b. Setting performance goals and determining compensation packages for senior e…" at bounding box center [365, 297] width 0 height 12
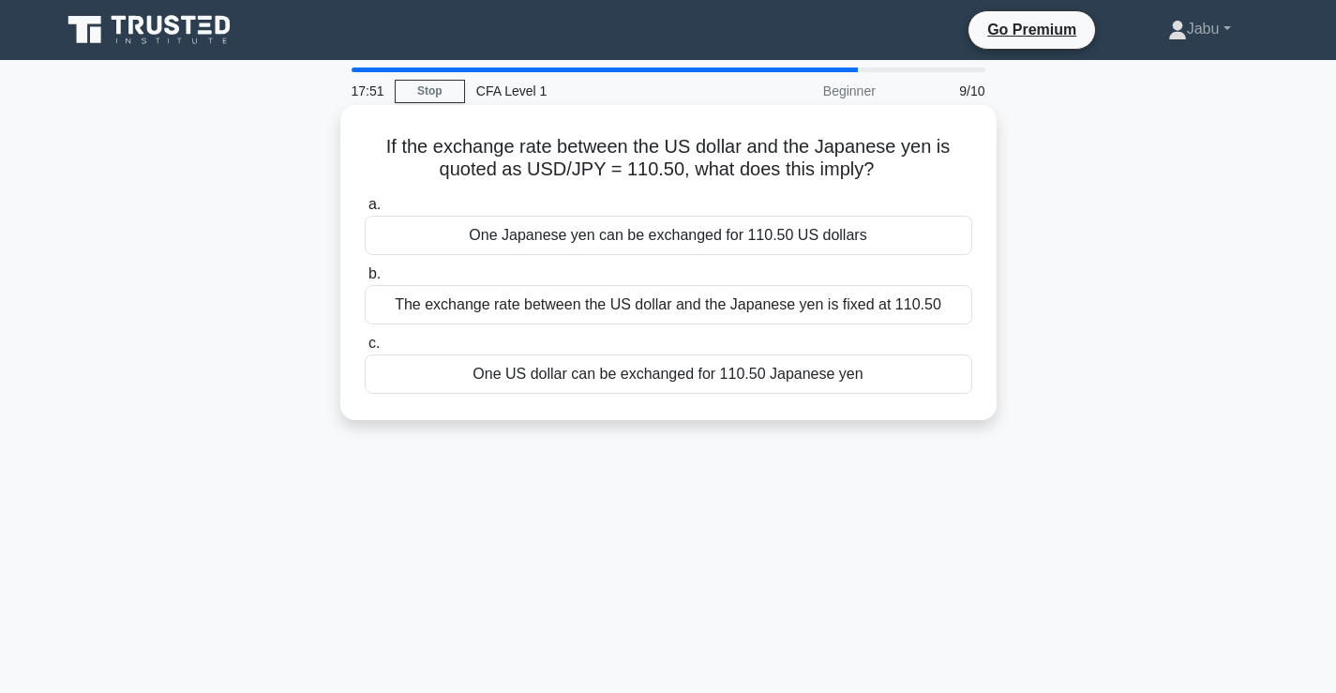
click at [703, 245] on div "One Japanese yen can be exchanged for 110.50 US dollars" at bounding box center [668, 235] width 607 height 39
click at [365, 211] on input "a. One Japanese yen can be exchanged for 110.50 US dollars" at bounding box center [365, 205] width 0 height 12
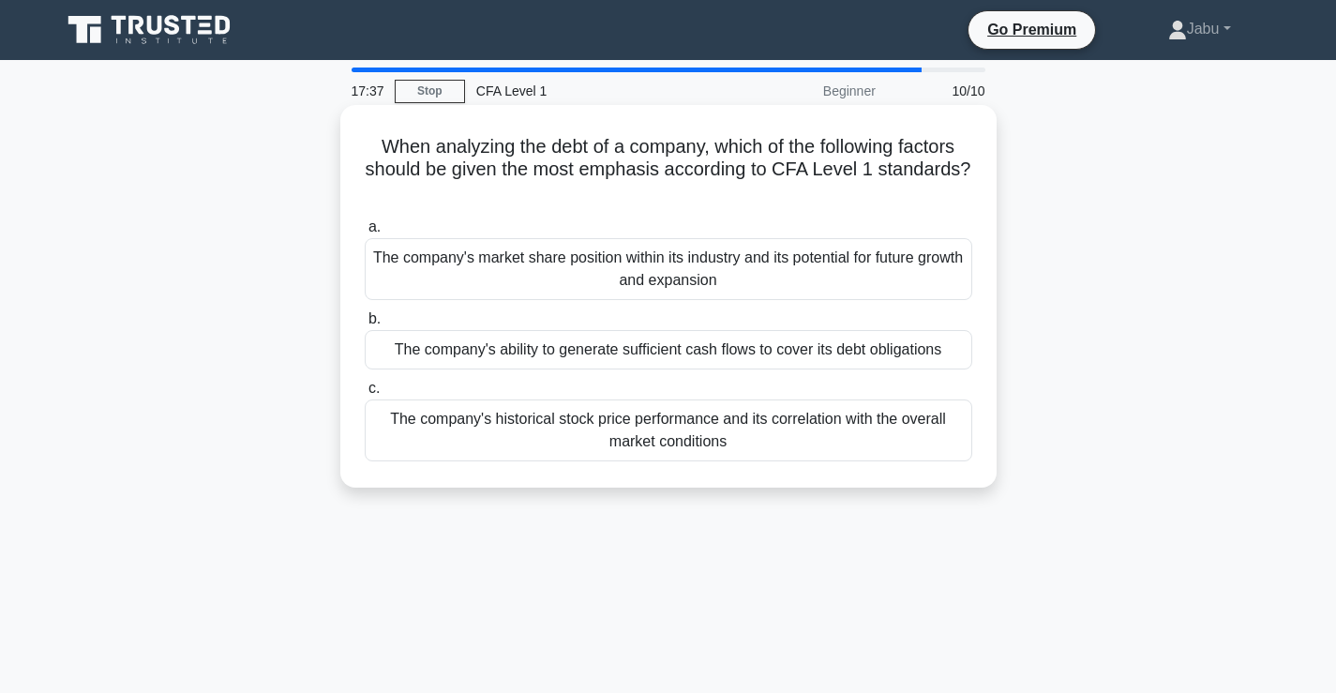
click at [666, 443] on div "The company's historical stock price performance and its correlation with the o…" at bounding box center [668, 430] width 607 height 62
click at [365, 395] on input "c. The company's historical stock price performance and its correlation with th…" at bounding box center [365, 388] width 0 height 12
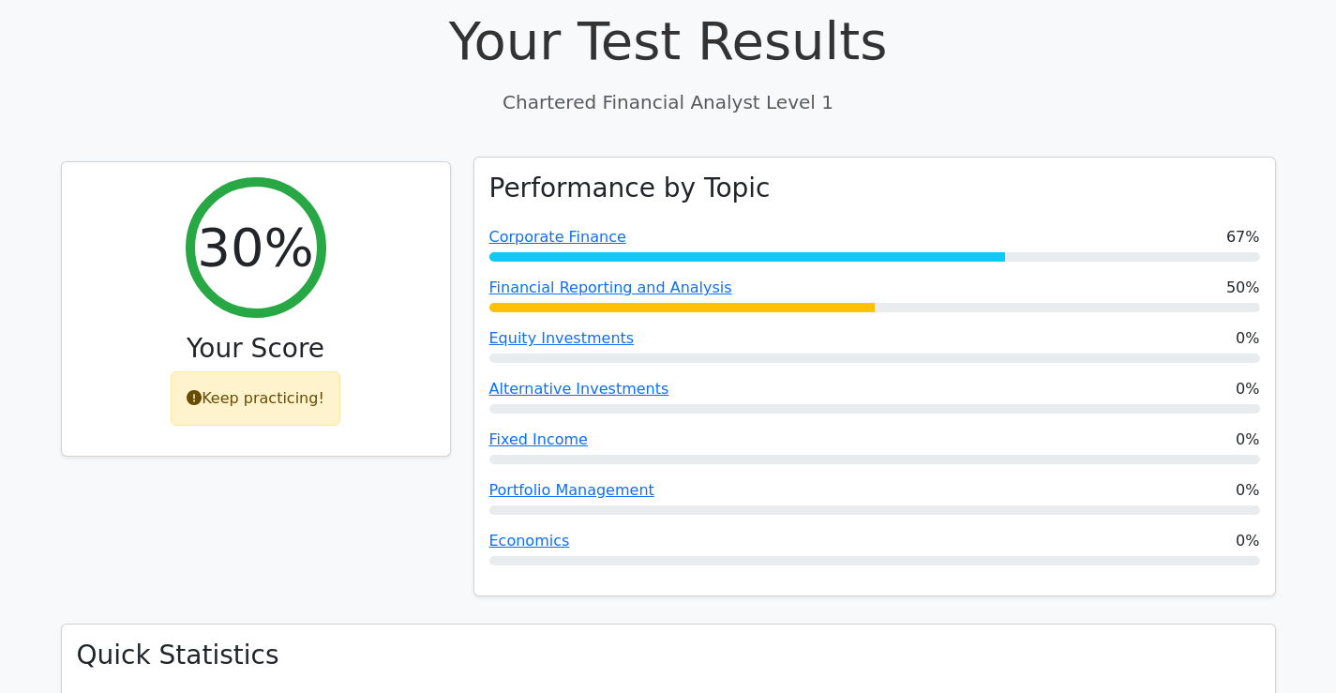
scroll to position [562, 0]
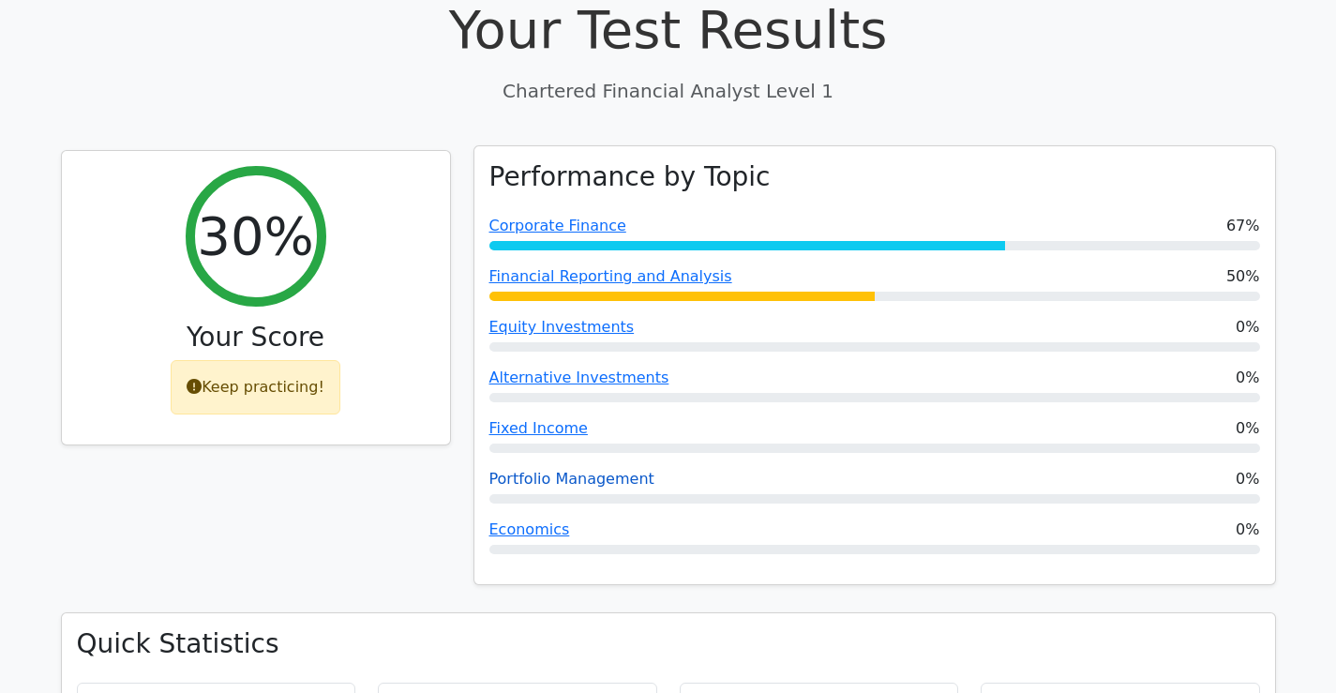
click at [562, 470] on link "Portfolio Management" at bounding box center [571, 479] width 165 height 18
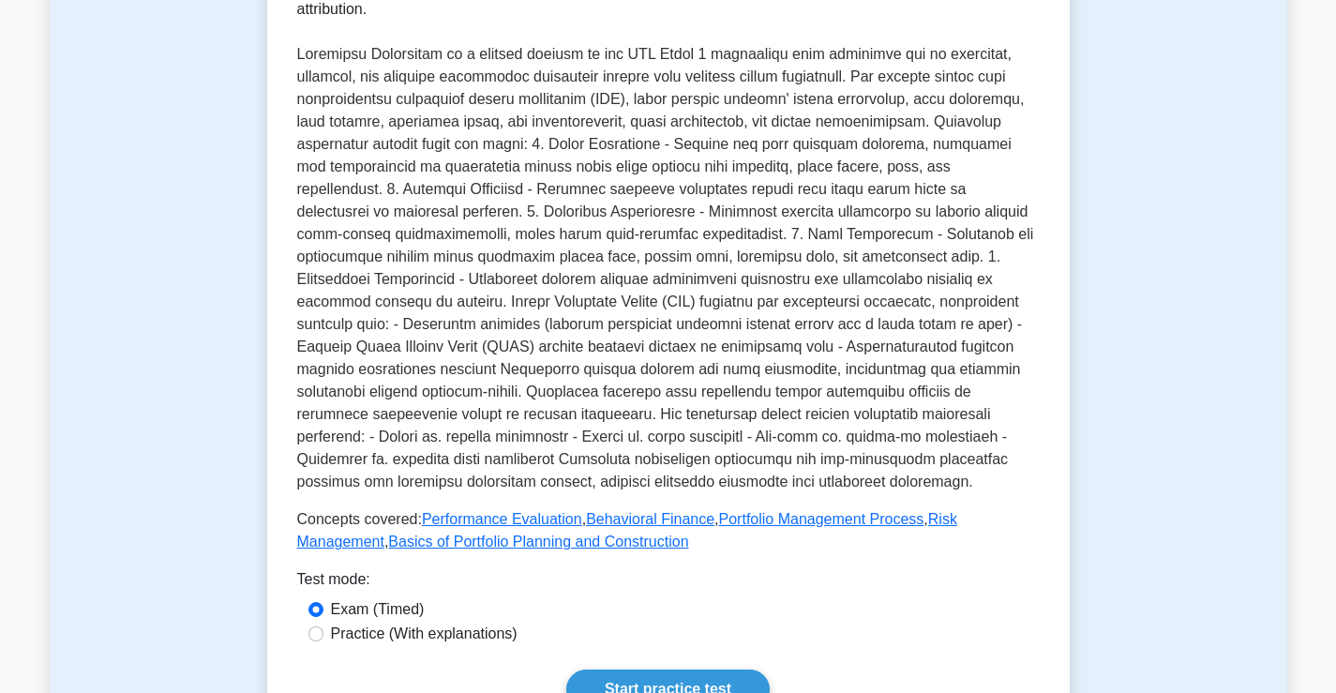
scroll to position [562, 0]
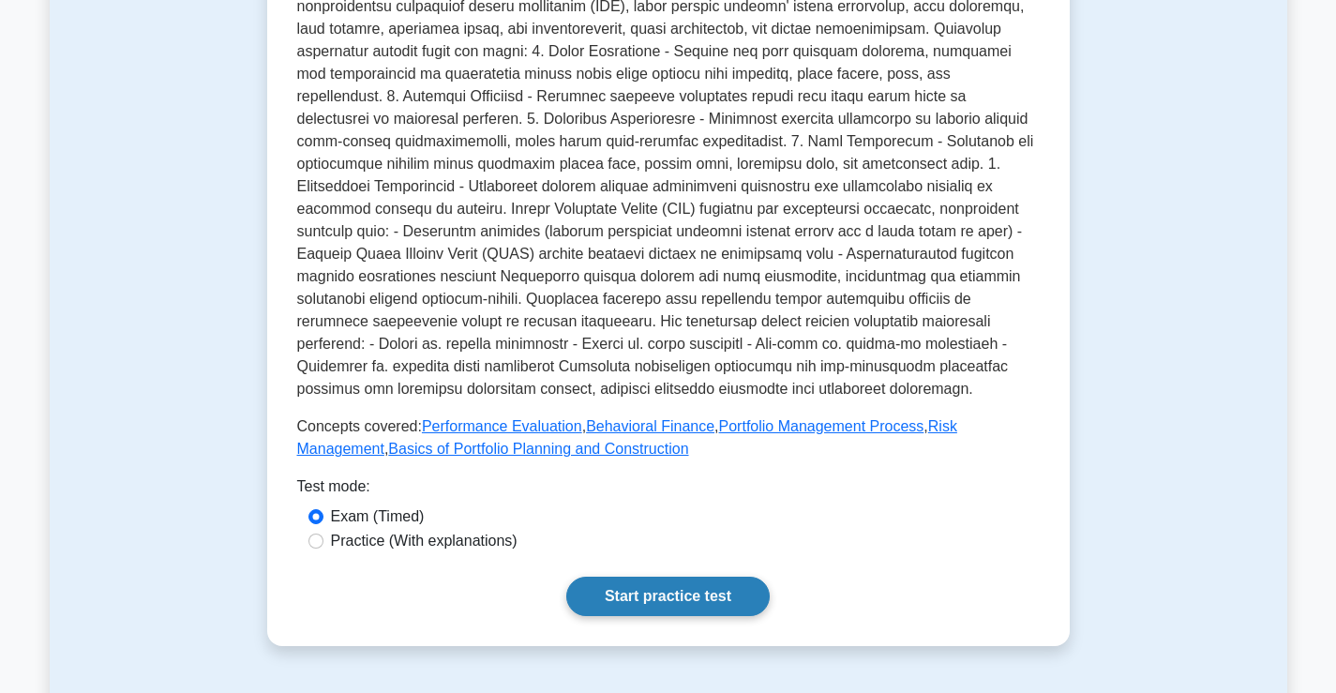
click at [606, 576] on link "Start practice test" at bounding box center [667, 595] width 203 height 39
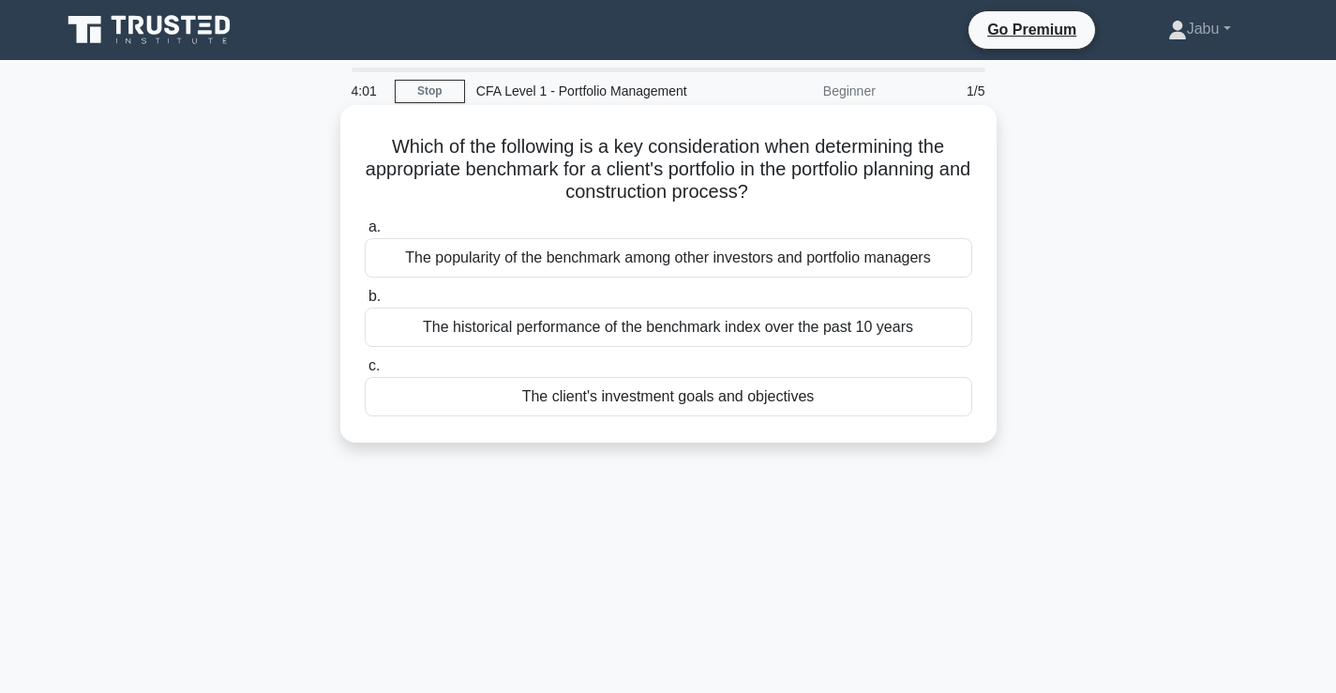
click at [697, 324] on div "The historical performance of the benchmark index over the past 10 years" at bounding box center [668, 326] width 607 height 39
click at [365, 303] on input "b. The historical performance of the benchmark index over the past 10 years" at bounding box center [365, 297] width 0 height 12
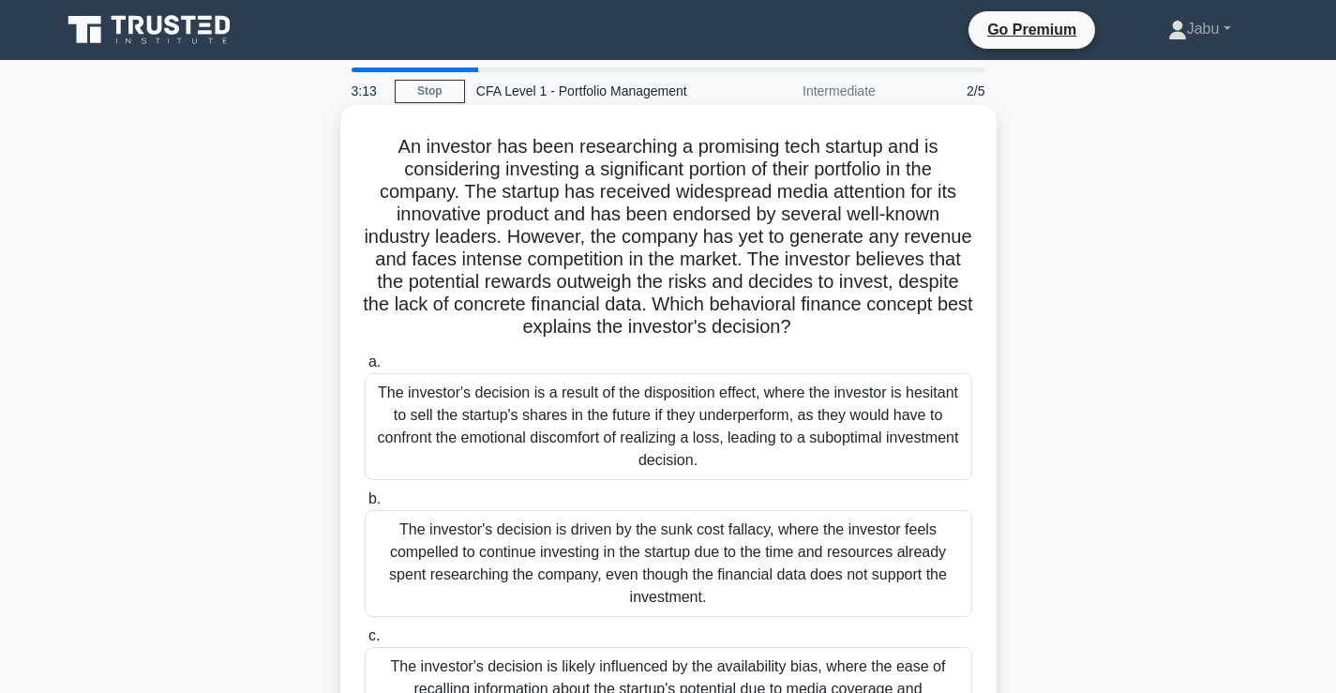
scroll to position [37, 0]
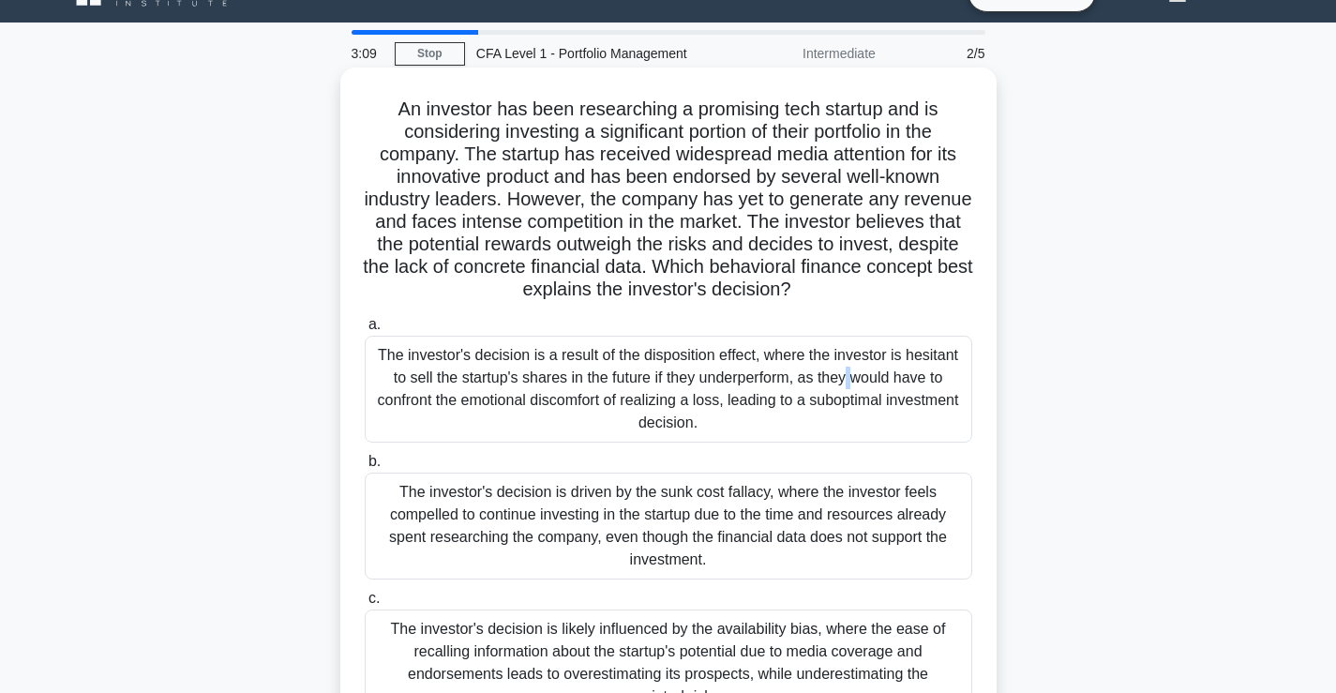
click at [720, 351] on div "The investor's decision is a result of the disposition effect, where the invest…" at bounding box center [668, 389] width 607 height 107
click at [639, 381] on div "The investor's decision is a result of the disposition effect, where the invest…" at bounding box center [668, 389] width 607 height 107
click at [363, 368] on div "a. The investor's decision is a result of the disposition effect, where the inv…" at bounding box center [668, 377] width 630 height 129
click at [369, 367] on div "The investor's decision is a result of the disposition effect, where the invest…" at bounding box center [668, 389] width 607 height 107
click at [365, 331] on input "a. The investor's decision is a result of the disposition effect, where the inv…" at bounding box center [365, 325] width 0 height 12
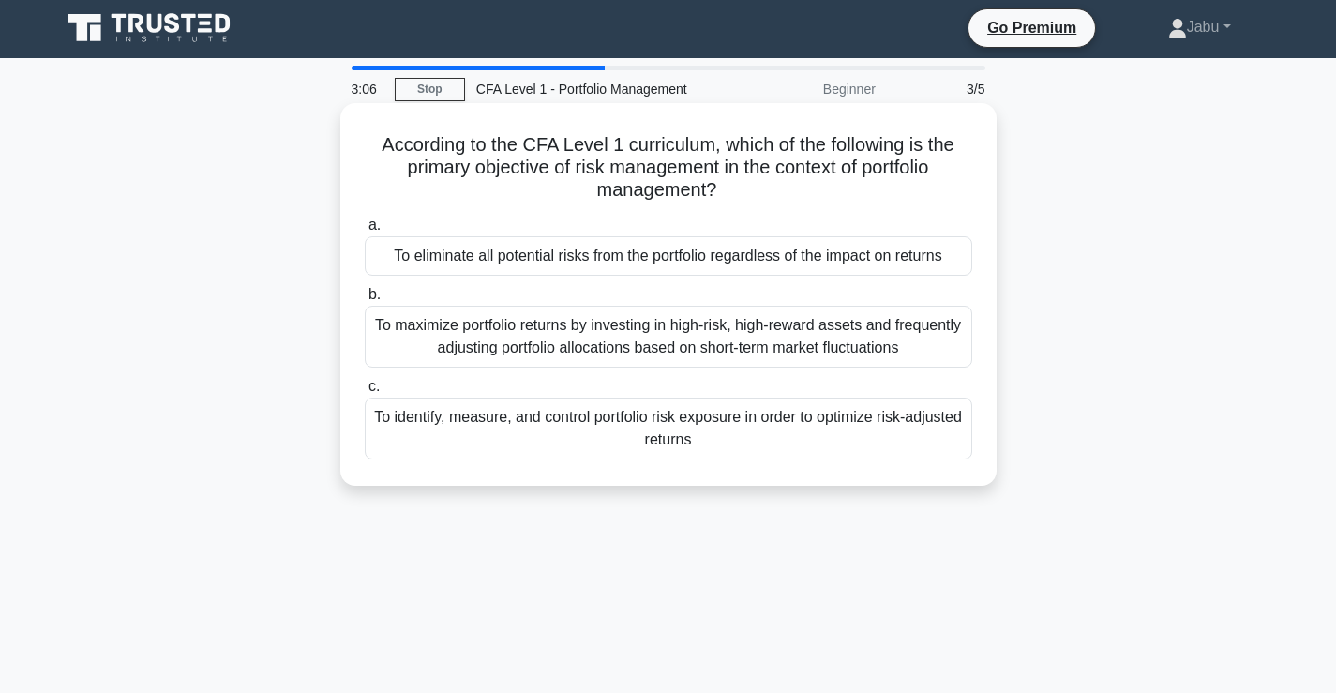
scroll to position [0, 0]
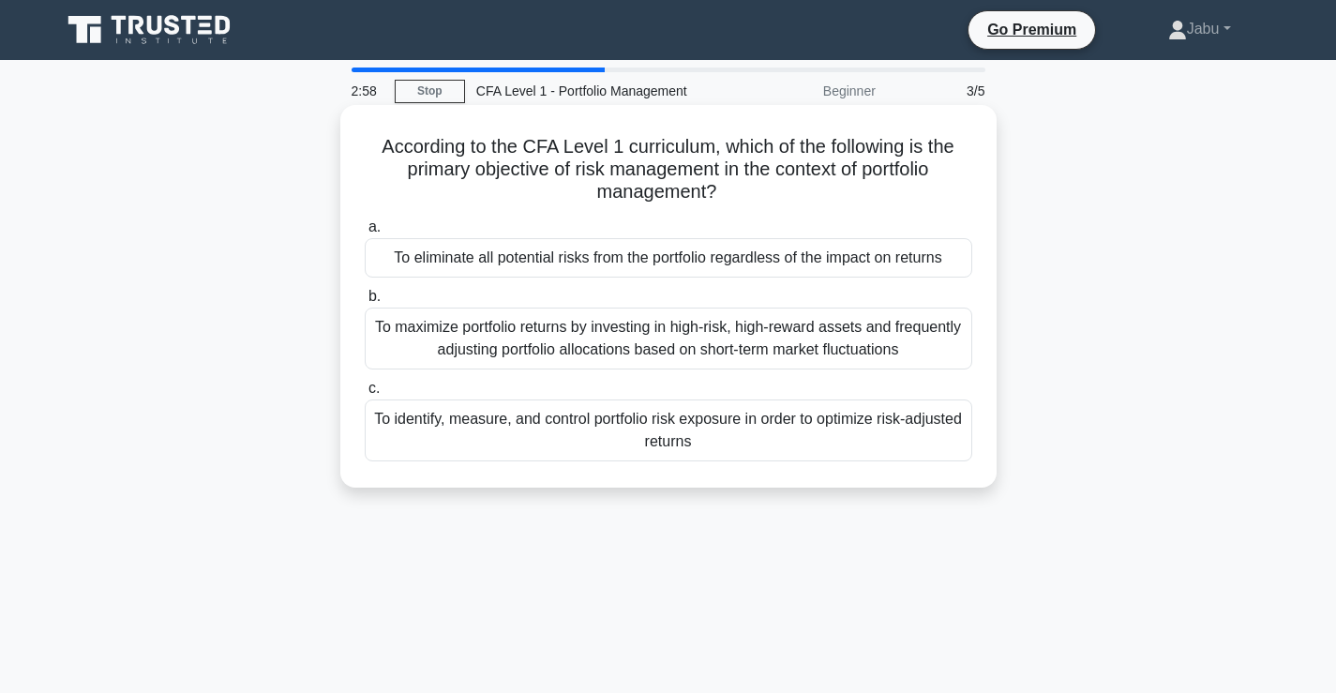
click at [729, 343] on div "To maximize portfolio returns by investing in high-risk, high-reward assets and…" at bounding box center [668, 338] width 607 height 62
click at [477, 438] on div "To identify, measure, and control portfolio risk exposure in order to optimize …" at bounding box center [668, 430] width 607 height 62
click at [365, 395] on input "c. To identify, measure, and control portfolio risk exposure in order to optimi…" at bounding box center [365, 388] width 0 height 12
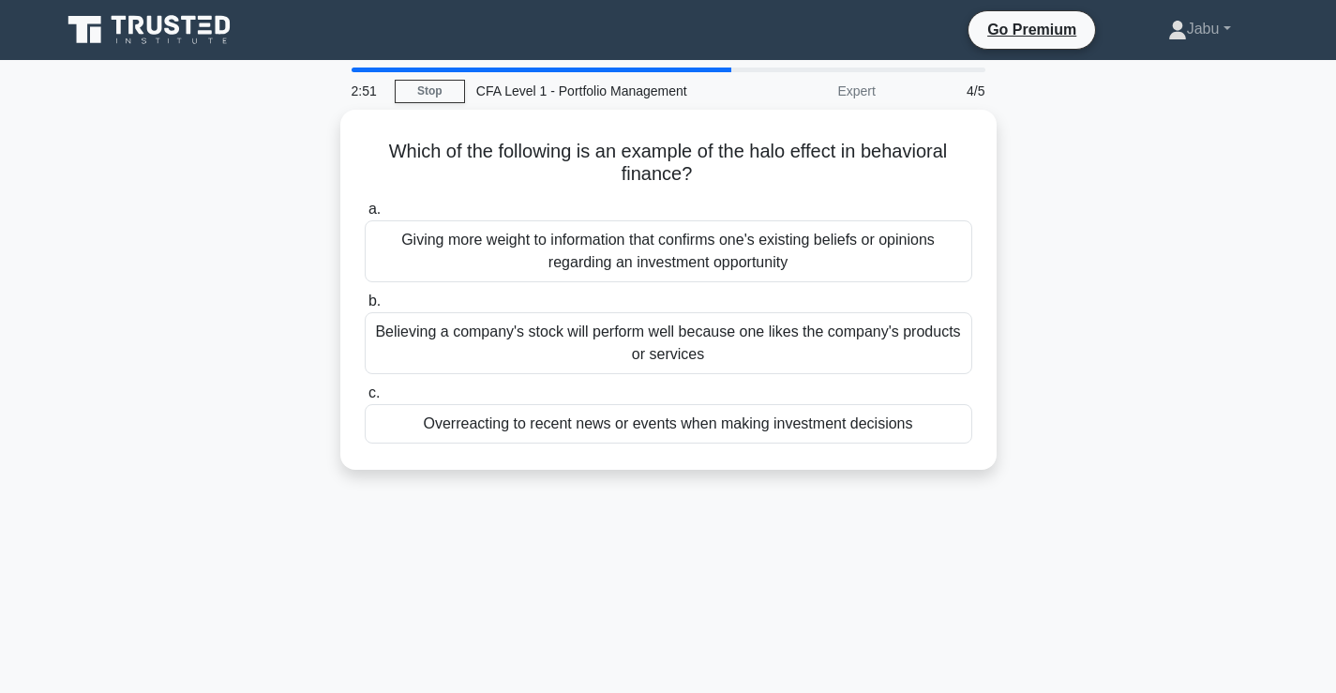
drag, startPoint x: 258, startPoint y: 374, endPoint x: 832, endPoint y: 504, distance: 589.1
click at [834, 505] on div "2:51 Stop CFA Level 1 - Portfolio Management Expert 4/5 Which of the following …" at bounding box center [668, 535] width 1237 height 937
click at [829, 502] on div "2:51 Stop CFA Level 1 - Portfolio Management Expert 4/5 Which of the following …" at bounding box center [668, 535] width 1237 height 937
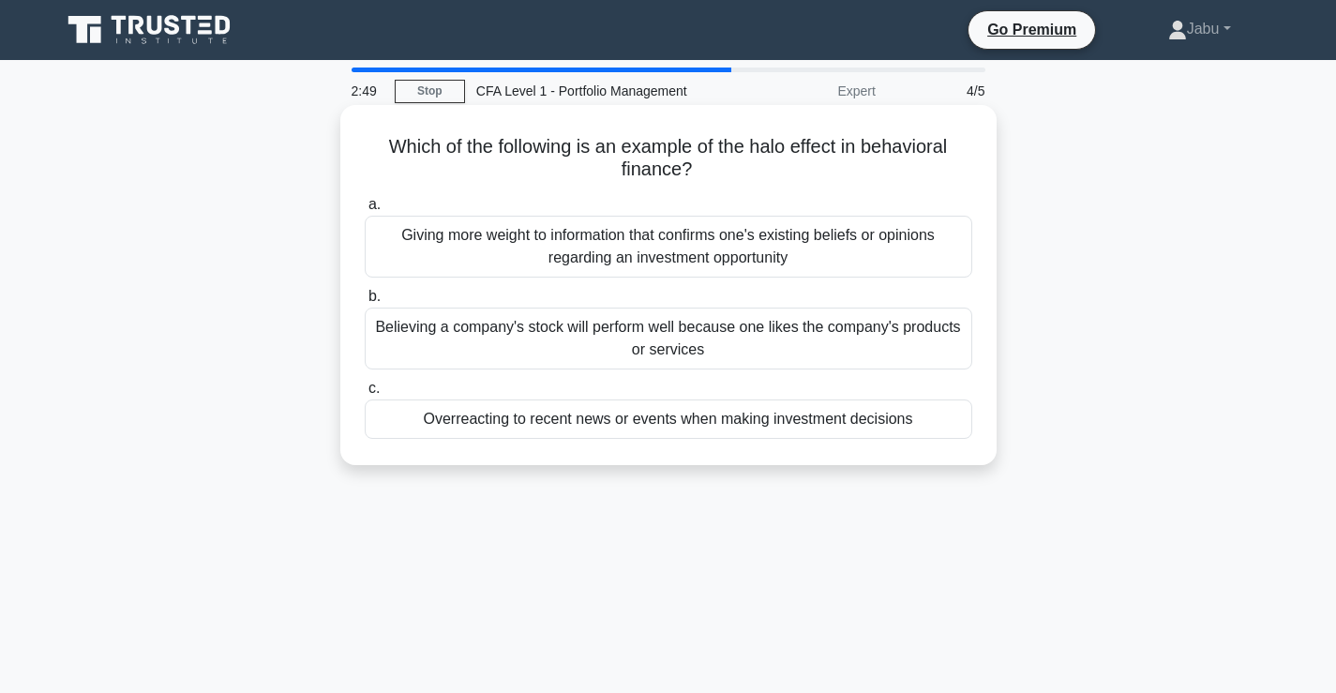
click at [399, 428] on div "Overreacting to recent news or events when making investment decisions" at bounding box center [668, 418] width 607 height 39
click at [365, 395] on input "c. Overreacting to recent news or events when making investment decisions" at bounding box center [365, 388] width 0 height 12
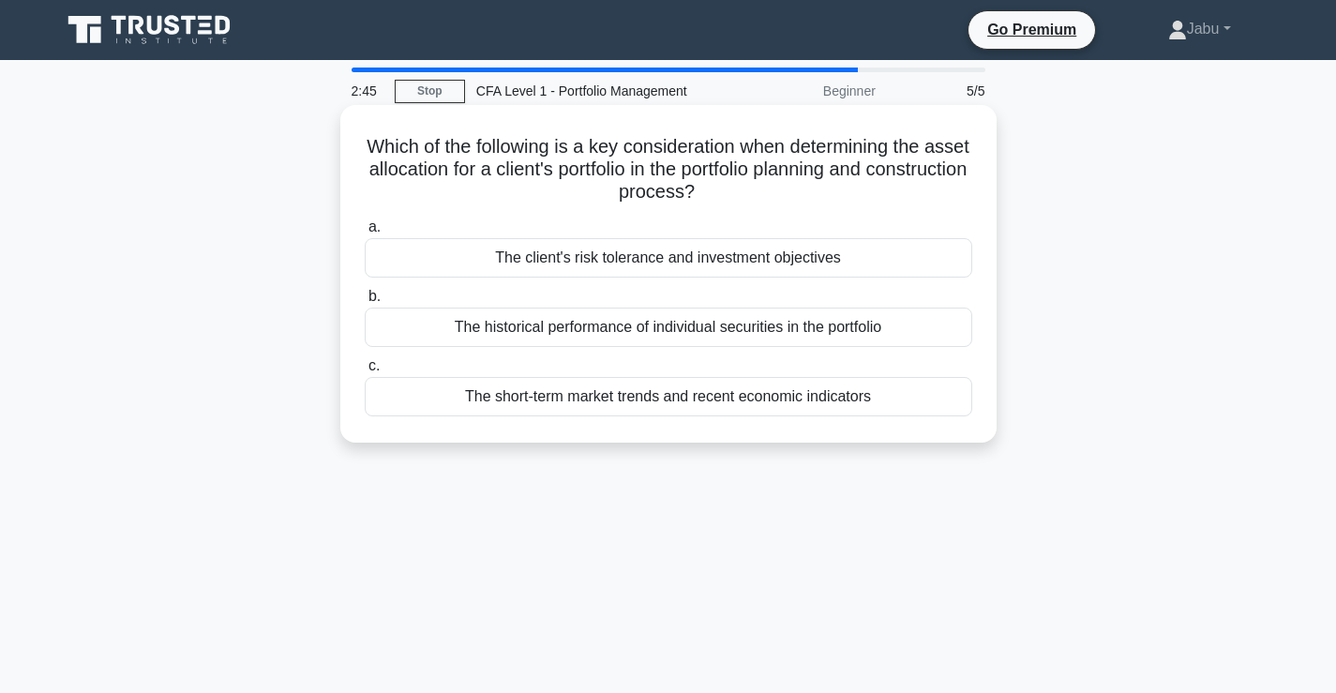
click at [483, 263] on div "The client's risk tolerance and investment objectives" at bounding box center [668, 257] width 607 height 39
click at [365, 233] on input "a. The client's risk tolerance and investment objectives" at bounding box center [365, 227] width 0 height 12
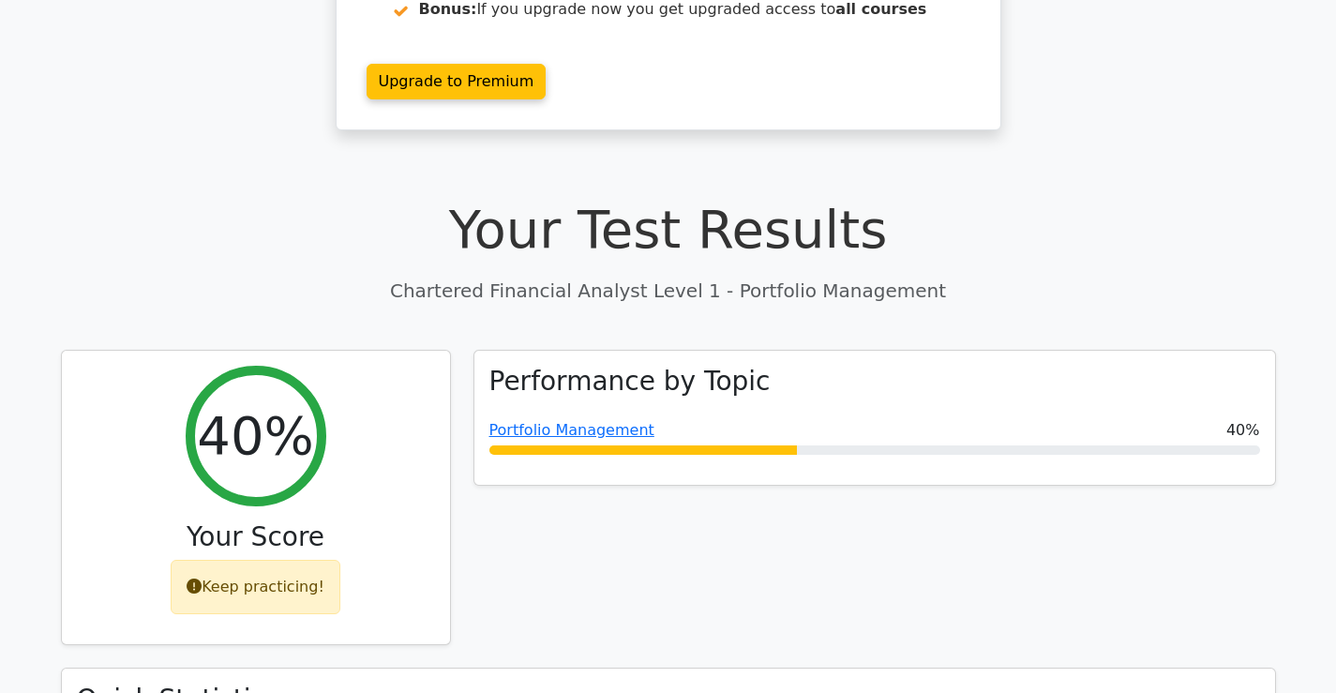
scroll to position [375, 0]
